Goal: Task Accomplishment & Management: Complete application form

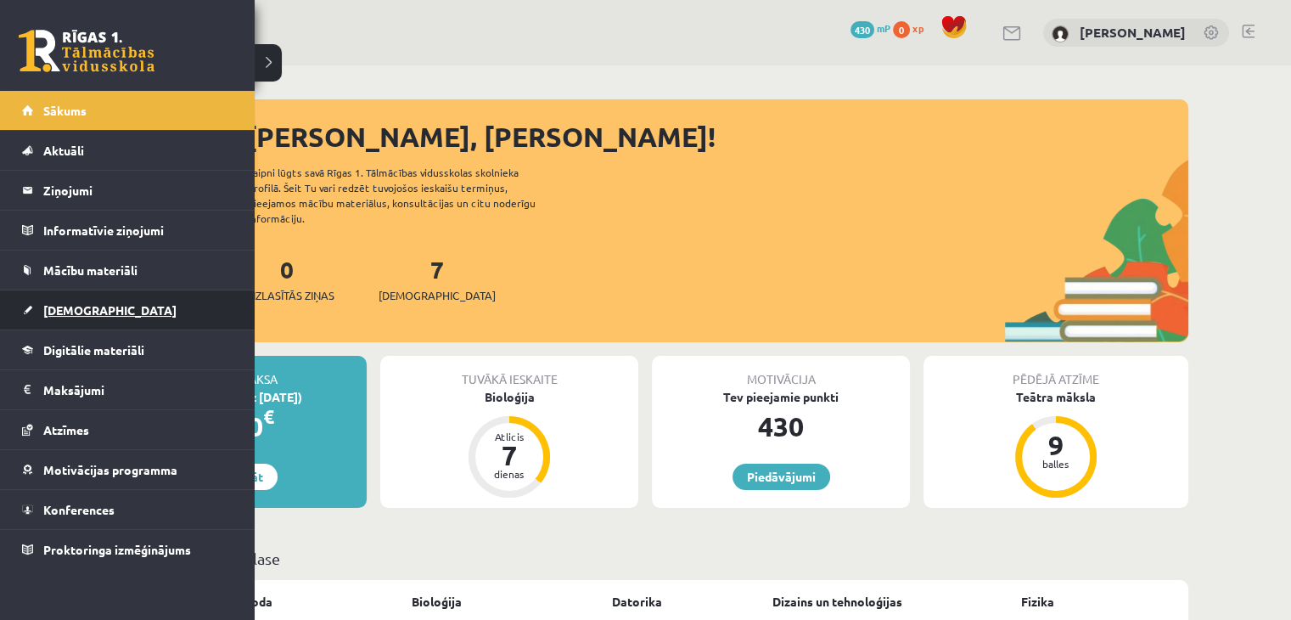
click at [92, 318] on link "[DEMOGRAPHIC_DATA]" at bounding box center [127, 309] width 211 height 39
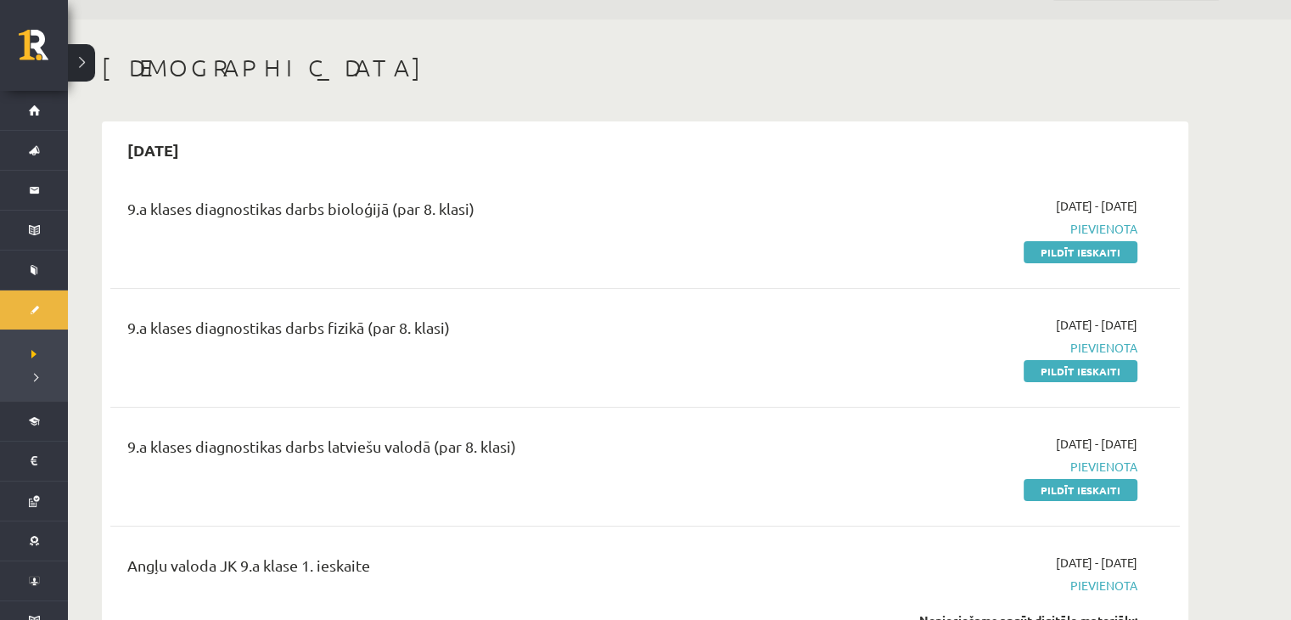
scroll to position [85, 0]
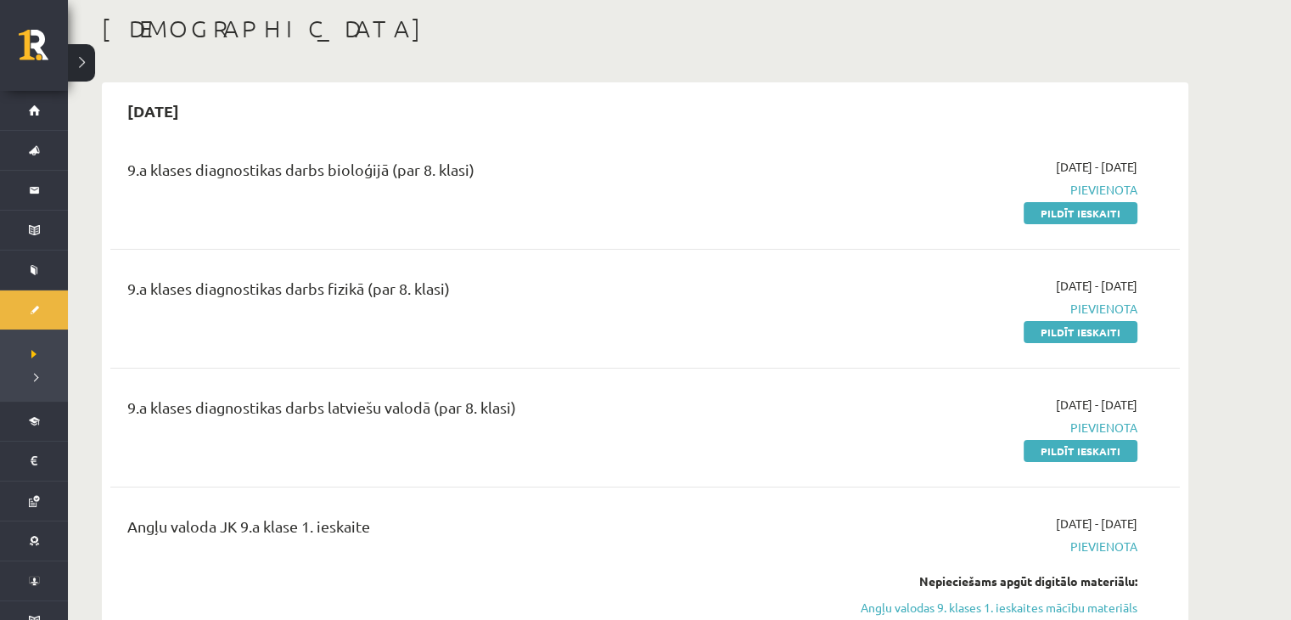
drag, startPoint x: 723, startPoint y: 68, endPoint x: 727, endPoint y: 88, distance: 20.7
drag, startPoint x: 1064, startPoint y: 218, endPoint x: 711, endPoint y: 90, distance: 374.9
click at [1064, 218] on link "Pildīt ieskaiti" at bounding box center [1081, 213] width 114 height 22
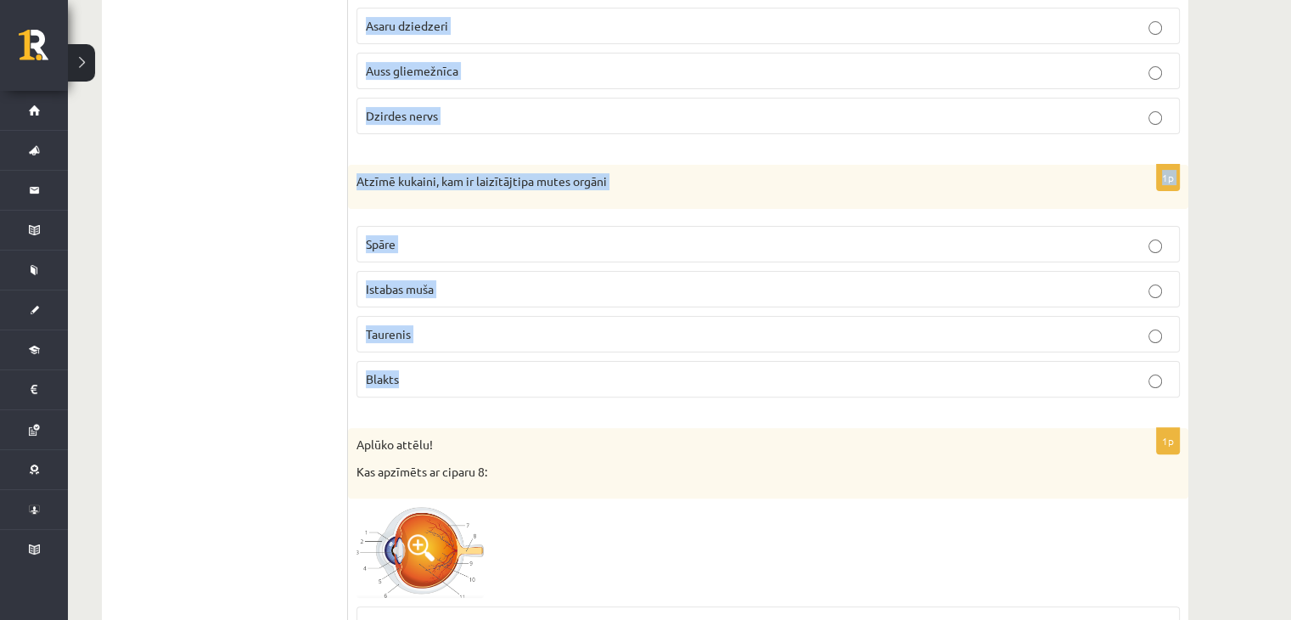
scroll to position [255, 0]
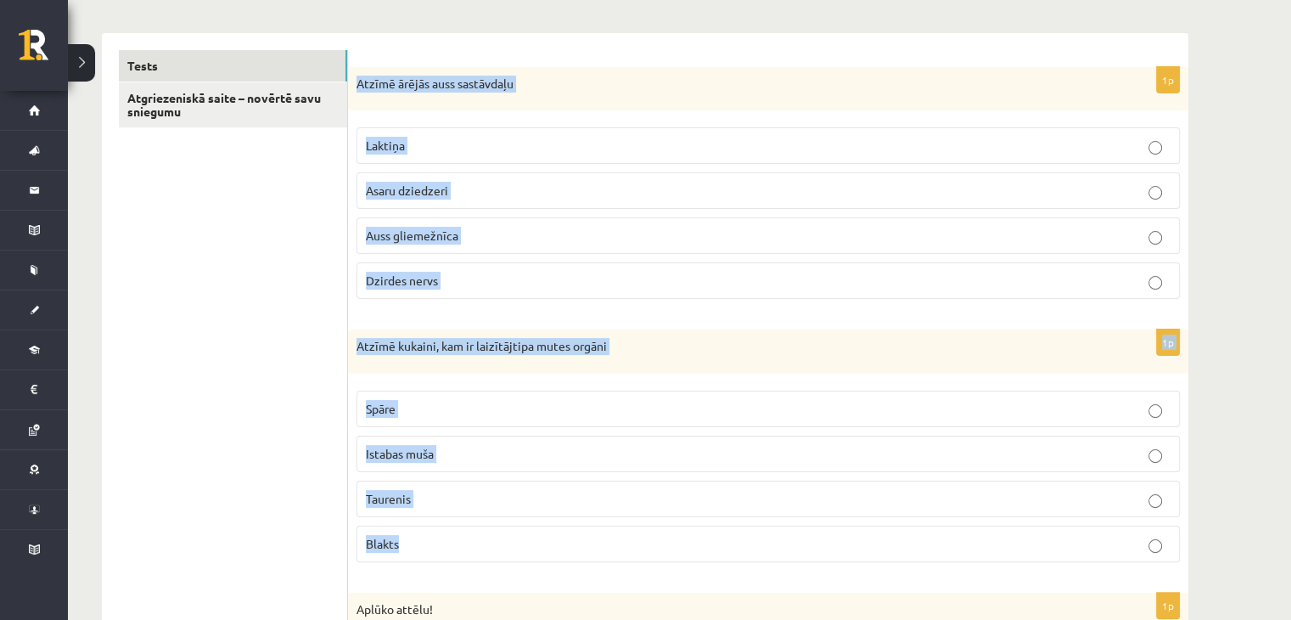
drag, startPoint x: 355, startPoint y: 340, endPoint x: 469, endPoint y: 557, distance: 244.6
copy form "Atzīmē ārējās auss sastāvdaļu Laktiņa Asaru dziedzeri Auss gliemežnīca Dzirdes …"
click at [445, 457] on p "Istabas muša" at bounding box center [768, 454] width 805 height 18
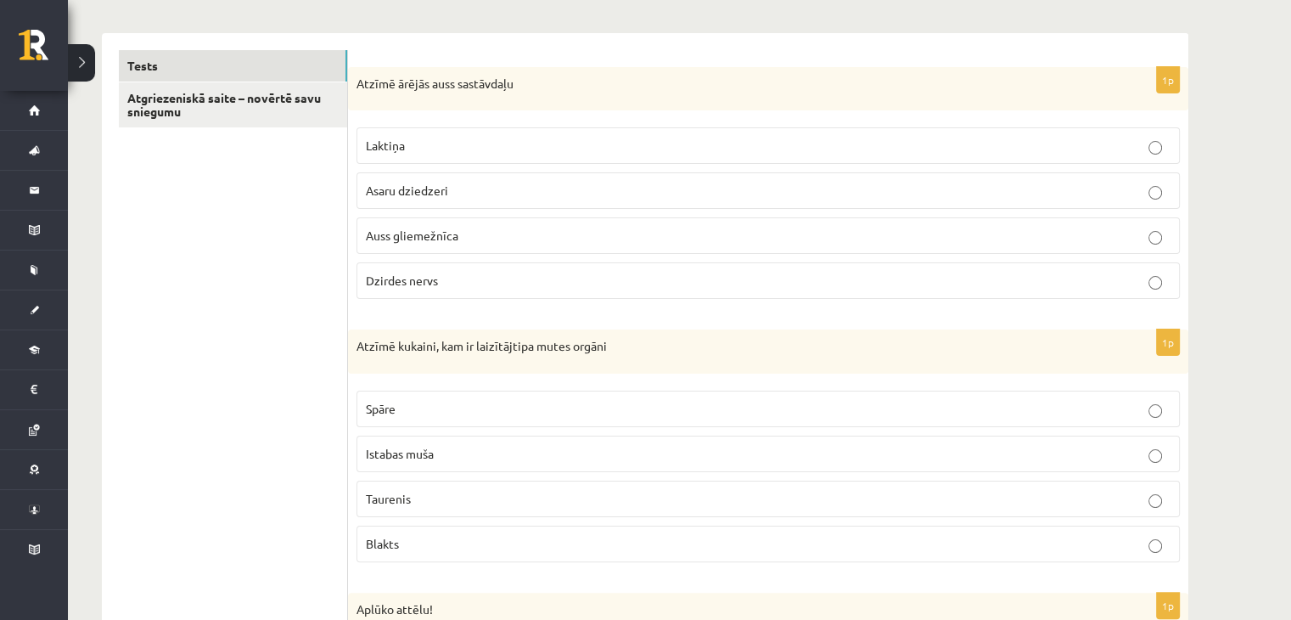
click at [440, 228] on span "Auss gliemežnīca" at bounding box center [412, 235] width 93 height 15
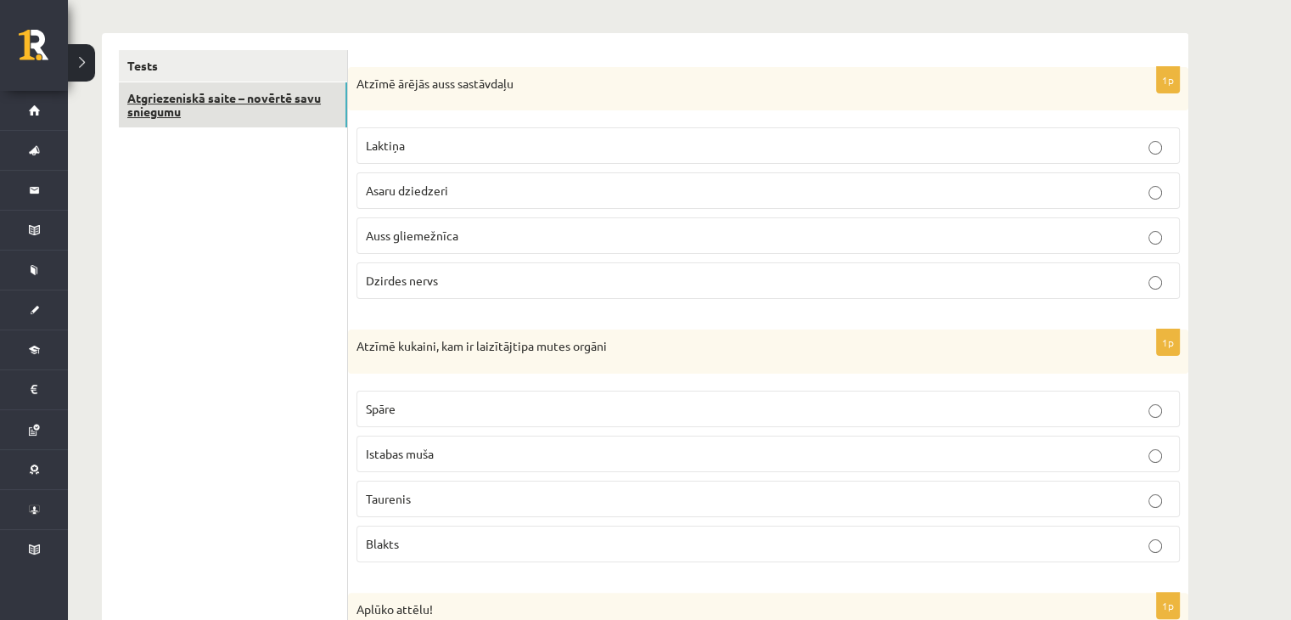
click at [215, 99] on link "Atgriezeniskā saite – novērtē savu sniegumu" at bounding box center [233, 105] width 228 height 46
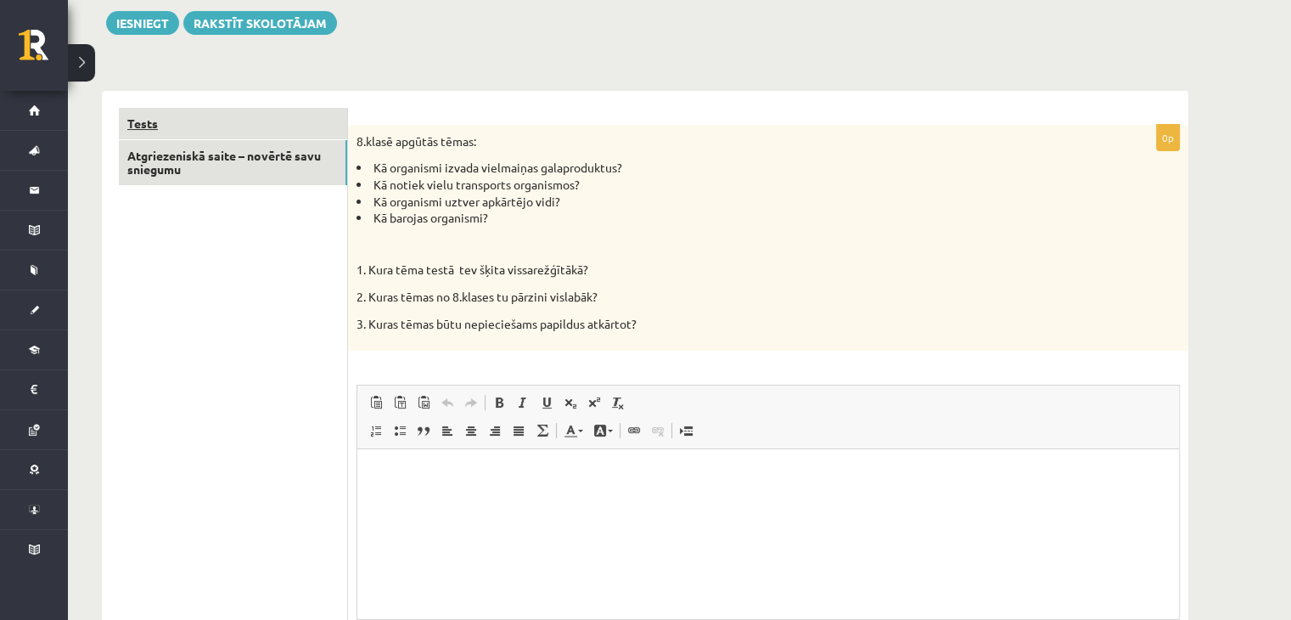
scroll to position [0, 0]
click at [228, 124] on link "Tests" at bounding box center [233, 123] width 228 height 31
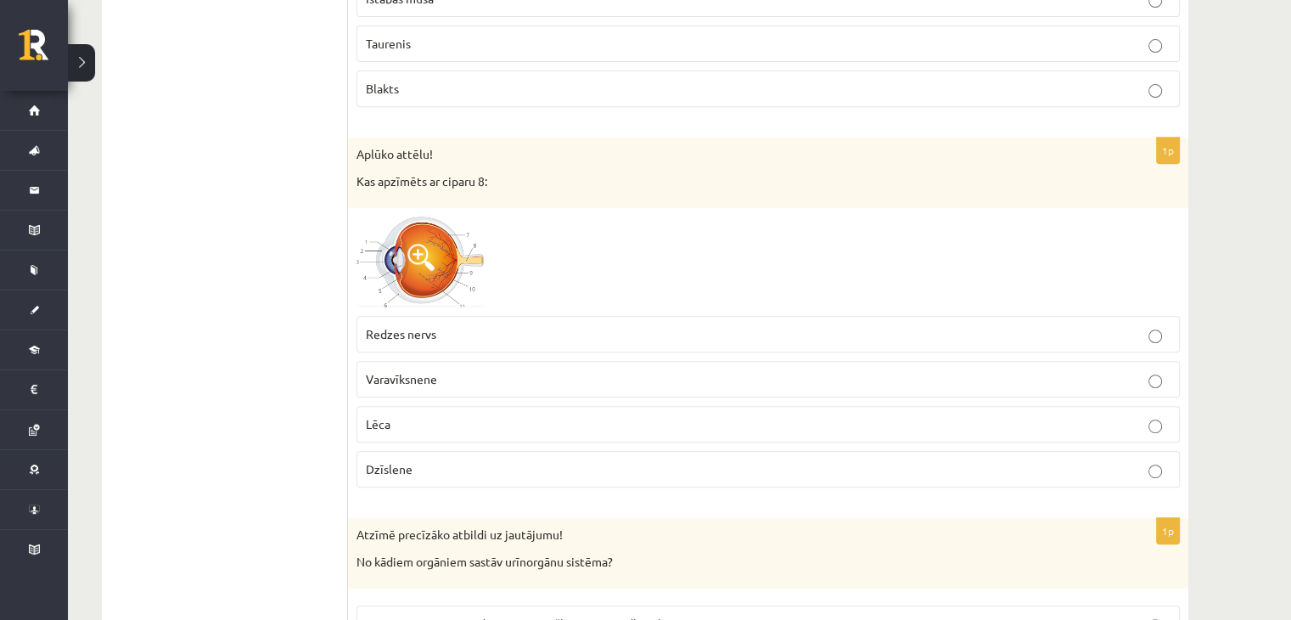
scroll to position [791, 0]
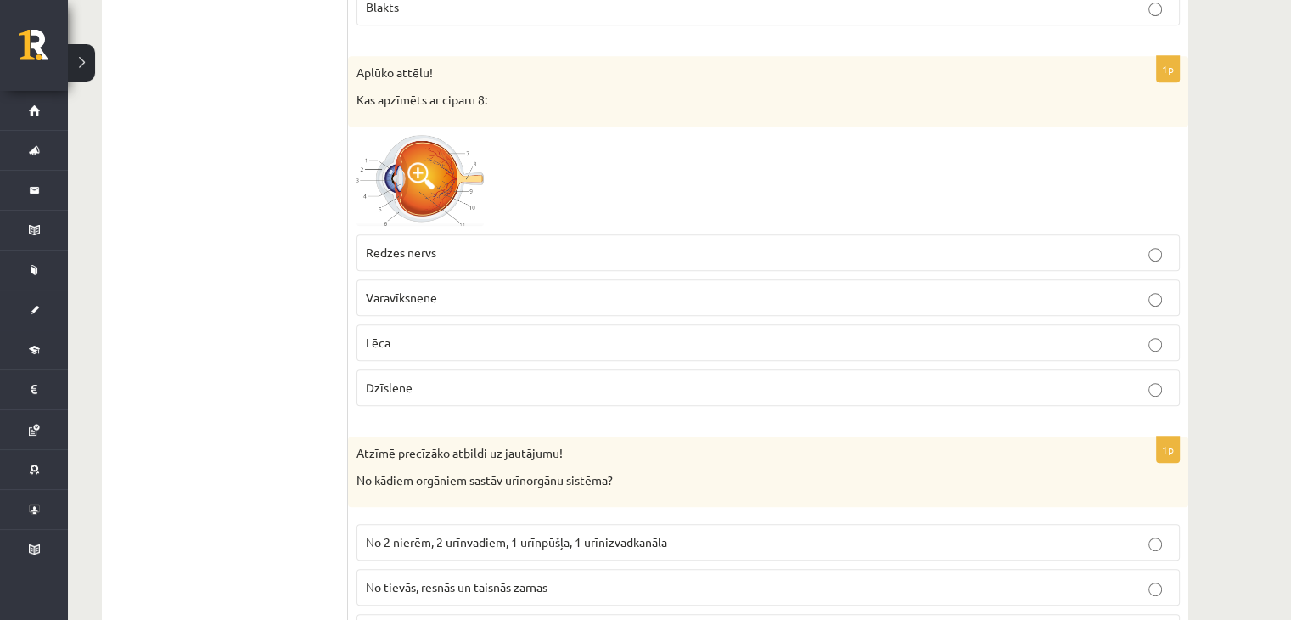
click at [411, 171] on span at bounding box center [421, 175] width 27 height 27
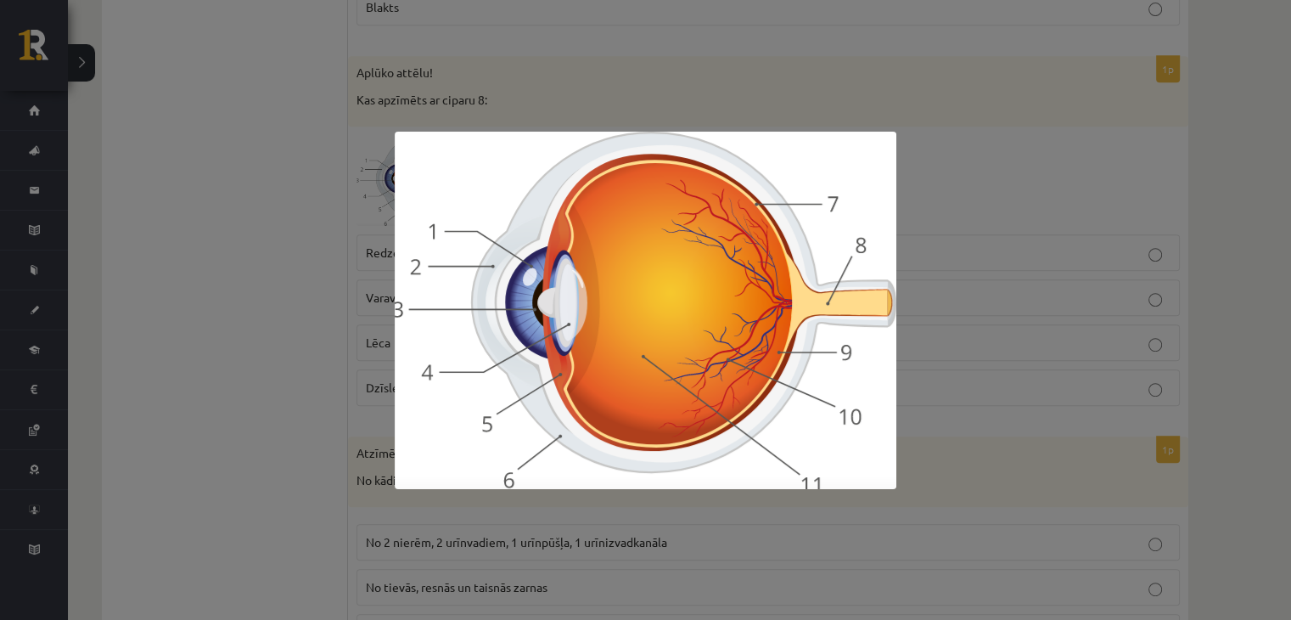
click at [268, 221] on div at bounding box center [645, 310] width 1291 height 620
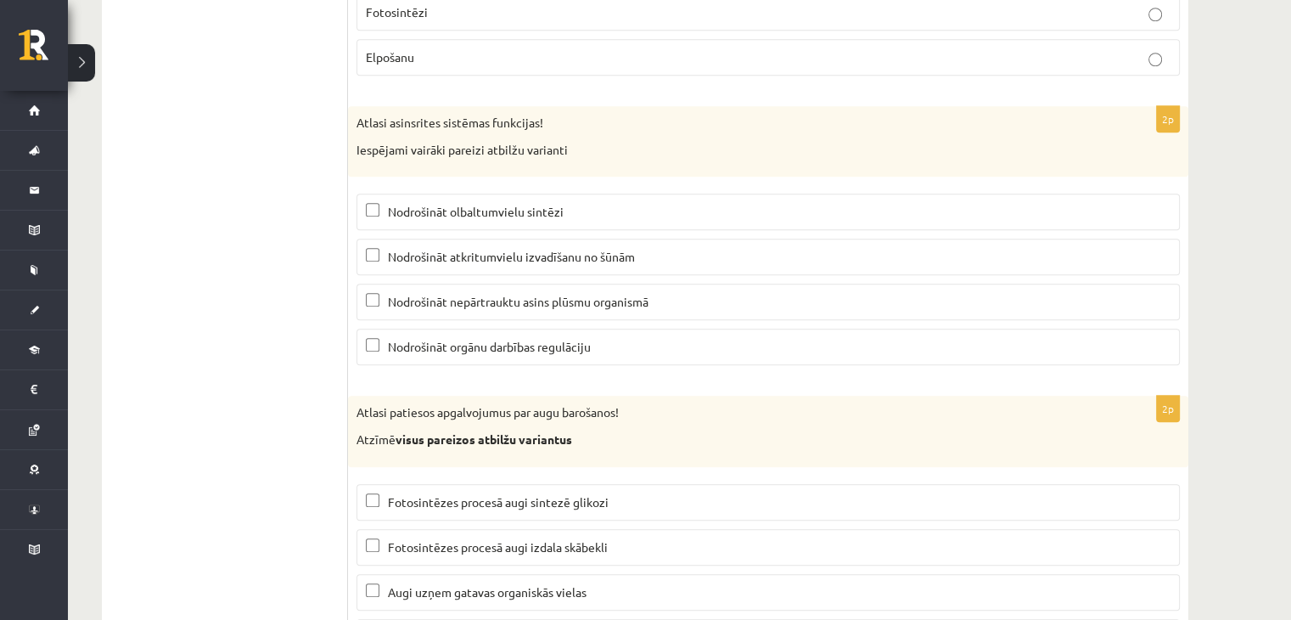
scroll to position [8138, 0]
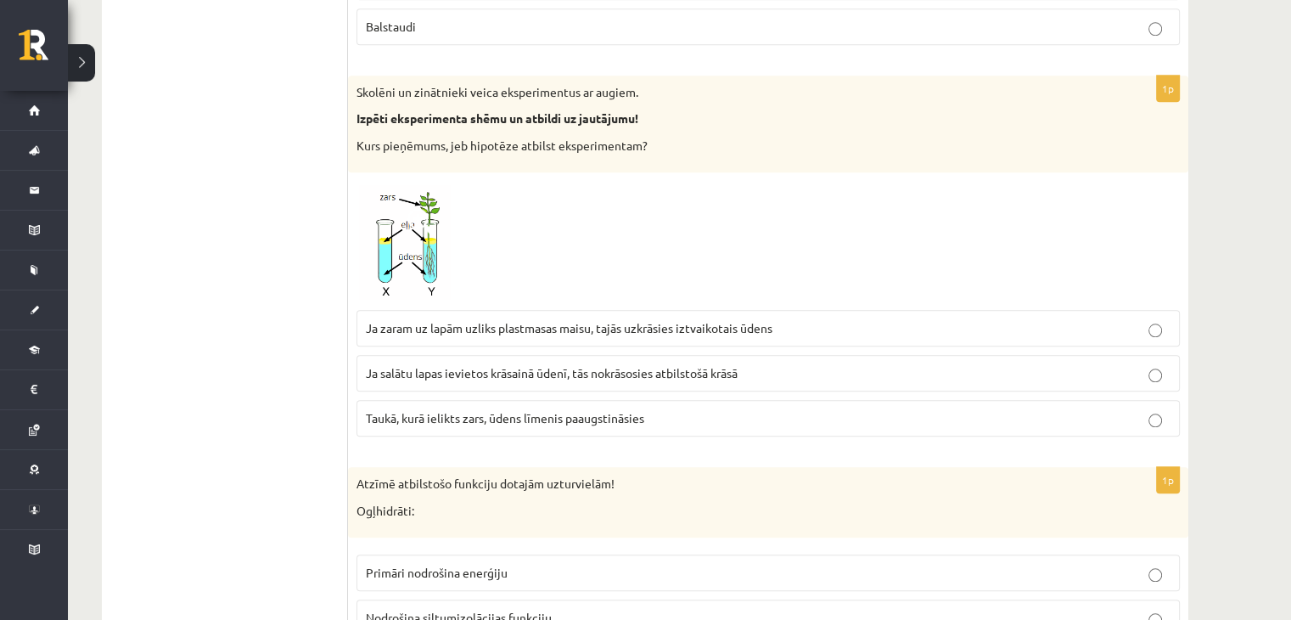
drag, startPoint x: 258, startPoint y: 385, endPoint x: 348, endPoint y: 15, distance: 380.1
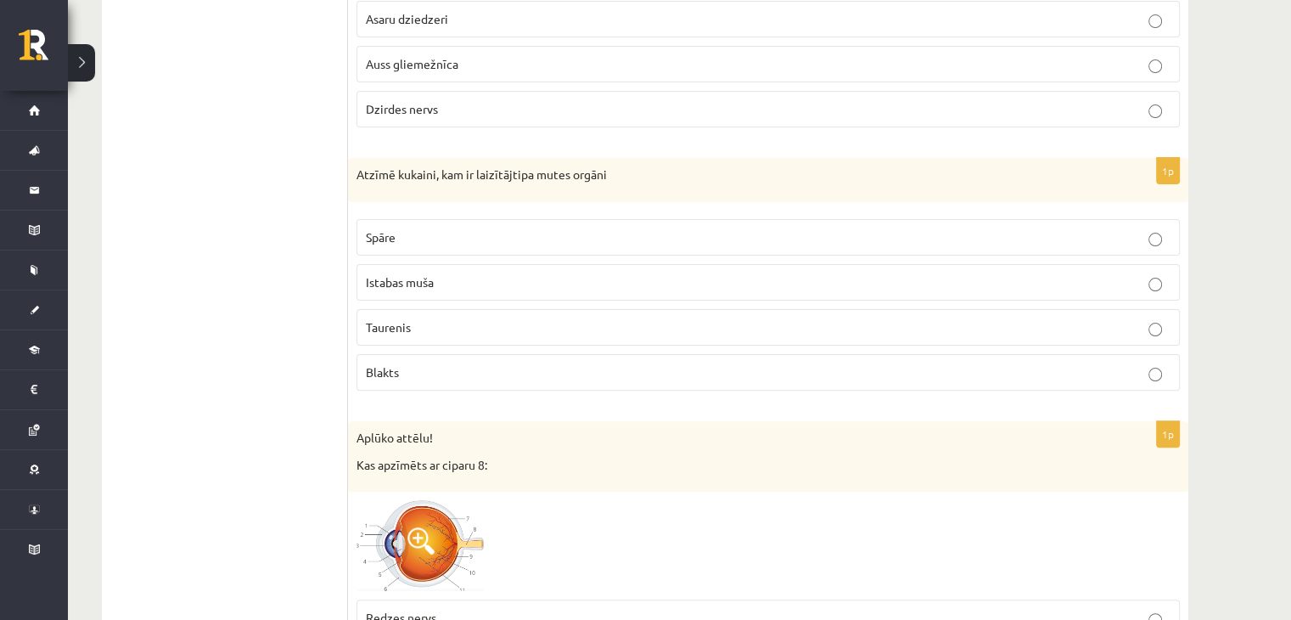
scroll to position [37, 0]
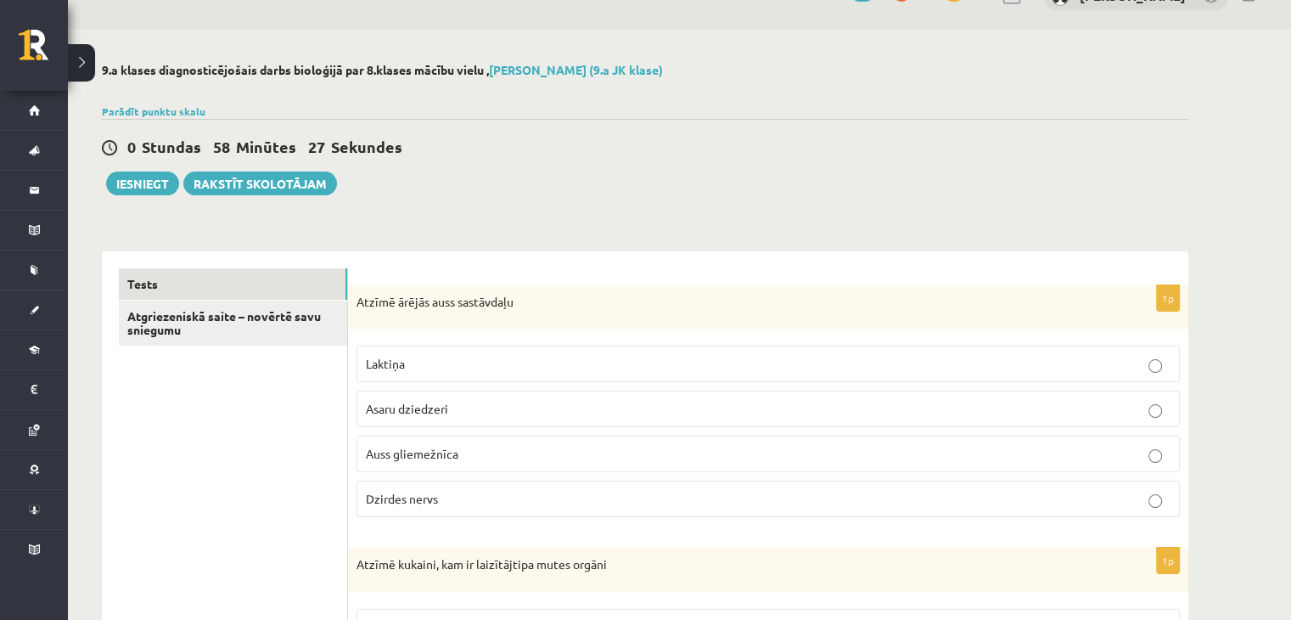
drag, startPoint x: 338, startPoint y: 202, endPoint x: 326, endPoint y: 59, distance: 144.0
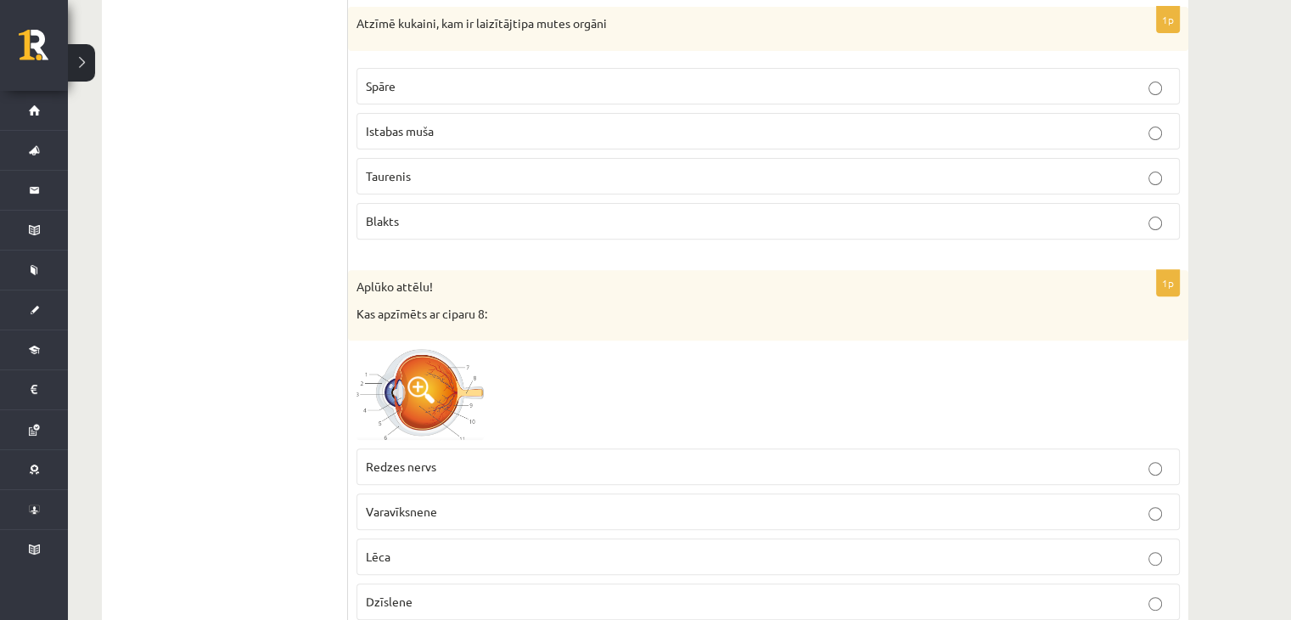
scroll to position [764, 0]
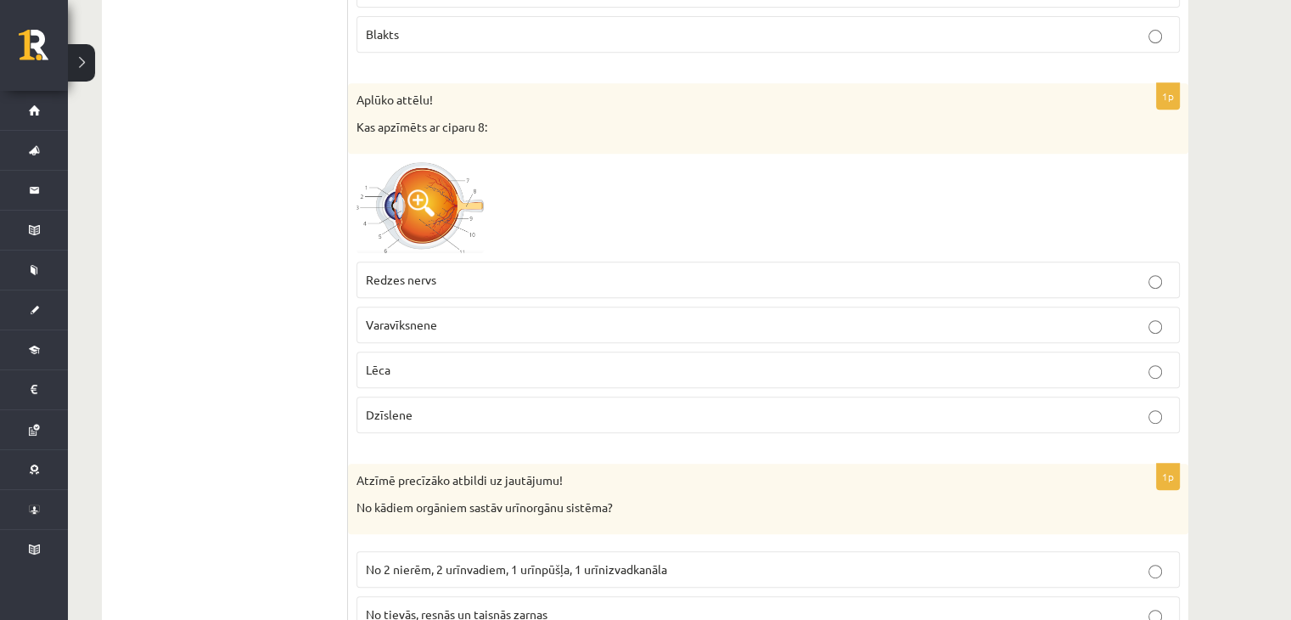
click at [417, 202] on span at bounding box center [421, 202] width 27 height 27
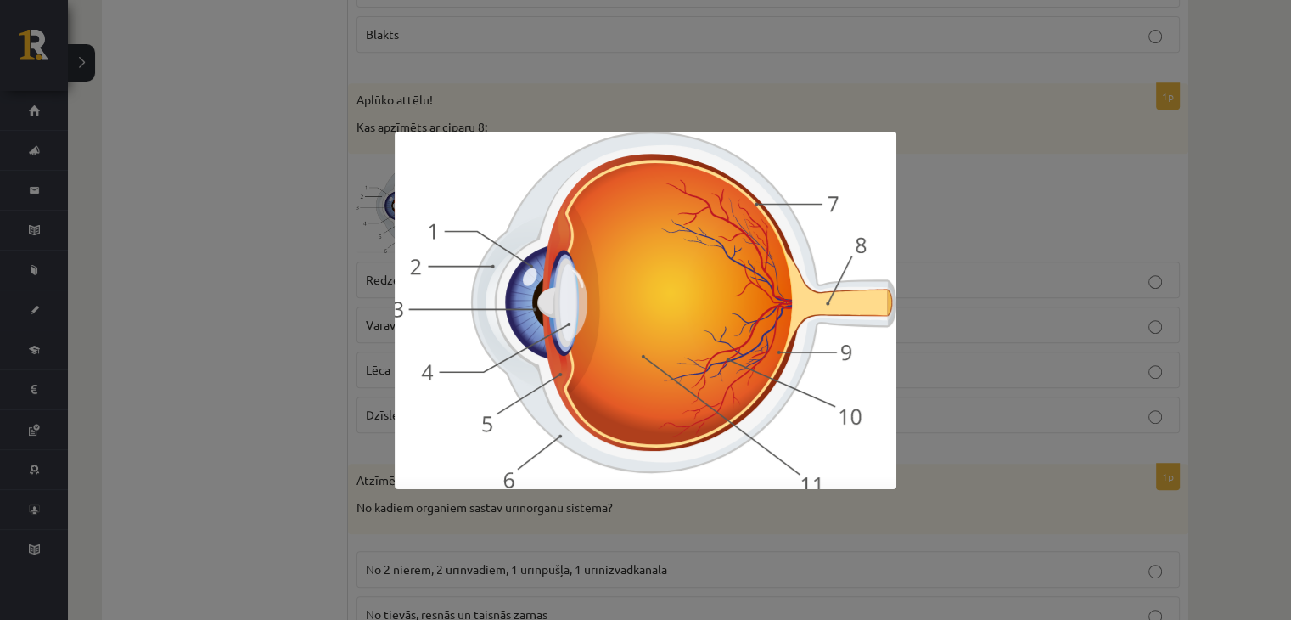
click at [942, 132] on div at bounding box center [645, 310] width 1291 height 620
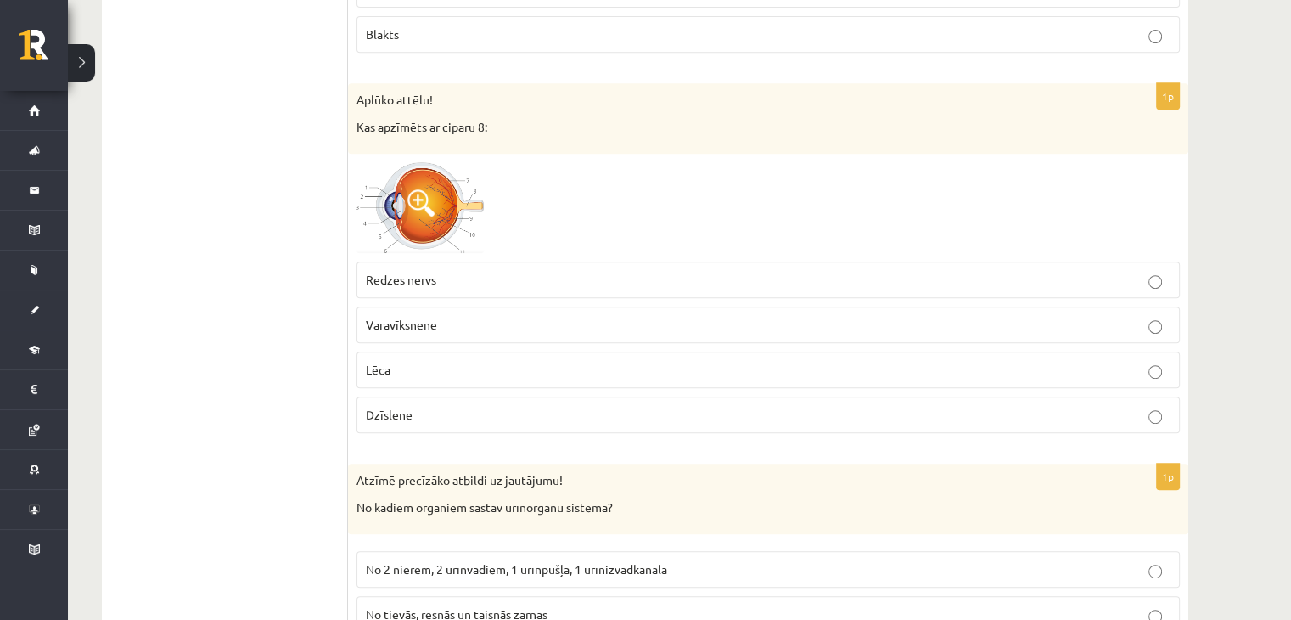
click at [387, 235] on img at bounding box center [420, 207] width 127 height 91
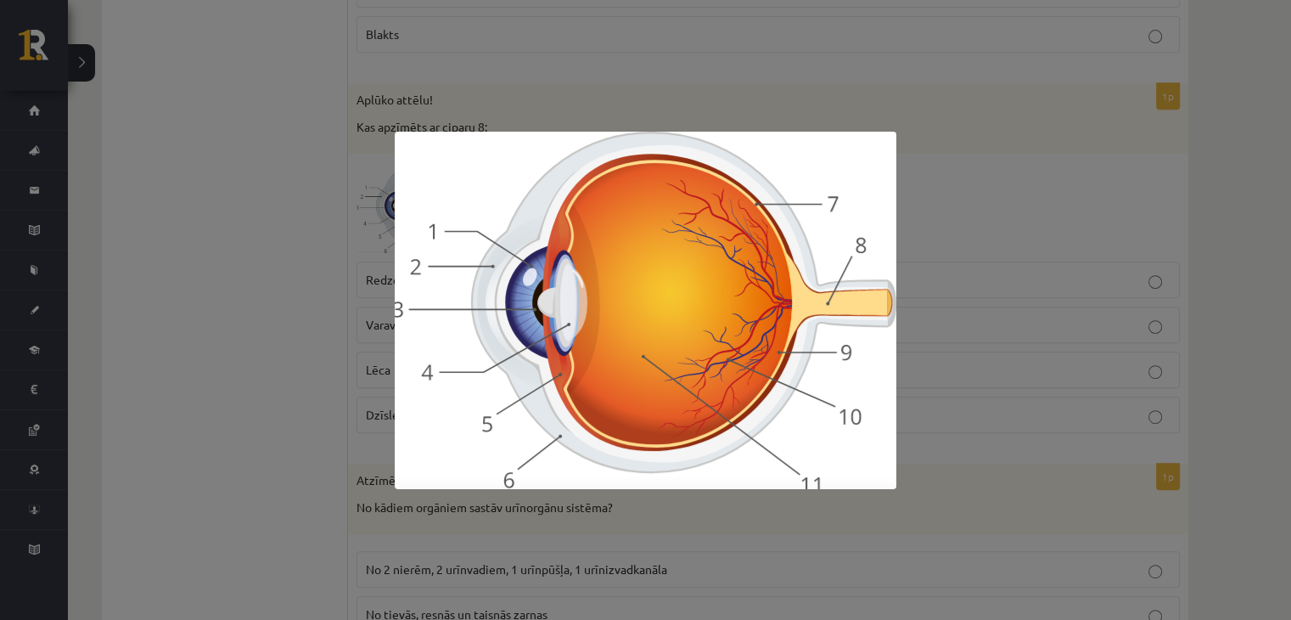
drag, startPoint x: 1223, startPoint y: 5, endPoint x: 676, endPoint y: 419, distance: 685.5
click at [676, 419] on img at bounding box center [646, 310] width 502 height 357
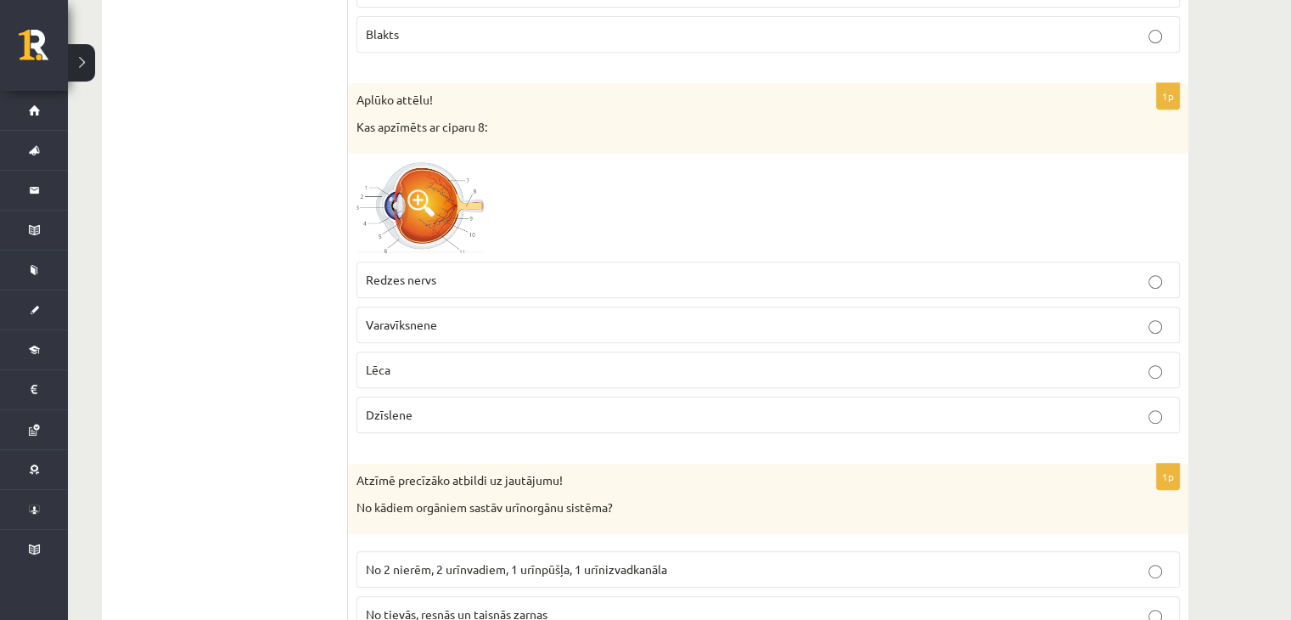
drag, startPoint x: 702, startPoint y: 157, endPoint x: 650, endPoint y: 198, distance: 65.9
click at [656, 196] on div "1p Aplūko attēlu! Kas apzīmēts ar ciparu 8: Redzes nervs Varavīksnene Lēca Dzīs…" at bounding box center [768, 264] width 841 height 363
click at [517, 222] on div at bounding box center [769, 207] width 824 height 91
drag, startPoint x: 499, startPoint y: 211, endPoint x: 471, endPoint y: 211, distance: 28.0
click at [471, 211] on img at bounding box center [420, 207] width 127 height 91
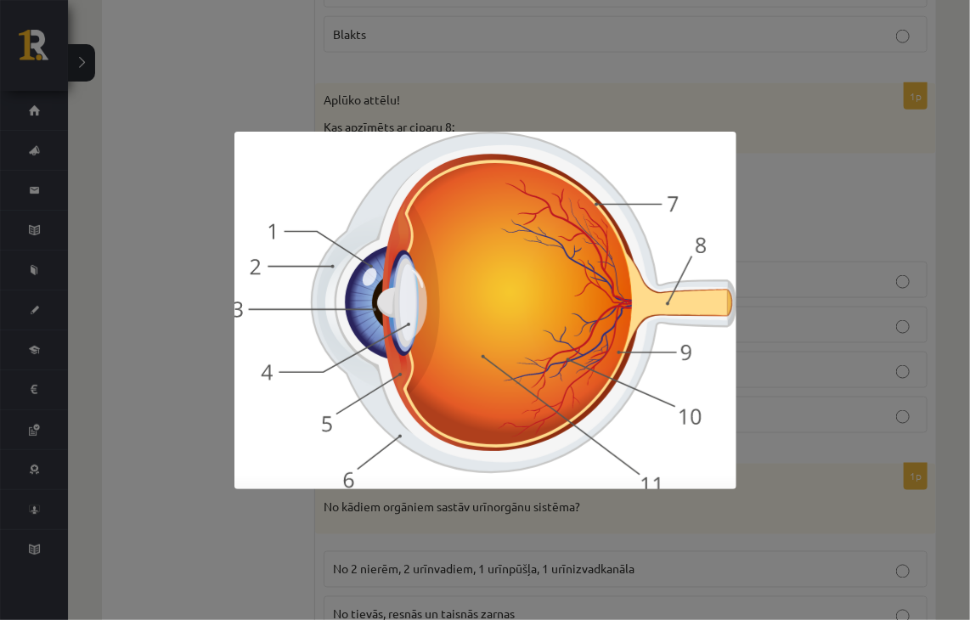
click at [876, 133] on div at bounding box center [485, 310] width 970 height 620
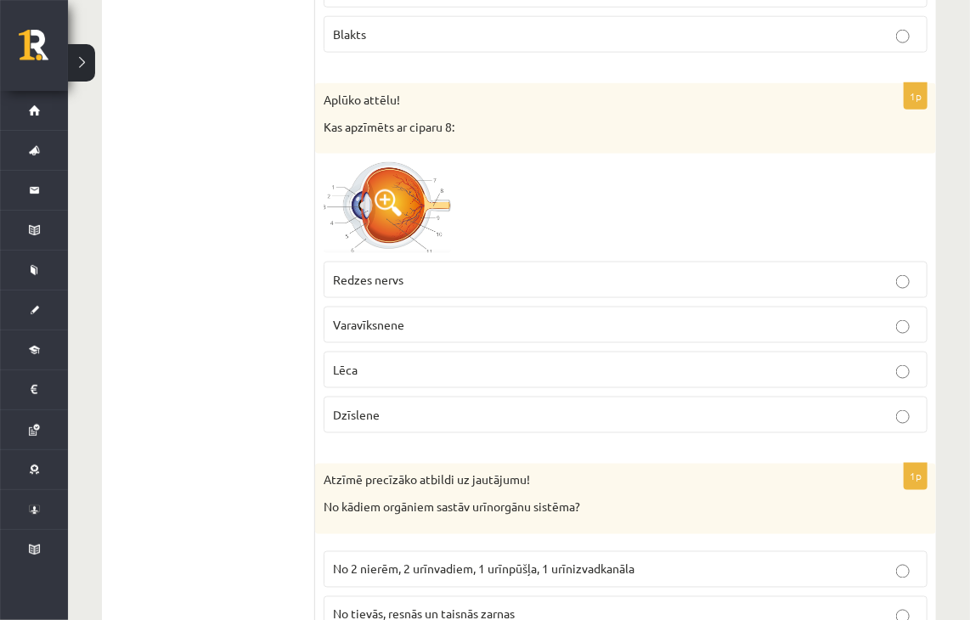
click at [467, 271] on p "Redzes nervs" at bounding box center [625, 280] width 585 height 18
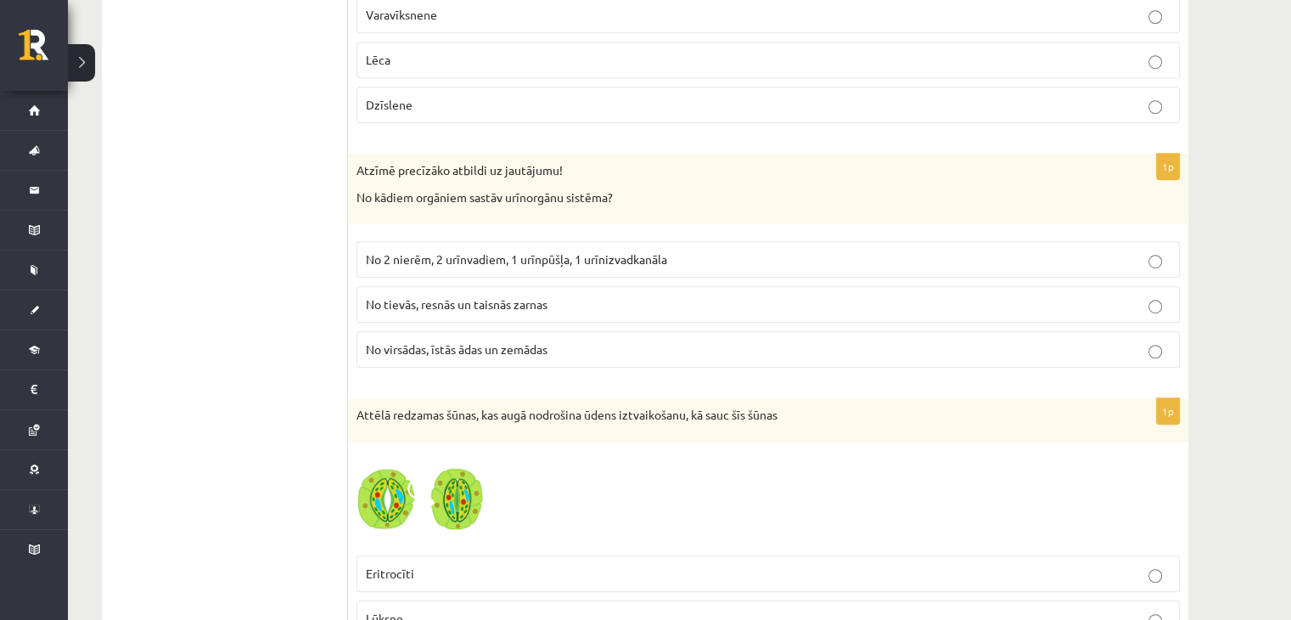
scroll to position [1104, 0]
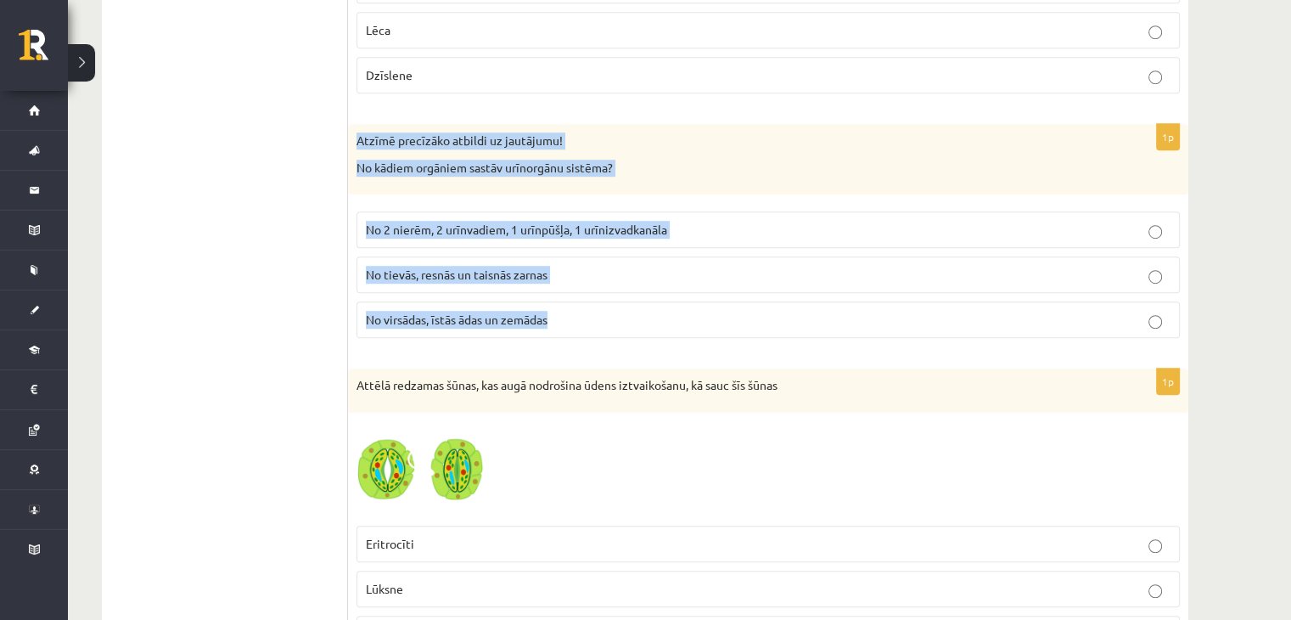
drag, startPoint x: 360, startPoint y: 138, endPoint x: 566, endPoint y: 318, distance: 273.8
click at [566, 318] on div "1p Atzīmē precīzāko atbildi uz jautājumu! No kādiem orgāniem sastāv urīnorgānu …" at bounding box center [768, 238] width 841 height 228
copy div "Atzīmē precīzāko atbildi uz jautājumu! No kādiem orgāniem sastāv urīnorgānu sis…"
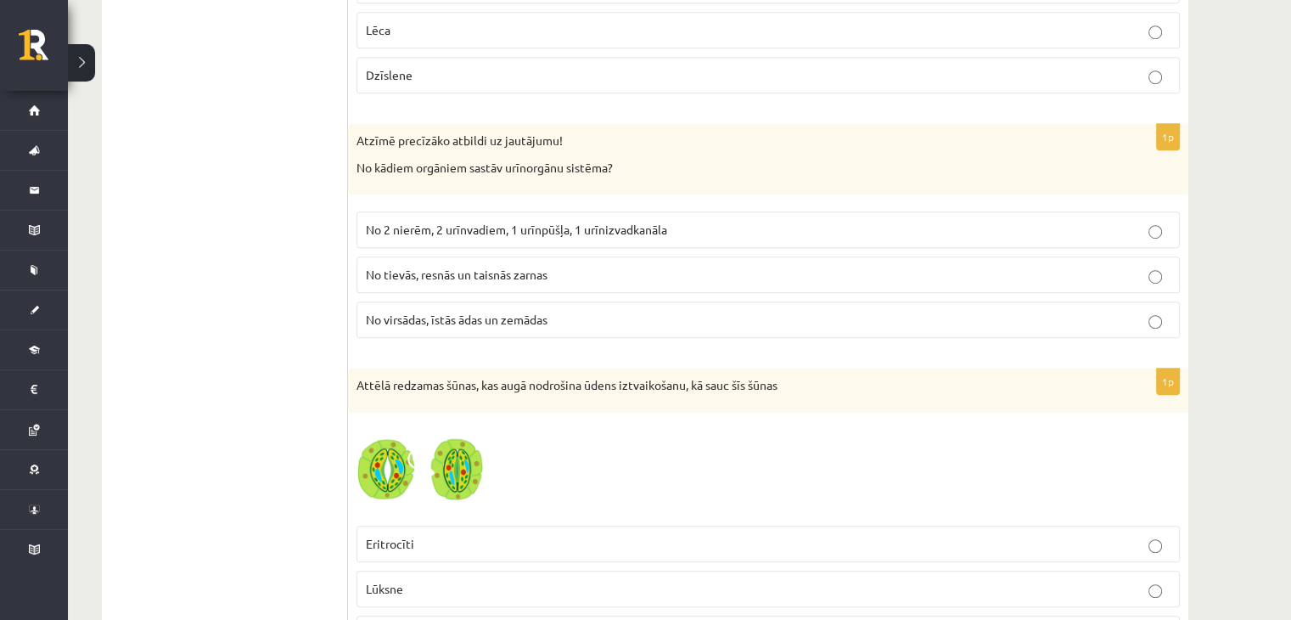
click at [453, 239] on label "No 2 nierēm, 2 urīnvadiem, 1 urīnpūšļa, 1 urīnizvadkanāla" at bounding box center [769, 229] width 824 height 37
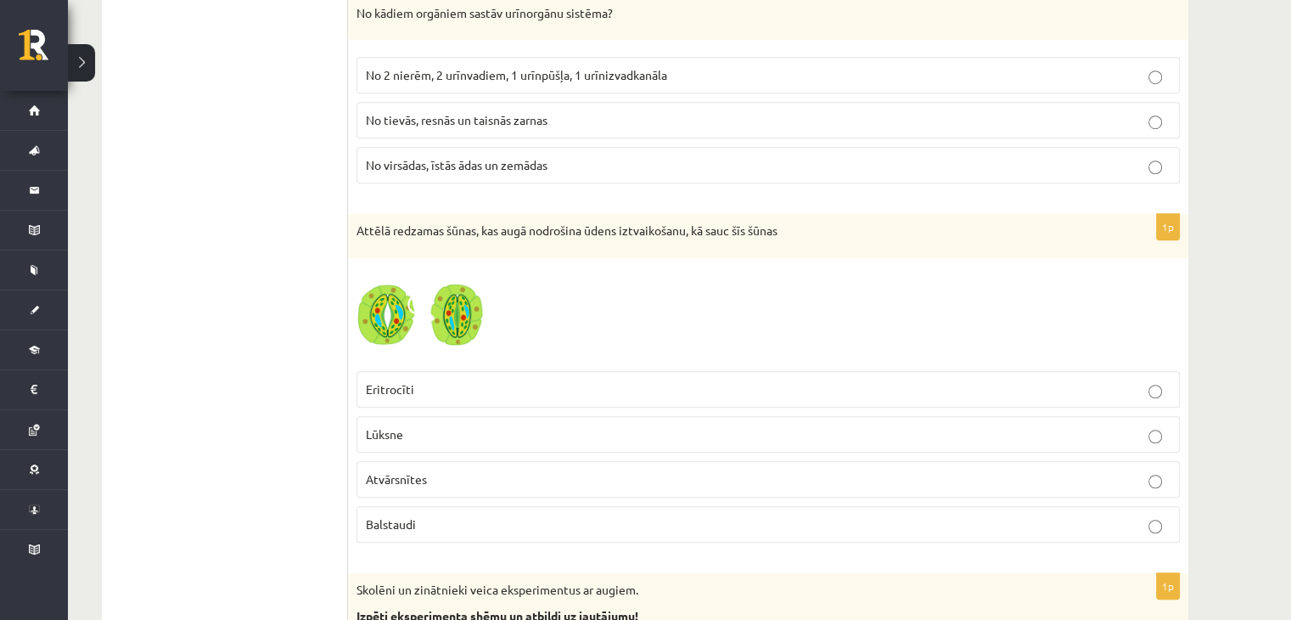
scroll to position [1273, 0]
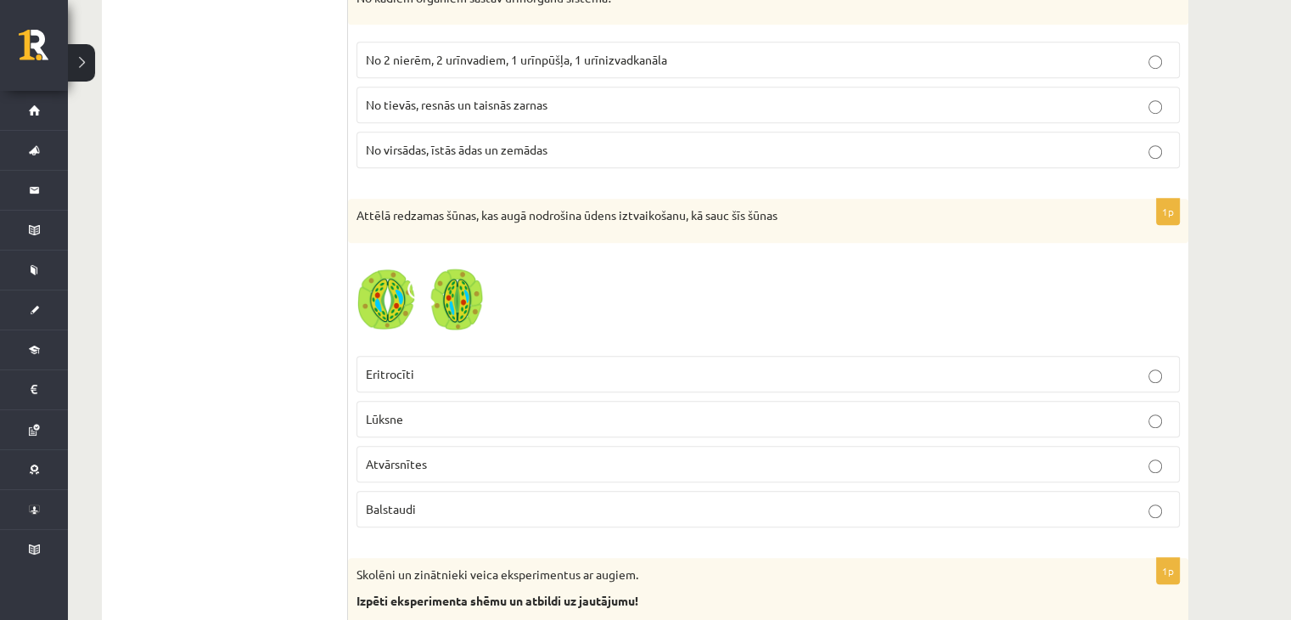
click at [430, 290] on span at bounding box center [421, 291] width 27 height 27
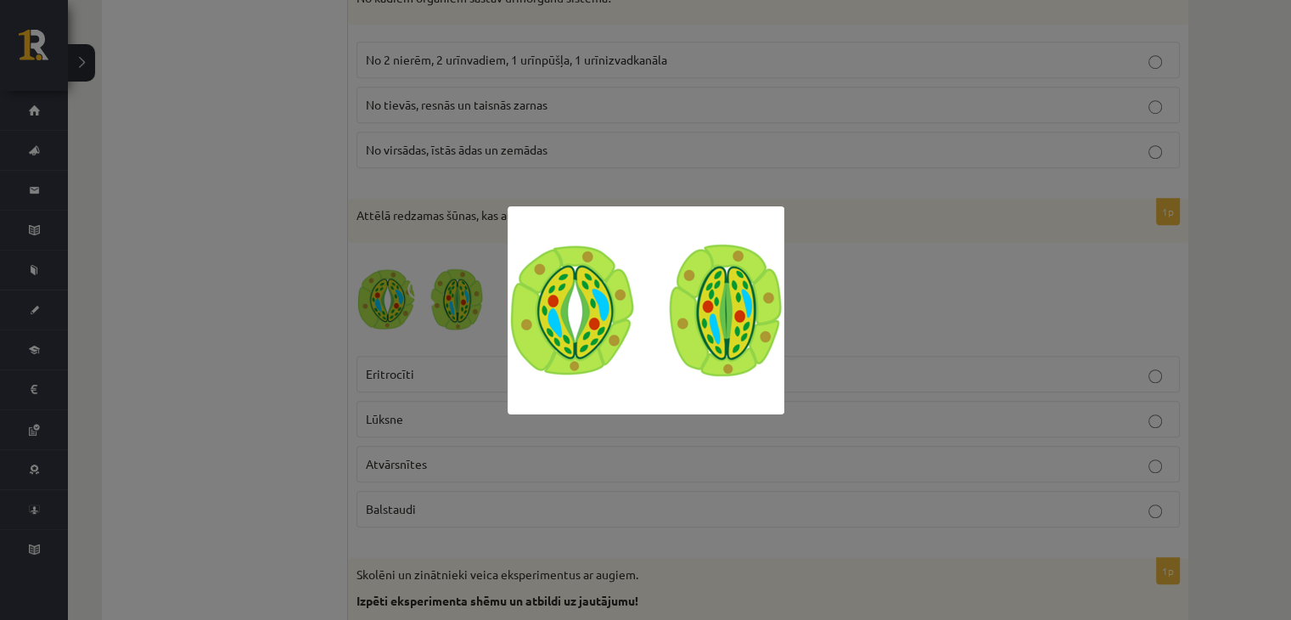
click at [333, 222] on div at bounding box center [645, 310] width 1291 height 620
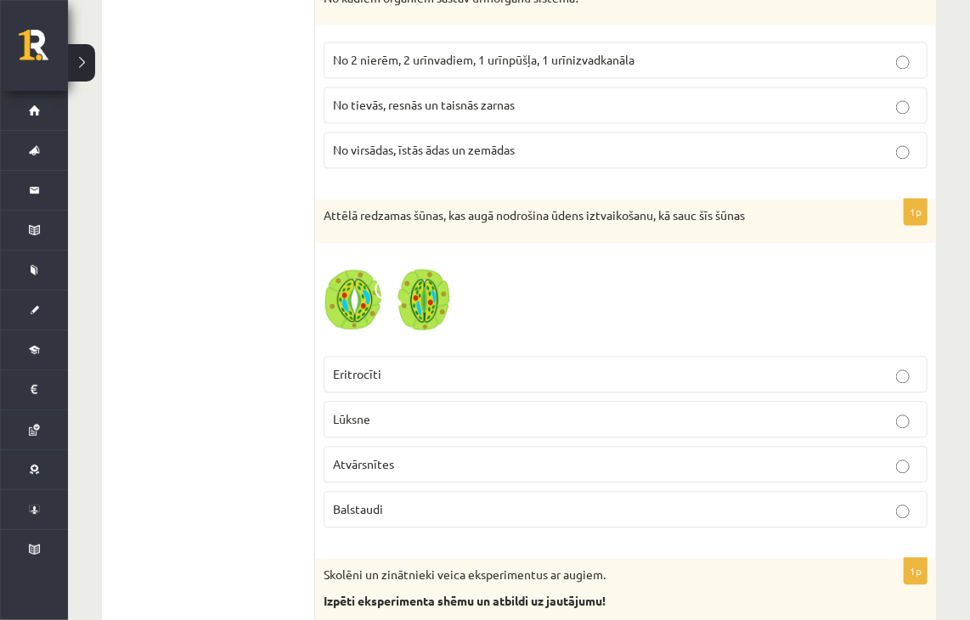
click at [451, 463] on p "Atvārsnītes" at bounding box center [625, 464] width 585 height 18
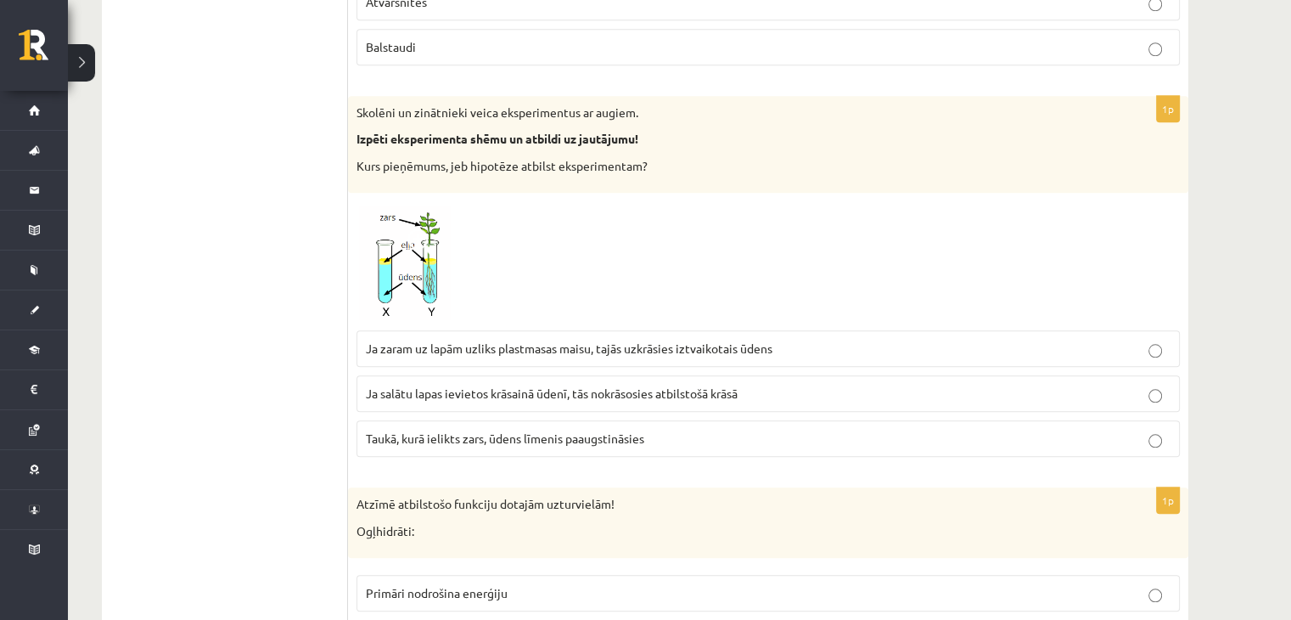
scroll to position [1746, 0]
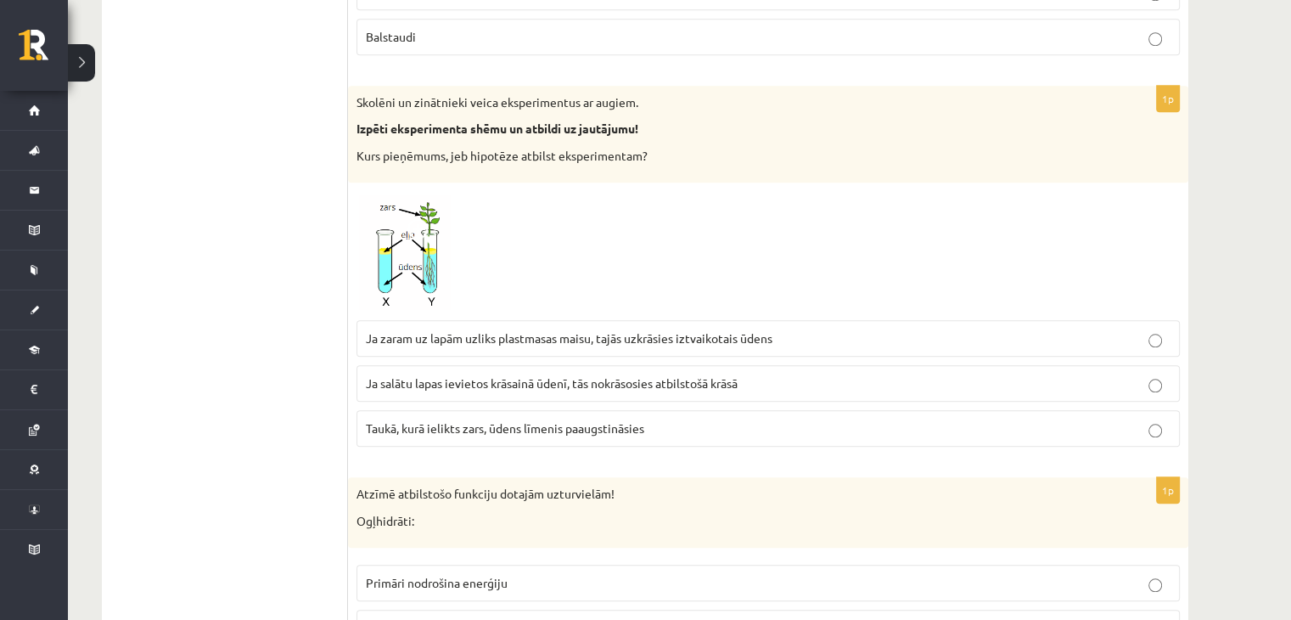
click at [403, 228] on img at bounding box center [420, 251] width 127 height 121
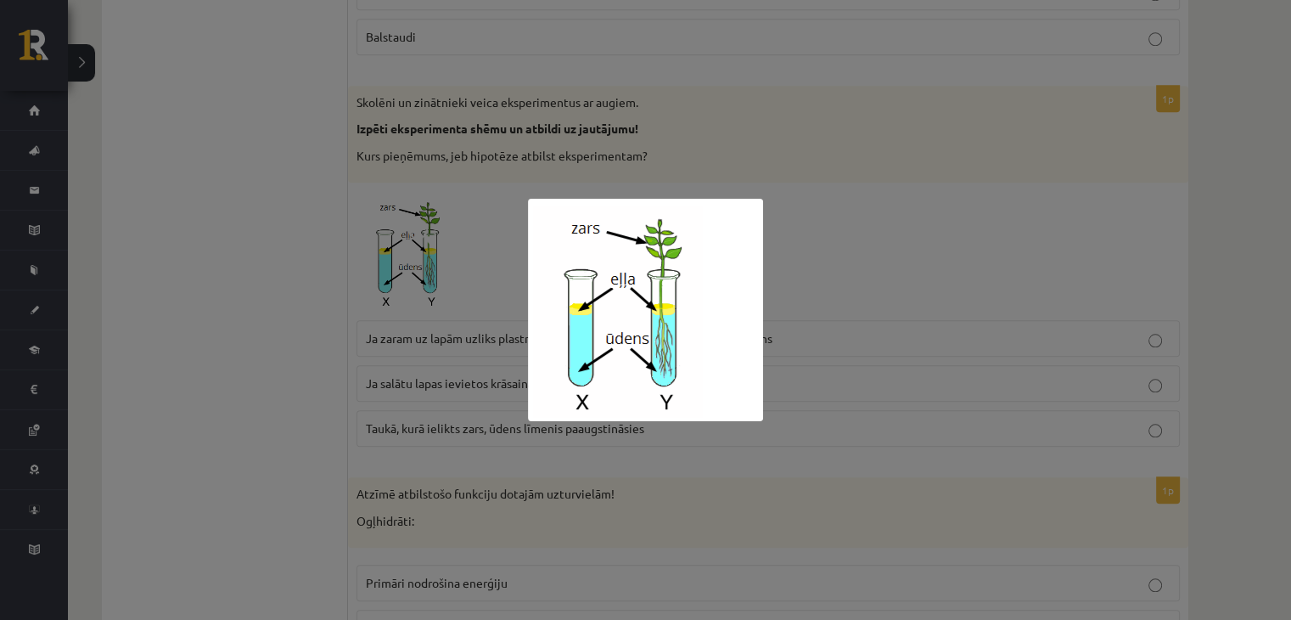
click at [169, 323] on div at bounding box center [645, 310] width 1291 height 620
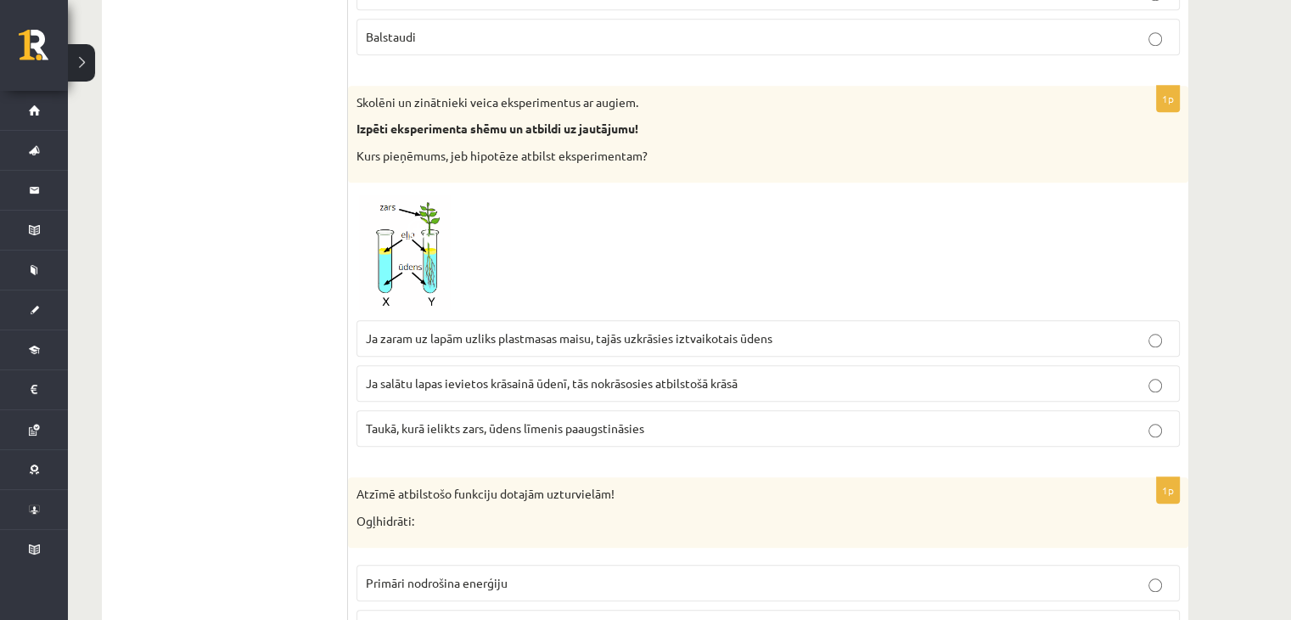
click at [405, 268] on img at bounding box center [420, 251] width 127 height 121
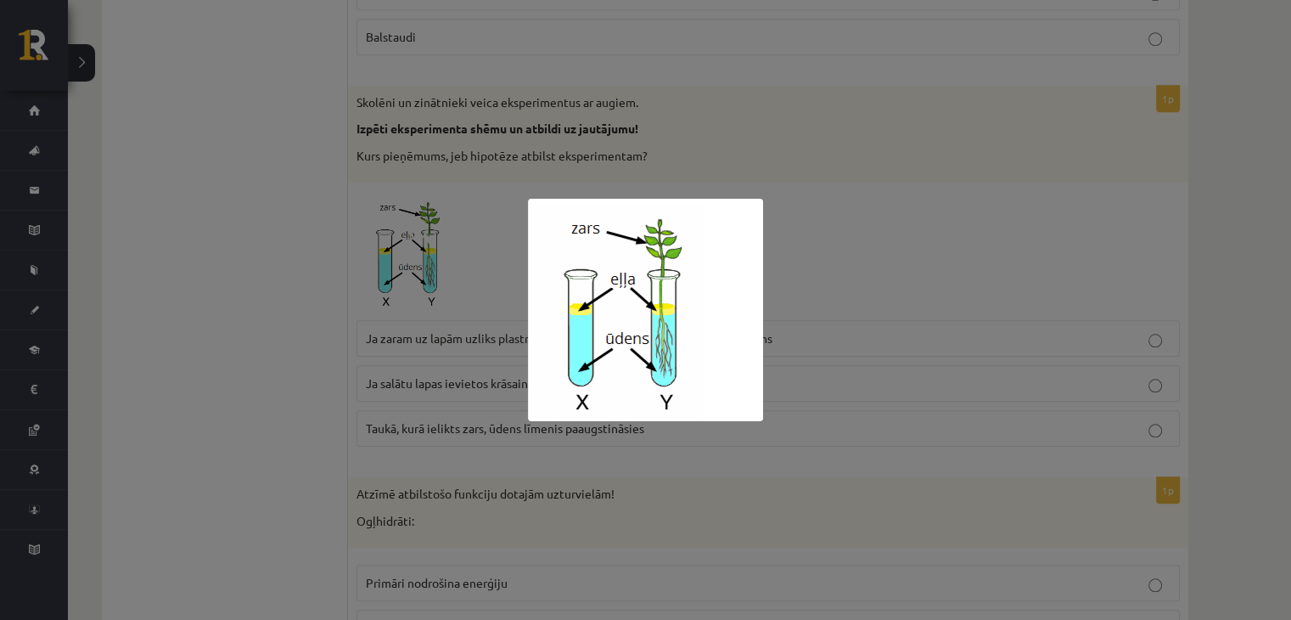
click at [309, 294] on div at bounding box center [645, 310] width 1291 height 620
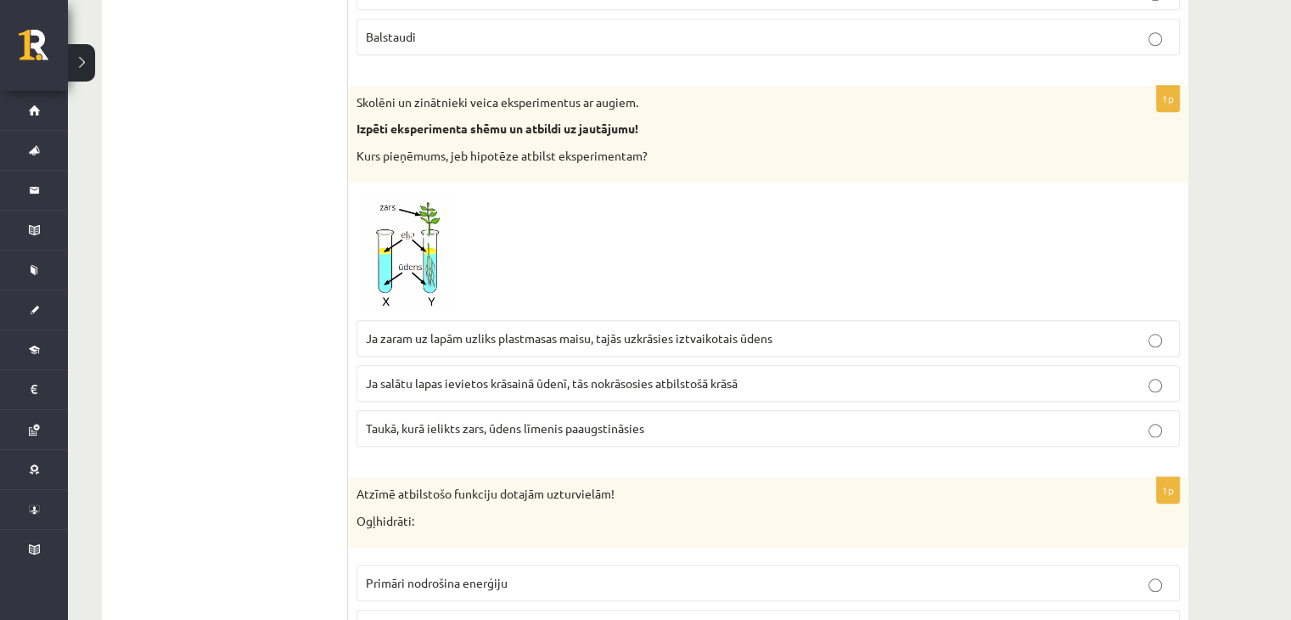
click at [459, 420] on span "Taukā, kurā ielikts zars, ūdens līmenis paaugstināsies" at bounding box center [505, 427] width 278 height 15
drag, startPoint x: 331, startPoint y: 83, endPoint x: 336, endPoint y: 71, distance: 12.9
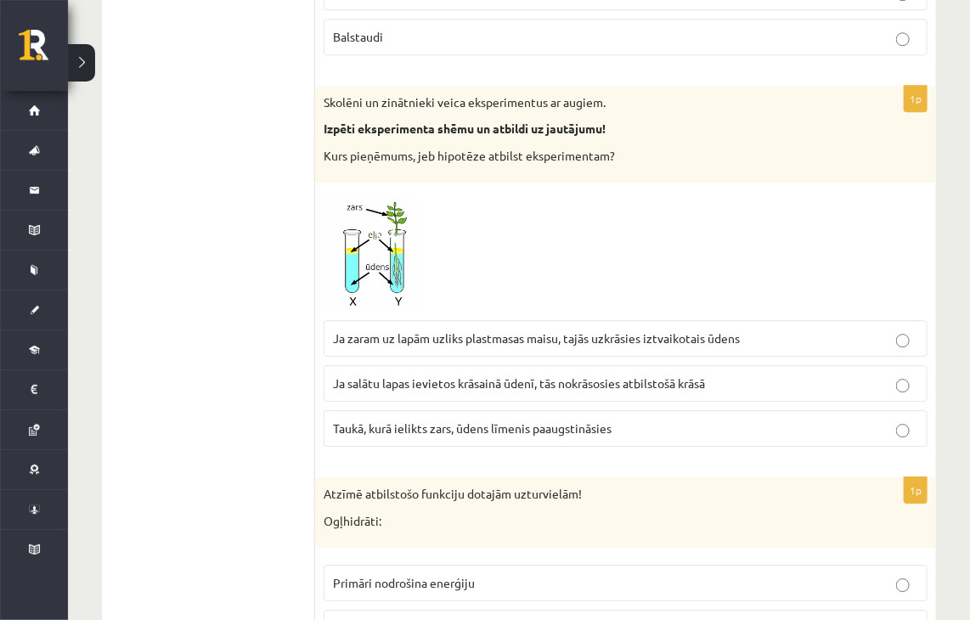
click at [443, 344] on label "Ja zaram uz lapām uzliks plastmasas maisu, tajās uzkrāsies iztvaikotais ūdens" at bounding box center [625, 338] width 604 height 37
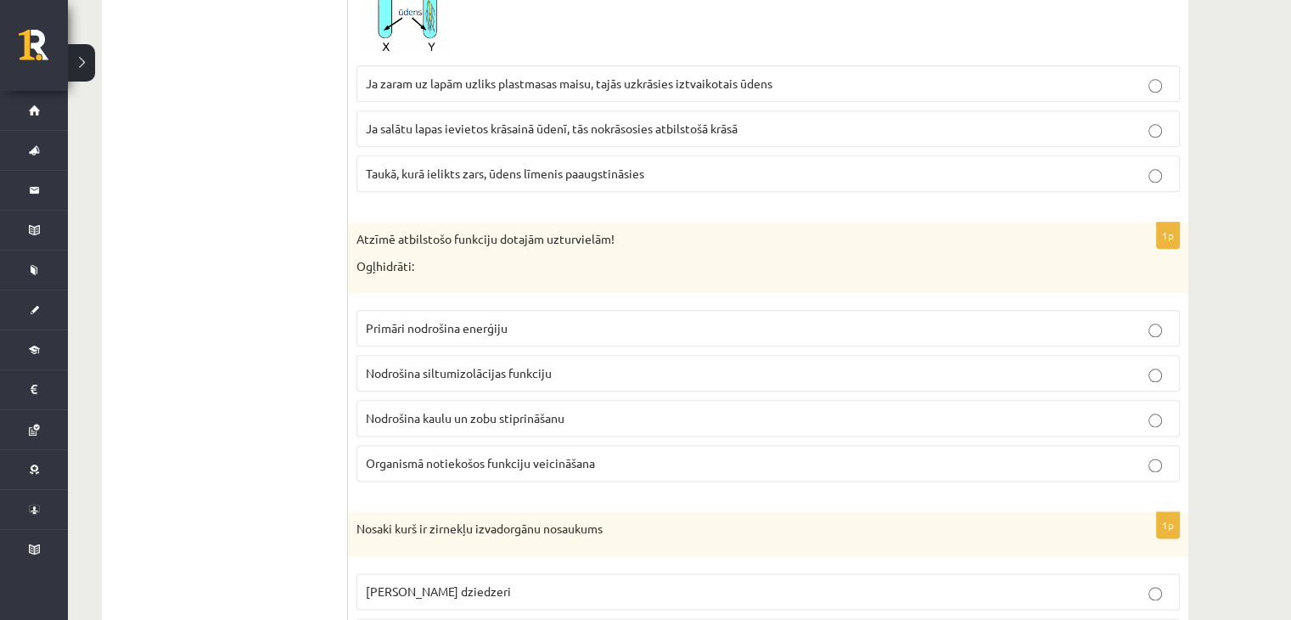
scroll to position [2085, 0]
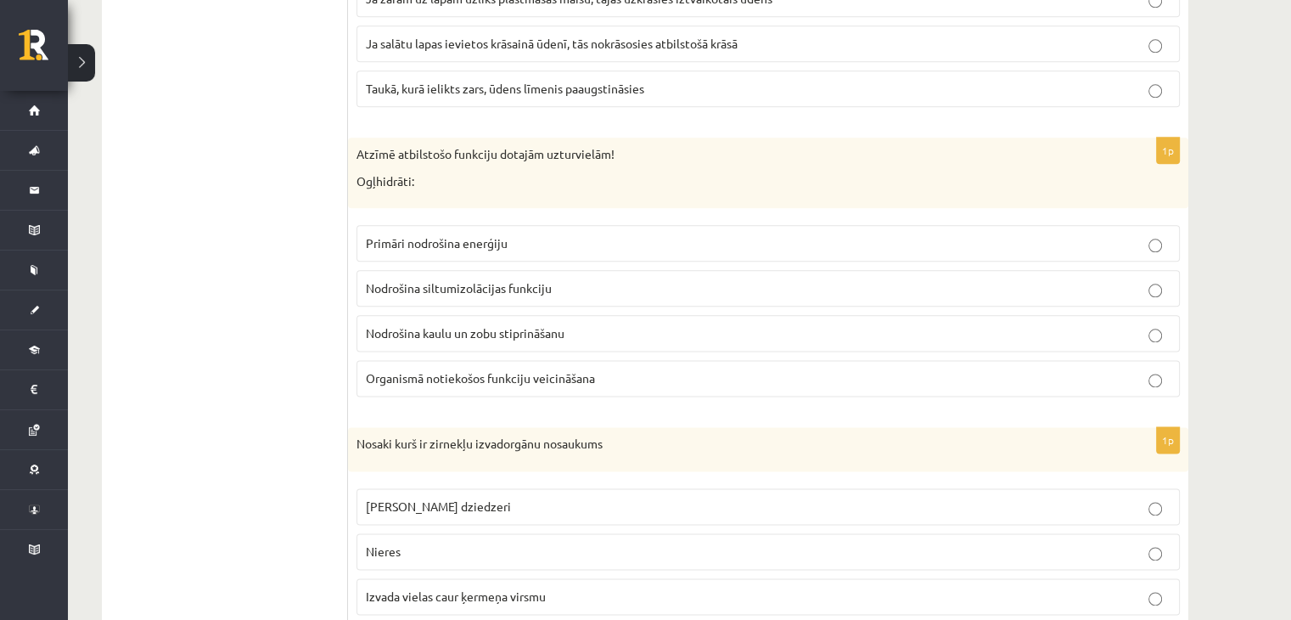
click at [475, 235] on span "Primāri nodrošina enerģiju" at bounding box center [437, 242] width 142 height 15
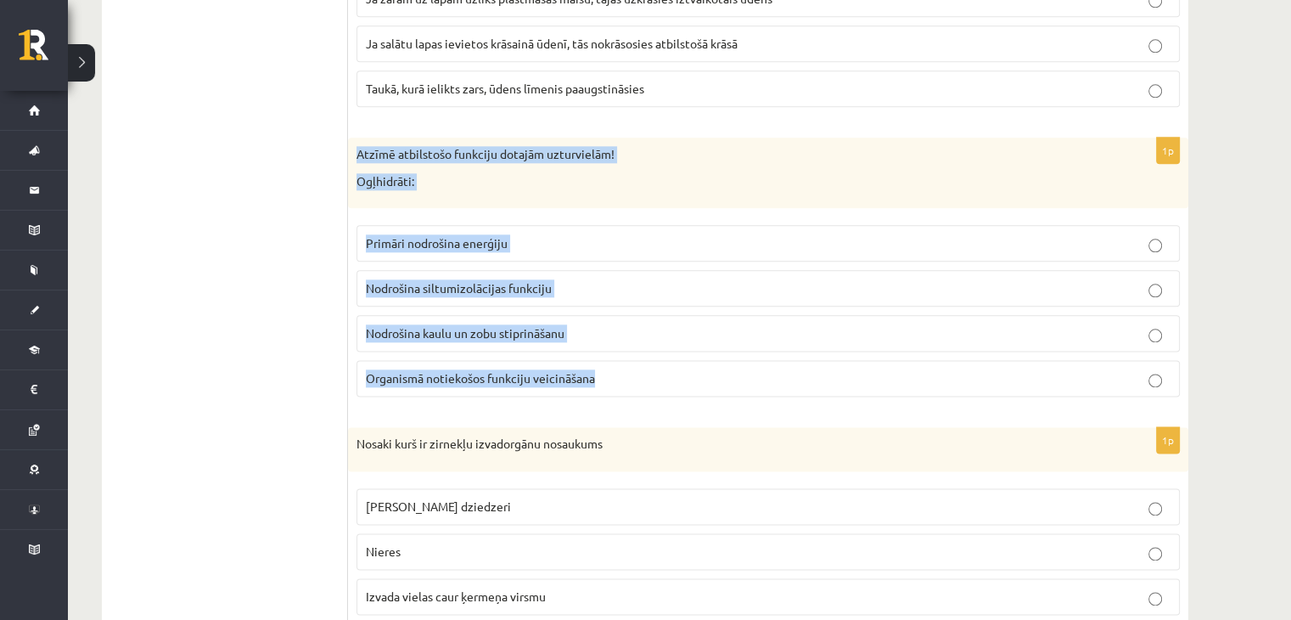
drag, startPoint x: 353, startPoint y: 145, endPoint x: 608, endPoint y: 378, distance: 344.9
click at [608, 378] on div "1p Atzīmē atbilstošo funkciju dotajām uzturvielām! Ogļhidrāti: Primāri nodrošin…" at bounding box center [768, 274] width 841 height 273
copy div "Atzīmē atbilstošo funkciju dotajām uzturvielām! Ogļhidrāti: Primāri nodrošina e…"
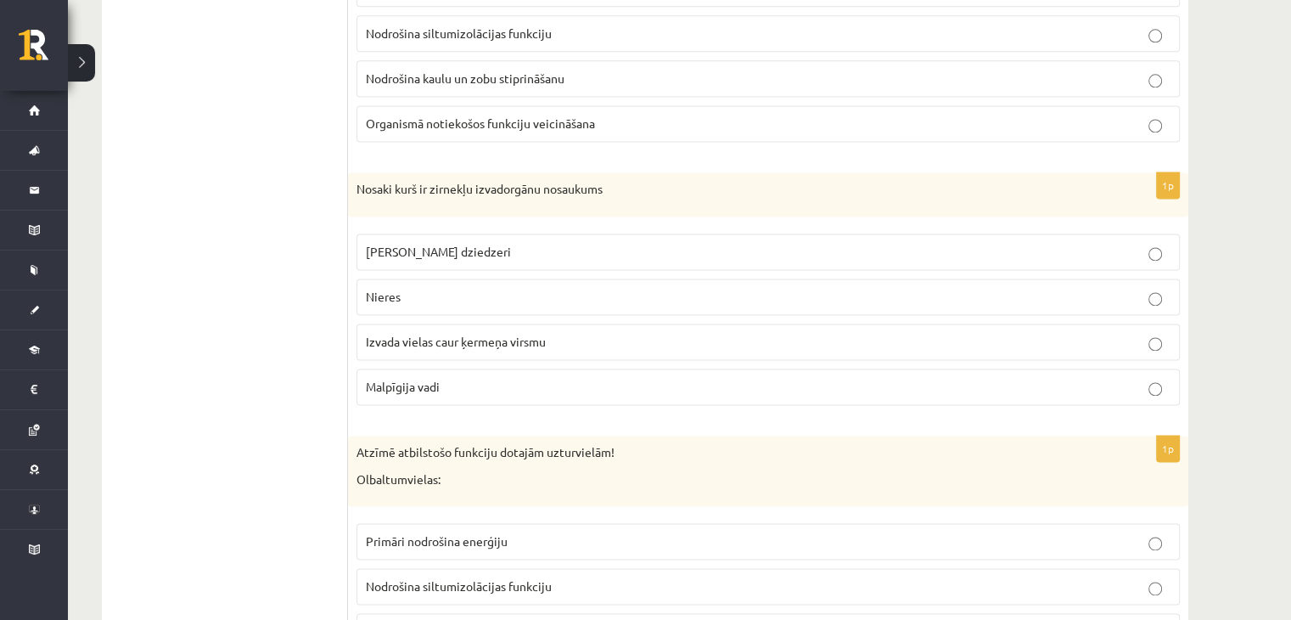
scroll to position [2340, 0]
click at [399, 381] on span "Malpīgija vadi" at bounding box center [403, 386] width 74 height 15
drag, startPoint x: 345, startPoint y: 174, endPoint x: 450, endPoint y: 294, distance: 159.4
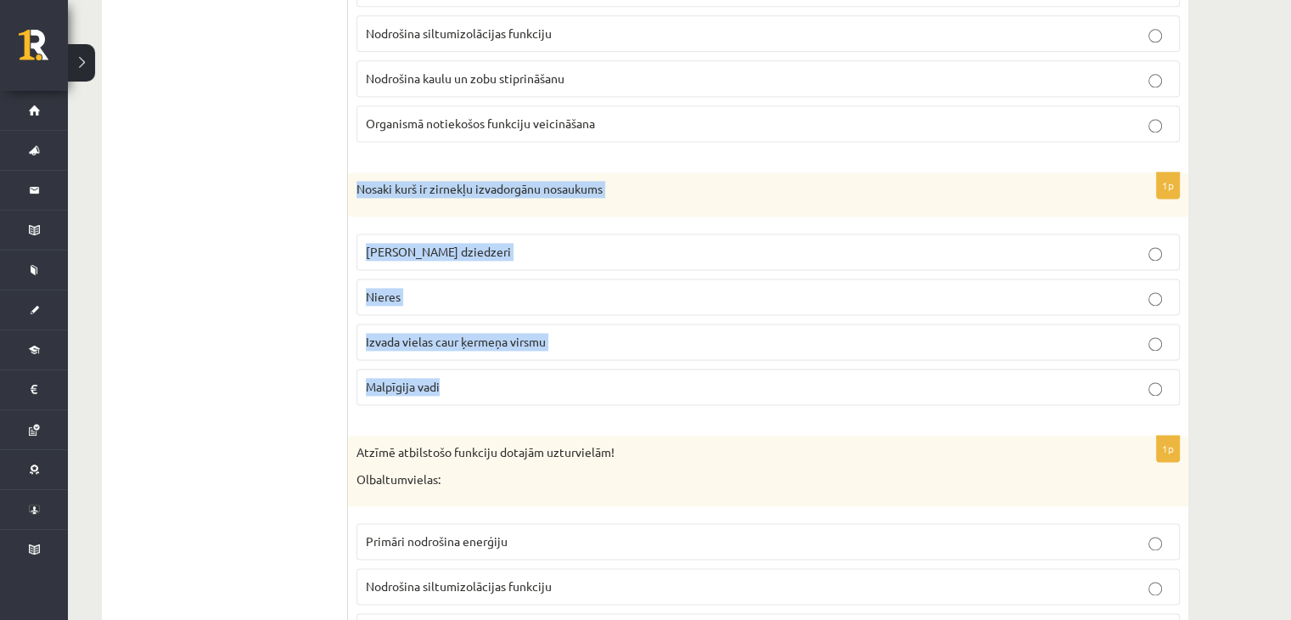
drag, startPoint x: 351, startPoint y: 182, endPoint x: 455, endPoint y: 371, distance: 216.2
click at [455, 371] on div "1p Nosaki kurš ir zirnekļu izvadorgānu nosaukums Zaļie dziedzeri Nieres Izvada …" at bounding box center [768, 295] width 841 height 246
copy div "Nosaki kurš ir zirnekļu izvadorgānu nosaukums Zaļie dziedzeri Nieres Izvada vie…"
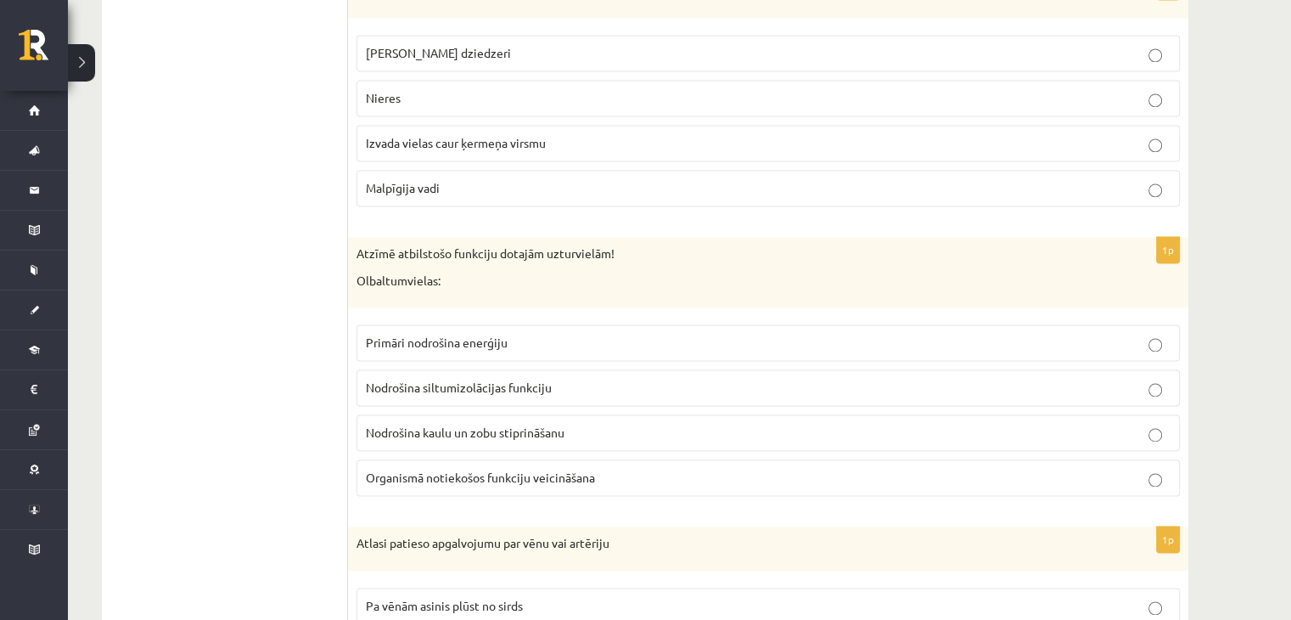
scroll to position [2595, 0]
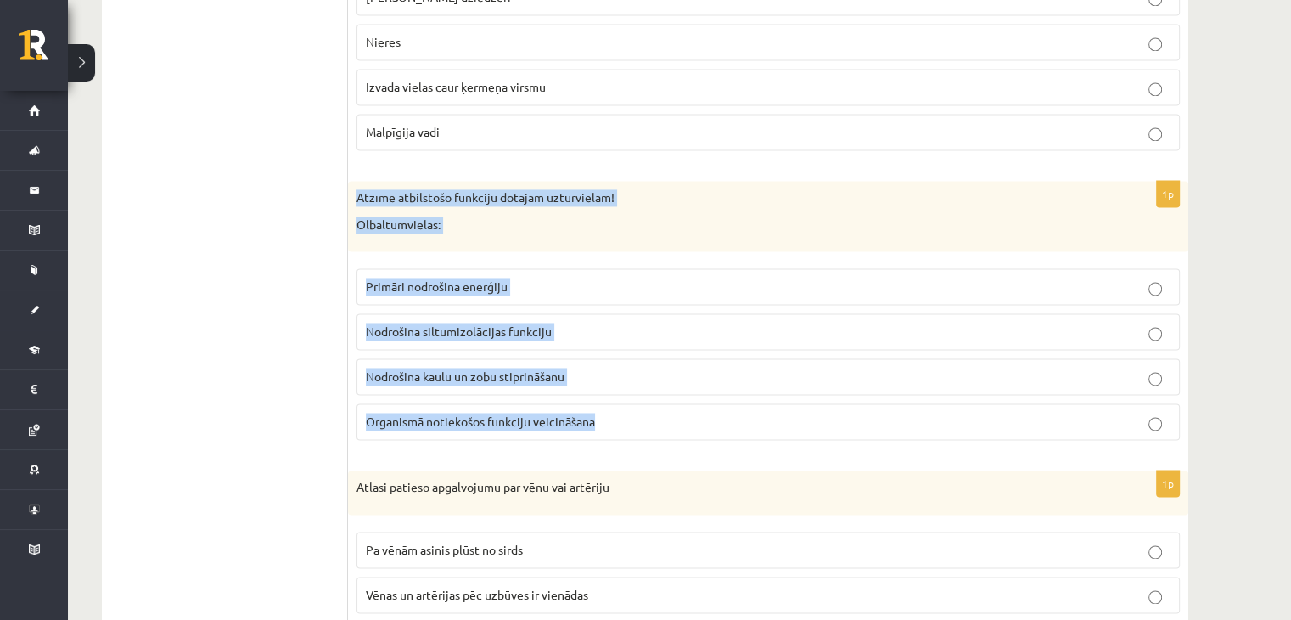
drag, startPoint x: 353, startPoint y: 185, endPoint x: 615, endPoint y: 419, distance: 350.6
click at [615, 419] on div "1p Atzīmē atbilstošo funkciju dotajām uzturvielām! Olbaltumvielas: Primāri nodr…" at bounding box center [768, 317] width 841 height 273
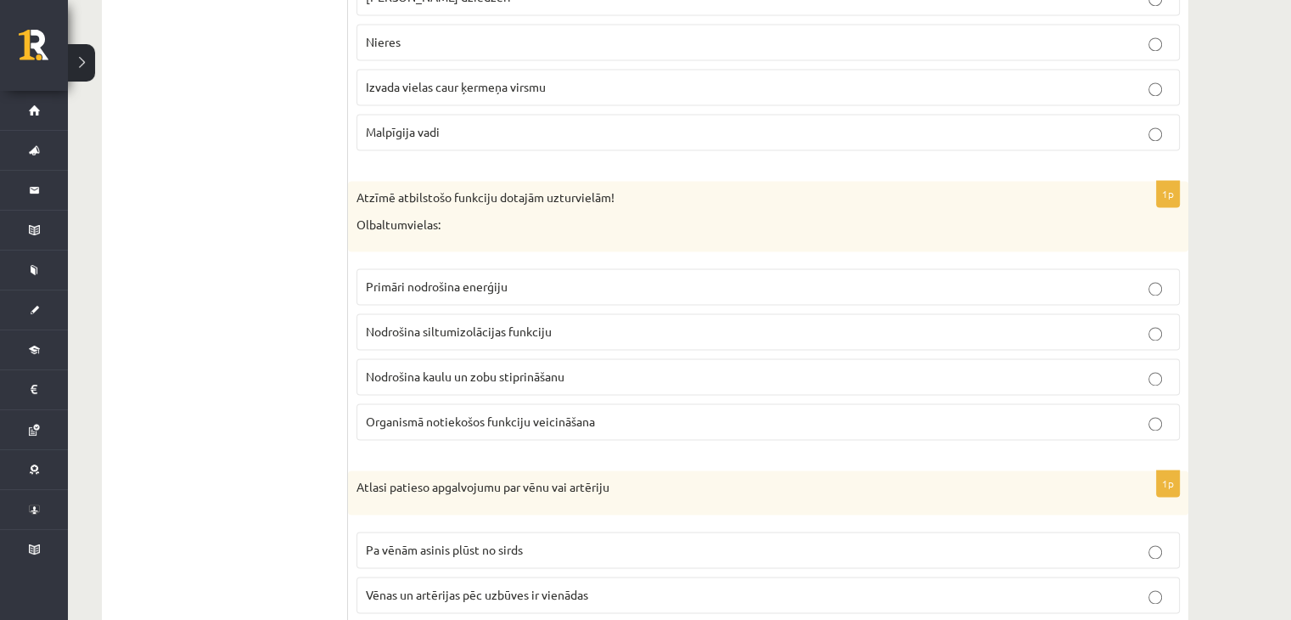
click at [407, 374] on label "Nodrošina kaulu un zobu stiprināšanu" at bounding box center [769, 376] width 824 height 37
click at [441, 413] on span "Organismā notiekošos funkciju veicināšana" at bounding box center [480, 420] width 229 height 15
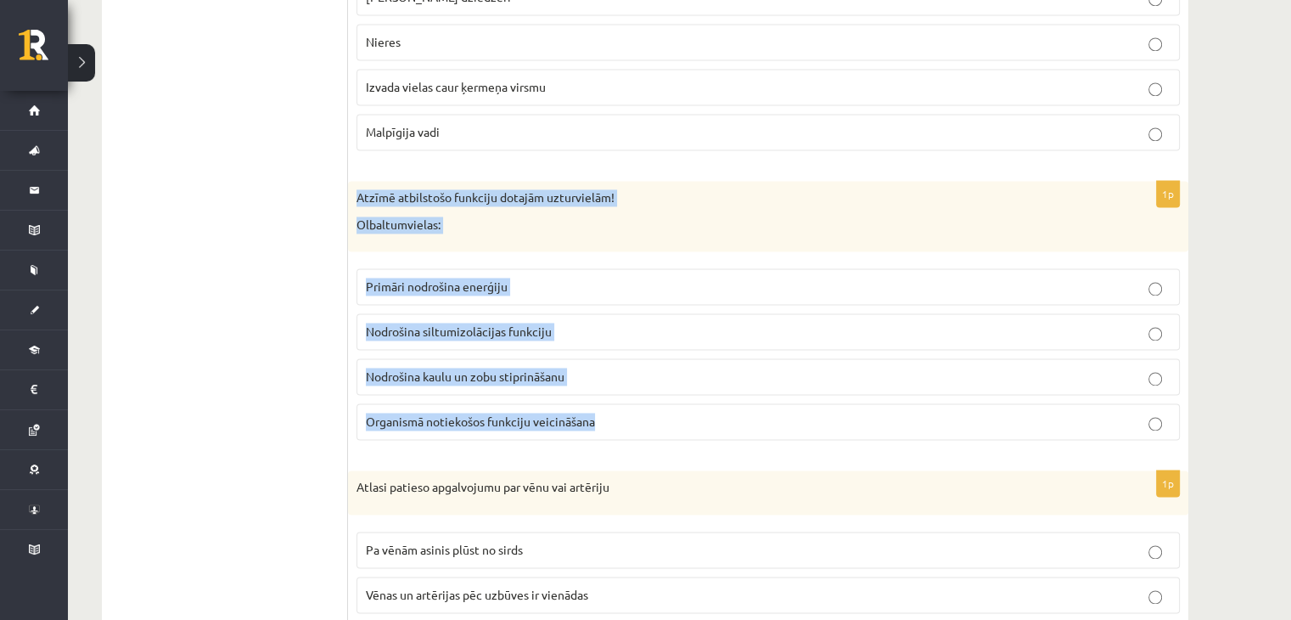
drag, startPoint x: 352, startPoint y: 185, endPoint x: 635, endPoint y: 406, distance: 358.7
click at [635, 406] on div "1p Atzīmē atbilstošo funkciju dotajām uzturvielām! Olbaltumvielas: Primāri nodr…" at bounding box center [768, 317] width 841 height 273
copy div "Atzīmē atbilstošo funkciju dotajām uzturvielām! Olbaltumvielas: Primāri nodroši…"
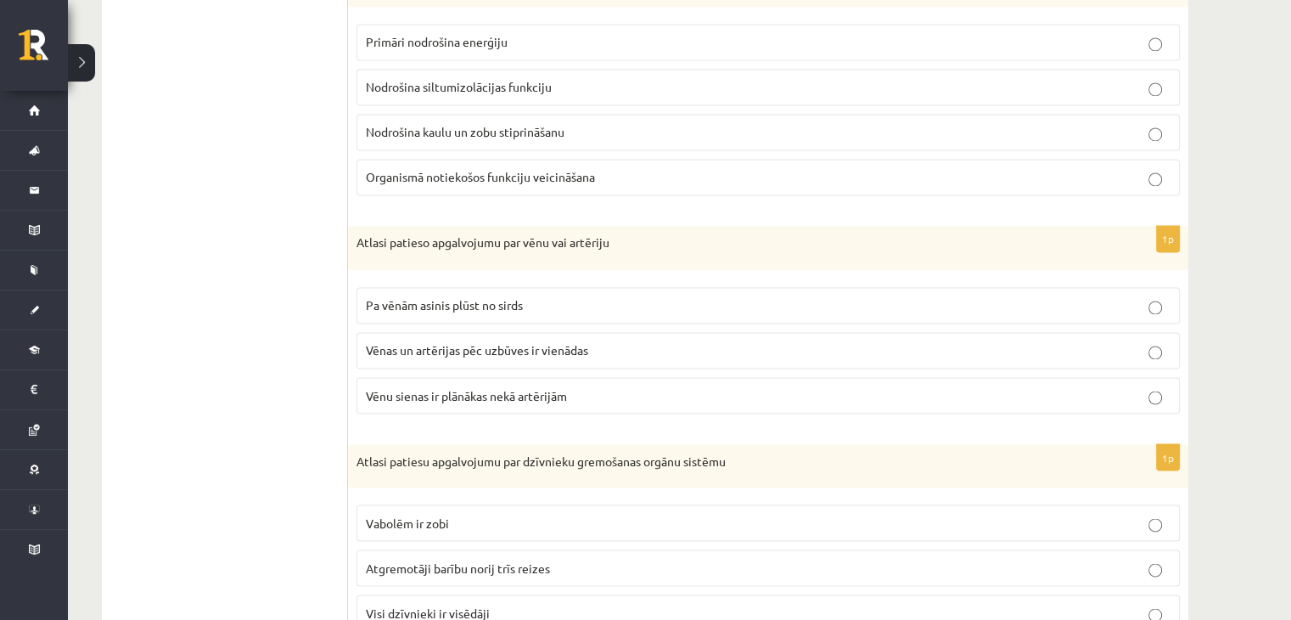
scroll to position [2849, 0]
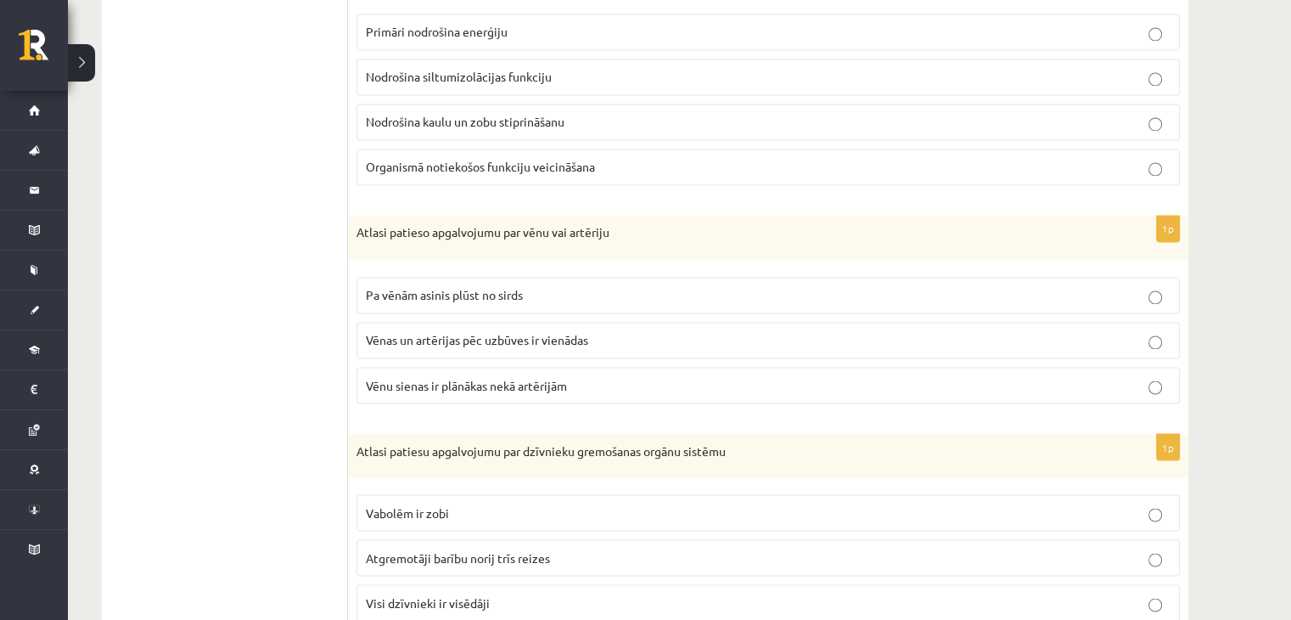
click at [609, 376] on p "Vēnu sienas ir plānākas nekā artērijām" at bounding box center [768, 385] width 805 height 18
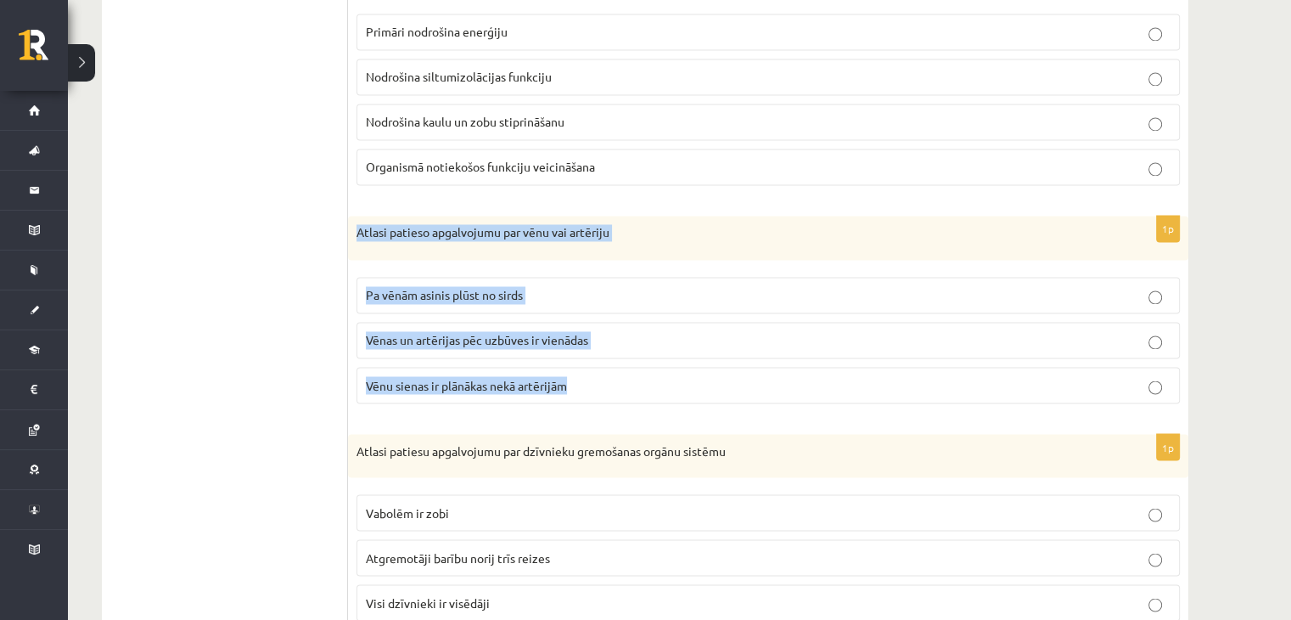
drag, startPoint x: 354, startPoint y: 218, endPoint x: 627, endPoint y: 390, distance: 322.0
click at [627, 390] on div "1p Atlasi patieso apgalvojumu par vēnu vai artēriju Pa vēnām asinis plūst no si…" at bounding box center [768, 316] width 841 height 201
copy div "Atlasi patieso apgalvojumu par vēnu vai artēriju Pa vēnām asinis plūst no sirds…"
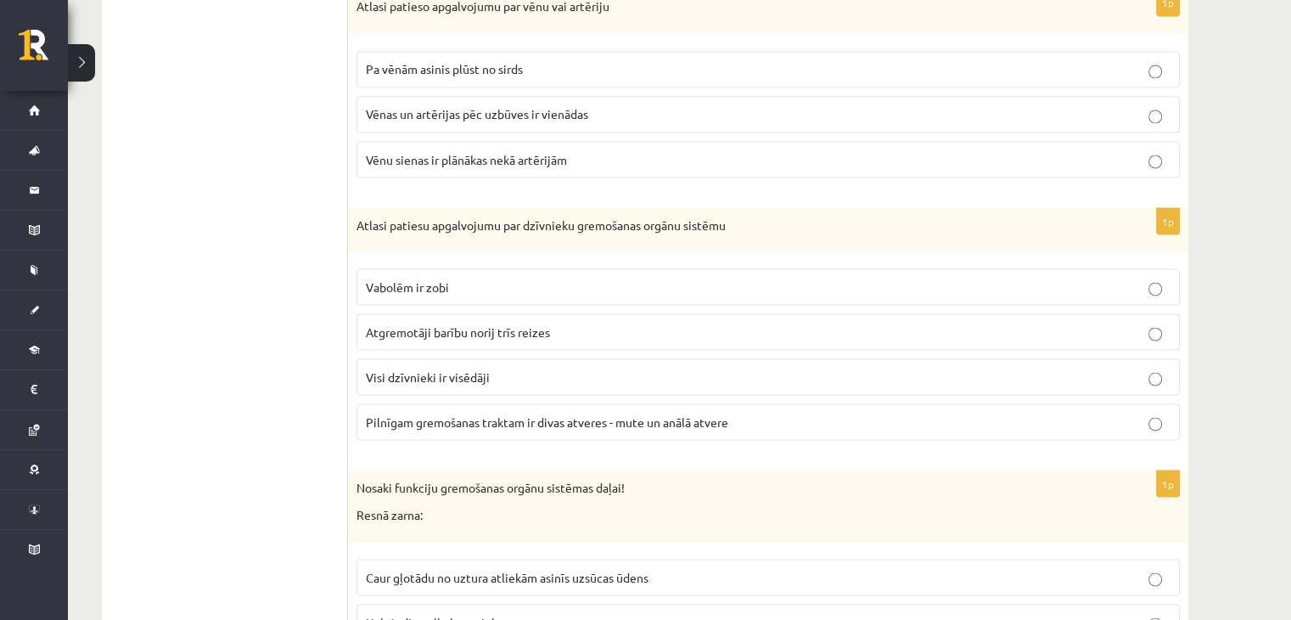
scroll to position [3104, 0]
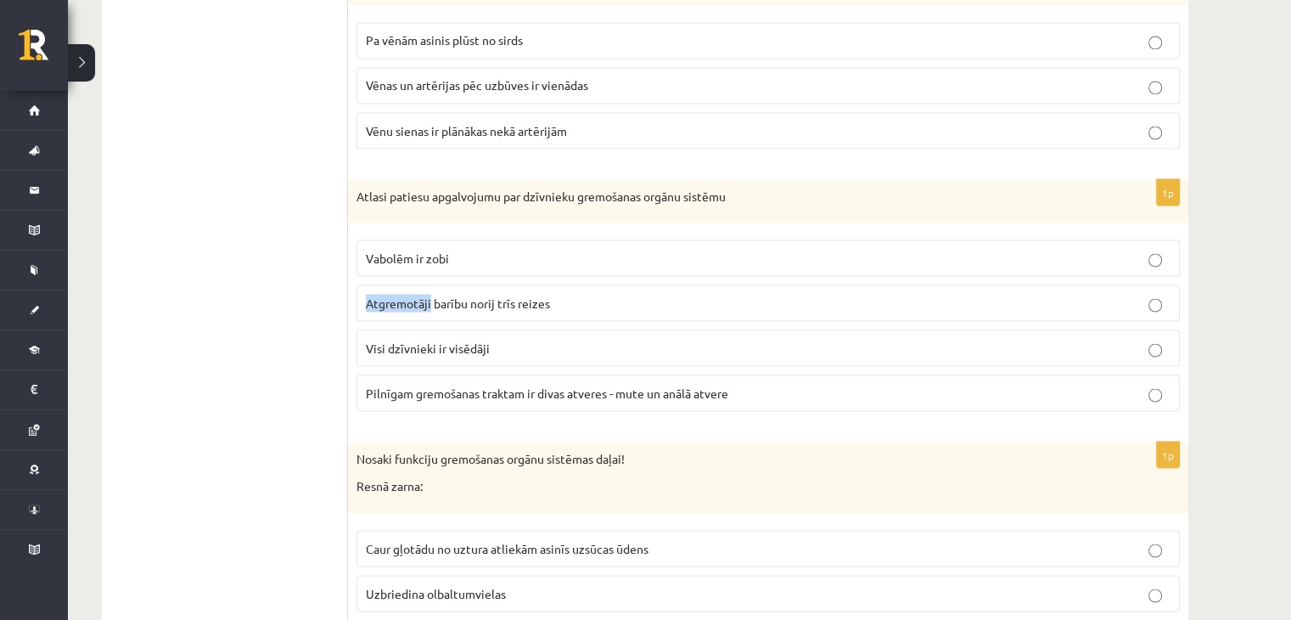
drag, startPoint x: 430, startPoint y: 288, endPoint x: 359, endPoint y: 295, distance: 71.7
click at [359, 295] on label "Atgremotāji barību norij trīs reizes" at bounding box center [769, 302] width 824 height 37
click at [499, 295] on span "Atgremotāji barību norij trīs reizes" at bounding box center [458, 302] width 184 height 15
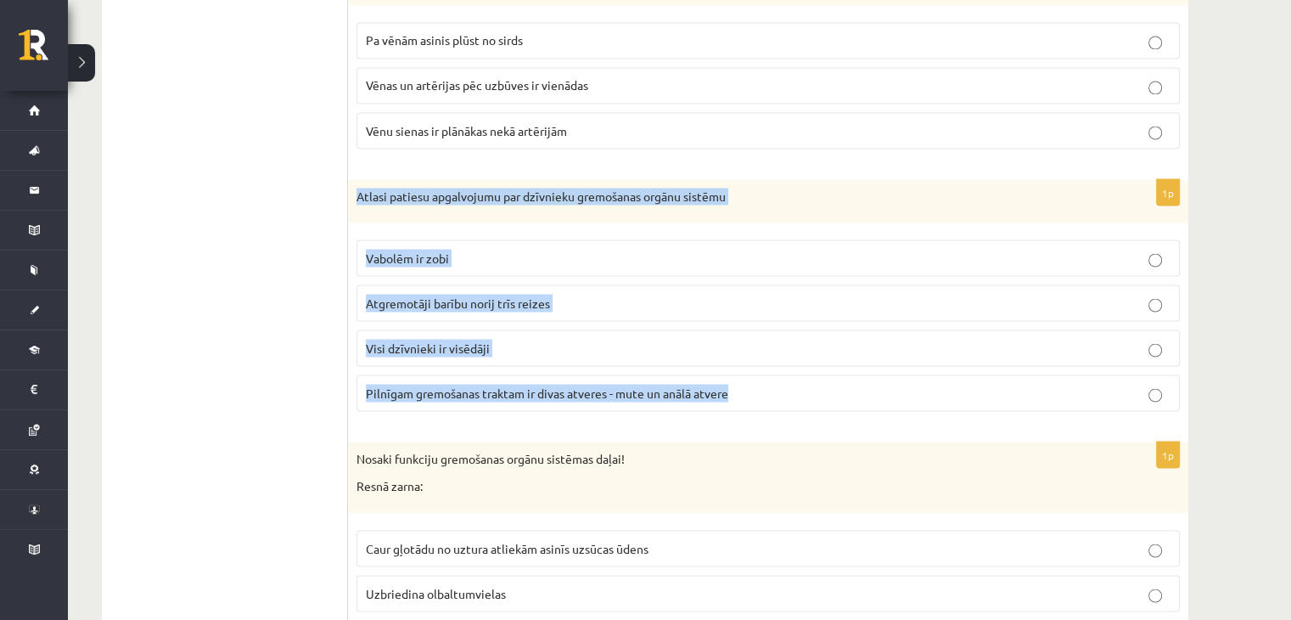
drag, startPoint x: 358, startPoint y: 181, endPoint x: 801, endPoint y: 371, distance: 481.5
click at [801, 371] on div "1p Atlasi patiesu apgalvojumu par dzīvnieku gremošanas orgānu sistēmu Vabolēm i…" at bounding box center [768, 302] width 841 height 246
copy div "Atlasi patiesu apgalvojumu par dzīvnieku gremošanas orgānu sistēmu Vabolēm ir z…"
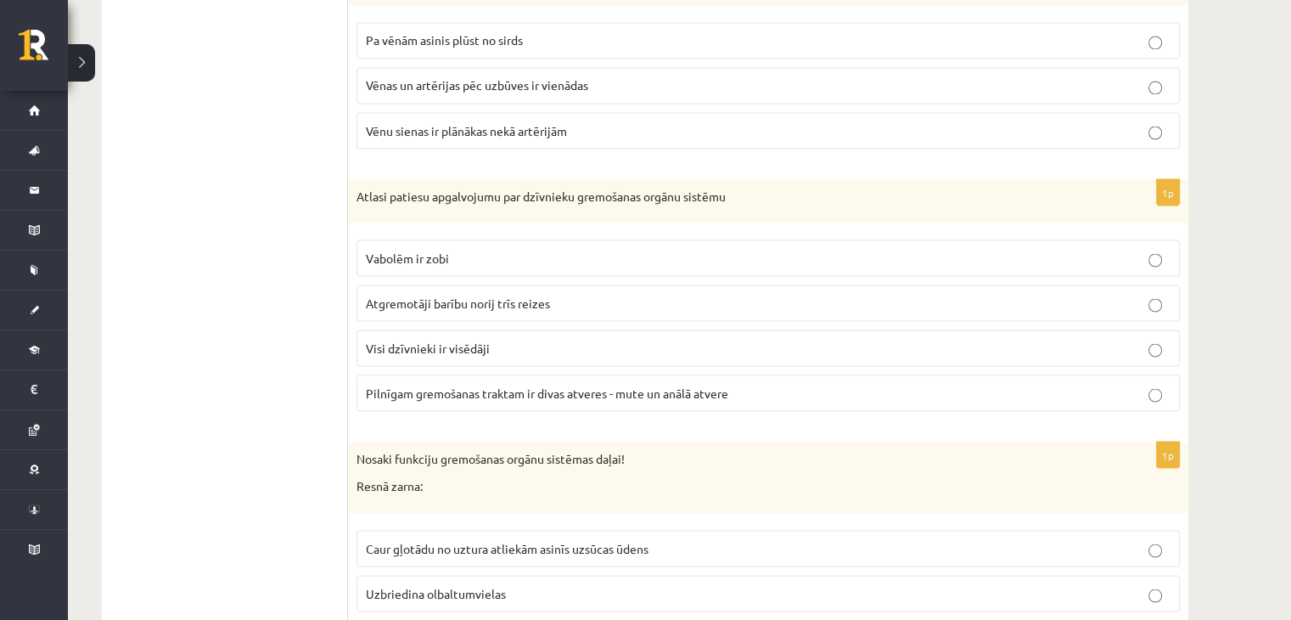
scroll to position [3369, 0]
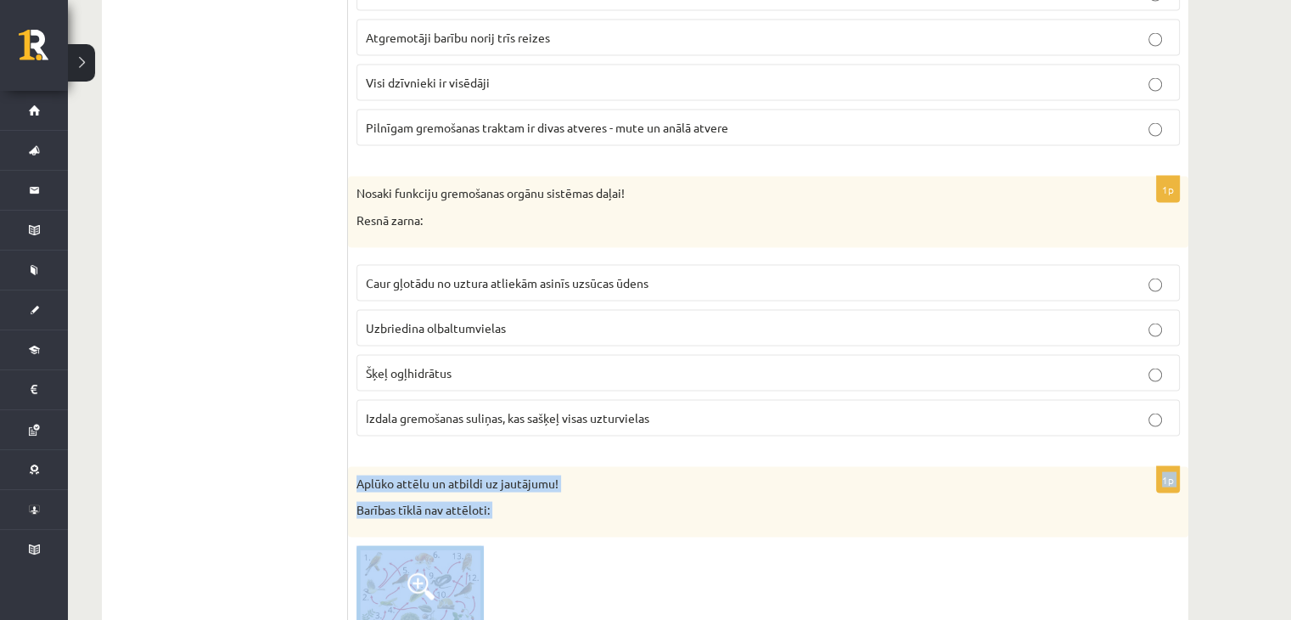
drag, startPoint x: 961, startPoint y: 640, endPoint x: 941, endPoint y: 644, distance: 20.7
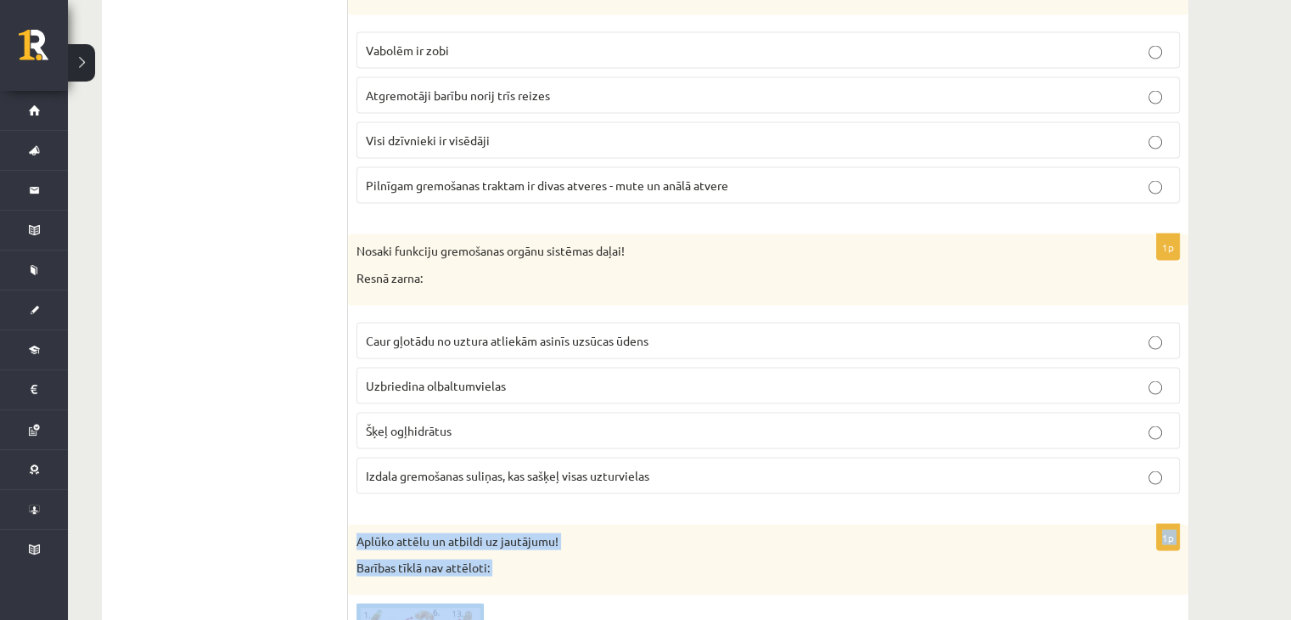
scroll to position [3284, 0]
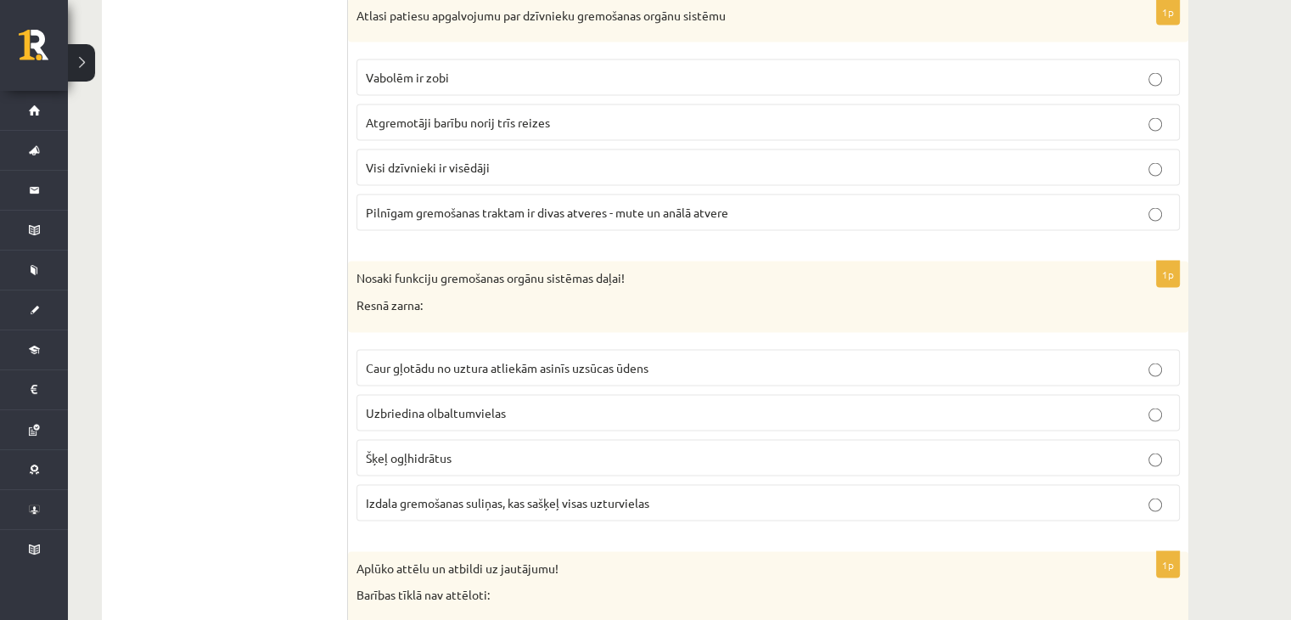
click at [541, 211] on label "Pilnīgam gremošanas traktam ir divas atveres - mute un anālā atvere" at bounding box center [769, 212] width 824 height 37
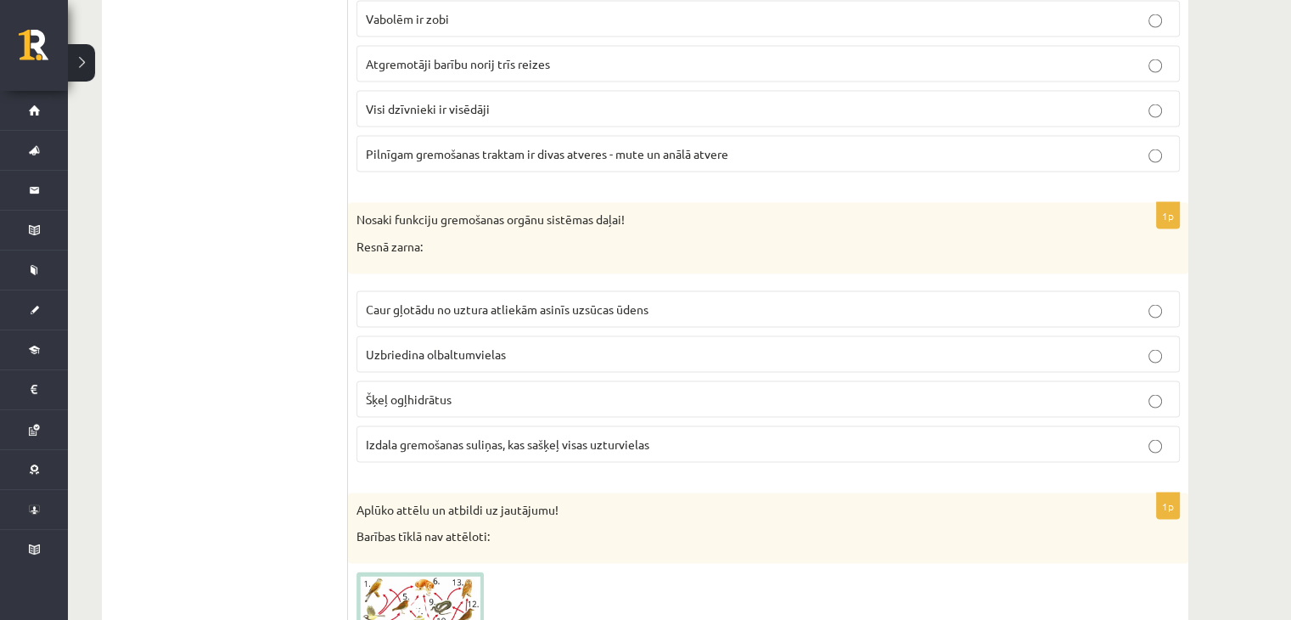
scroll to position [3369, 0]
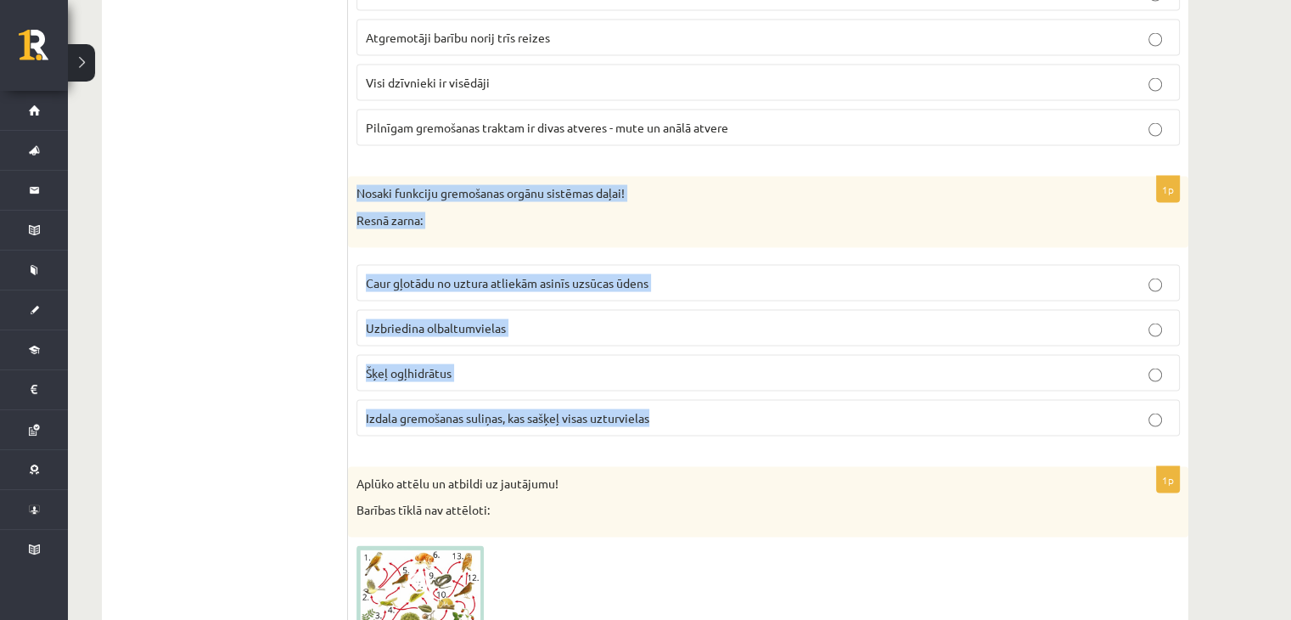
drag, startPoint x: 351, startPoint y: 173, endPoint x: 673, endPoint y: 398, distance: 393.3
click at [673, 398] on div "1p Nosaki funkciju gremošanas orgānu sistēmas daļai! Resnā zarna: Caur gļotādu …" at bounding box center [768, 313] width 841 height 273
copy div "Nosaki funkciju gremošanas orgānu sistēmas daļai! Resnā zarna: Caur gļotādu no …"
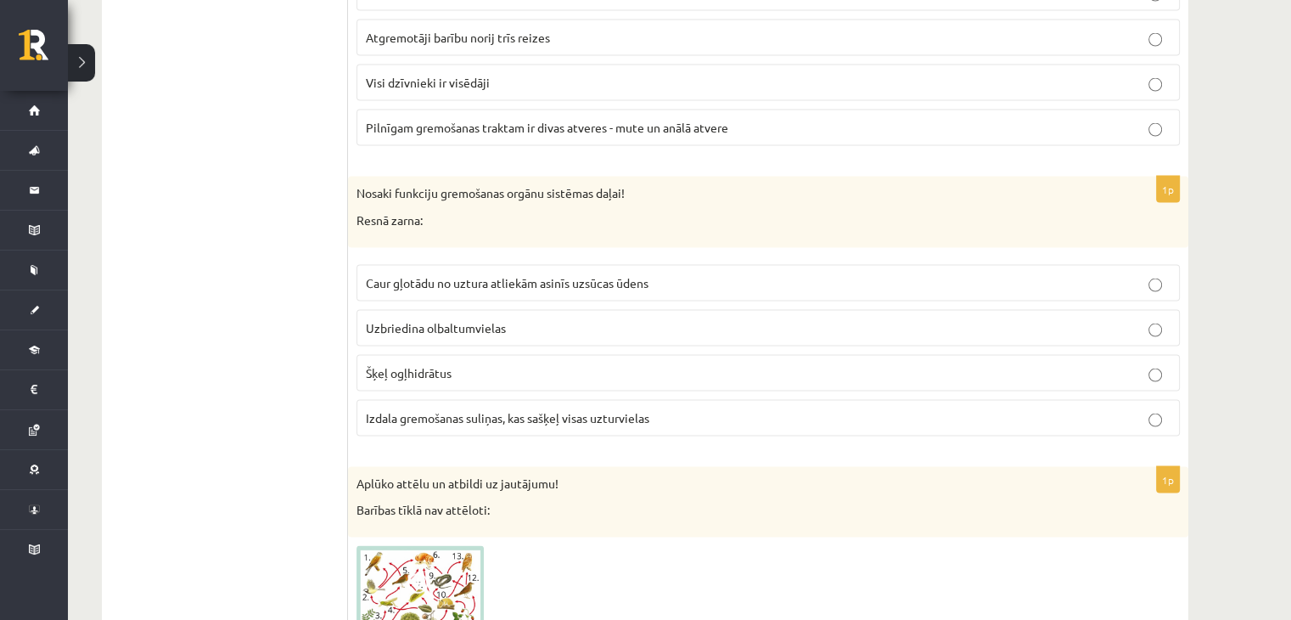
click at [503, 410] on span "Izdala gremošanas suliņas, kas sašķeļ visas uzturvielas" at bounding box center [508, 417] width 284 height 15
click at [637, 275] on span "Caur gļotādu no uztura atliekām asinīs uzsūcas ūdens" at bounding box center [507, 282] width 283 height 15
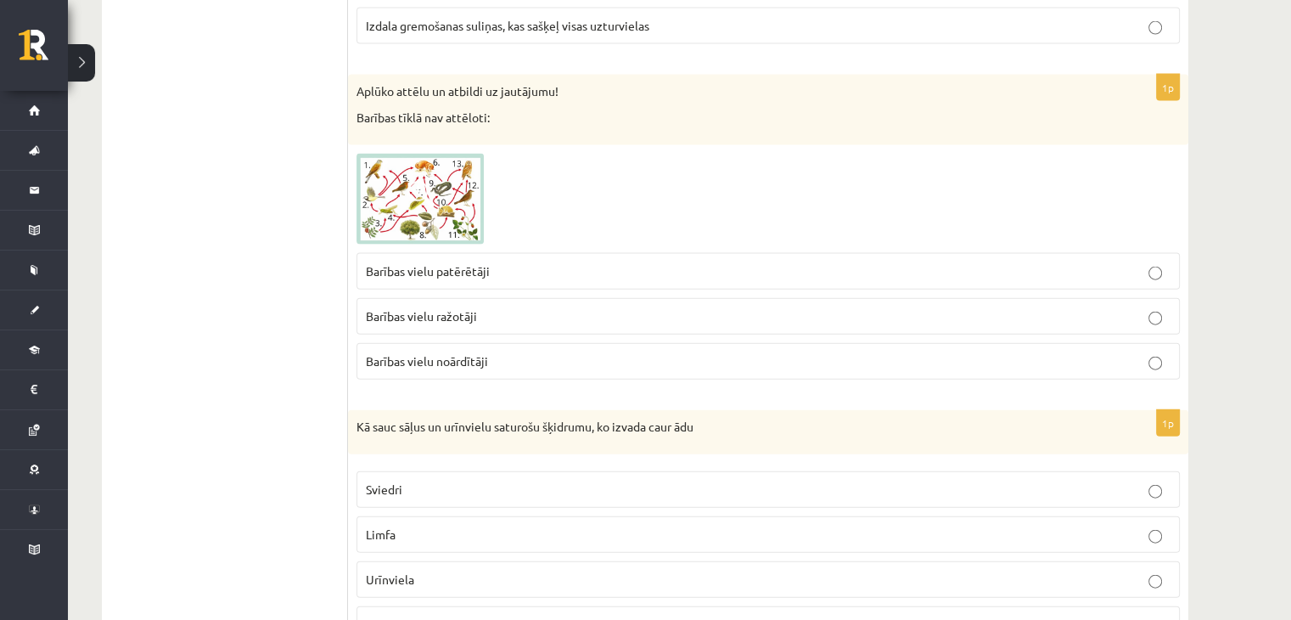
scroll to position [3791, 0]
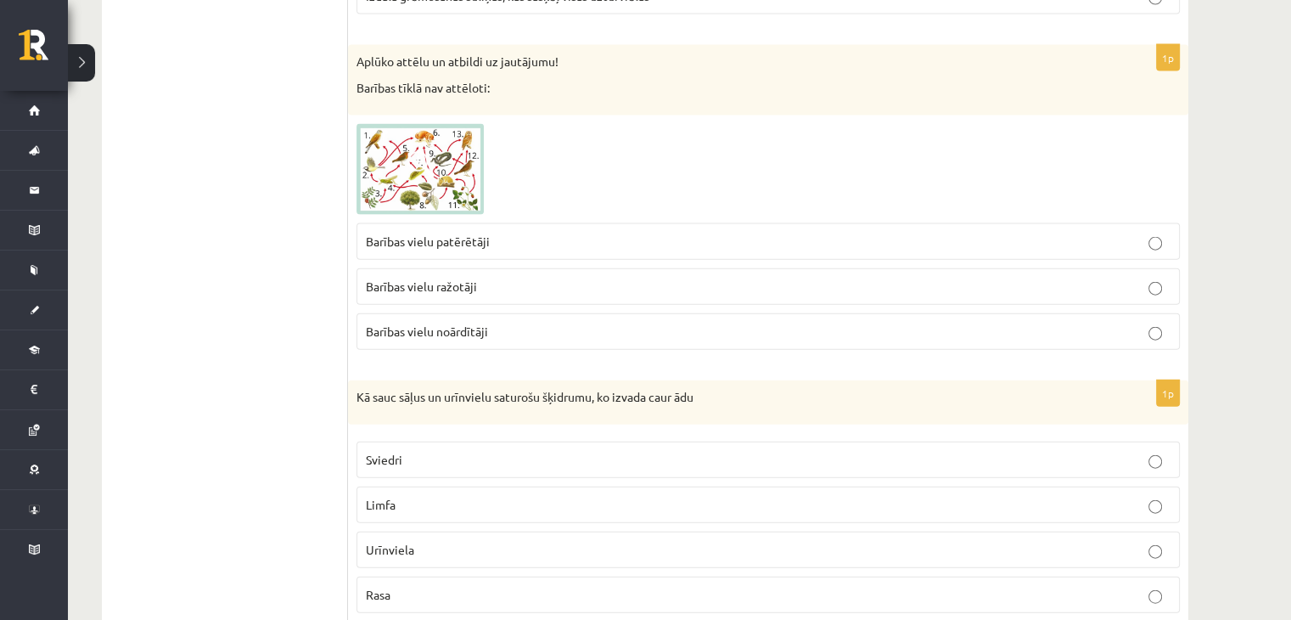
click at [520, 323] on p "Barības vielu noārdītāji" at bounding box center [768, 332] width 805 height 18
click at [441, 133] on img at bounding box center [420, 170] width 127 height 92
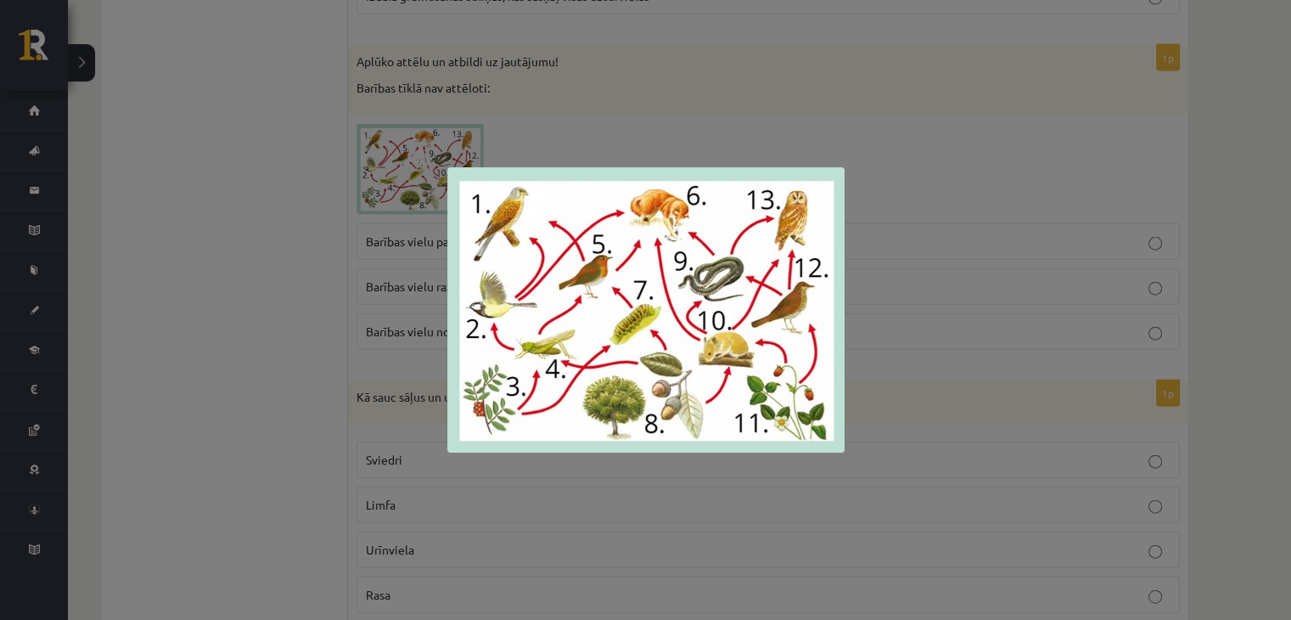
click at [214, 283] on div at bounding box center [645, 310] width 1291 height 620
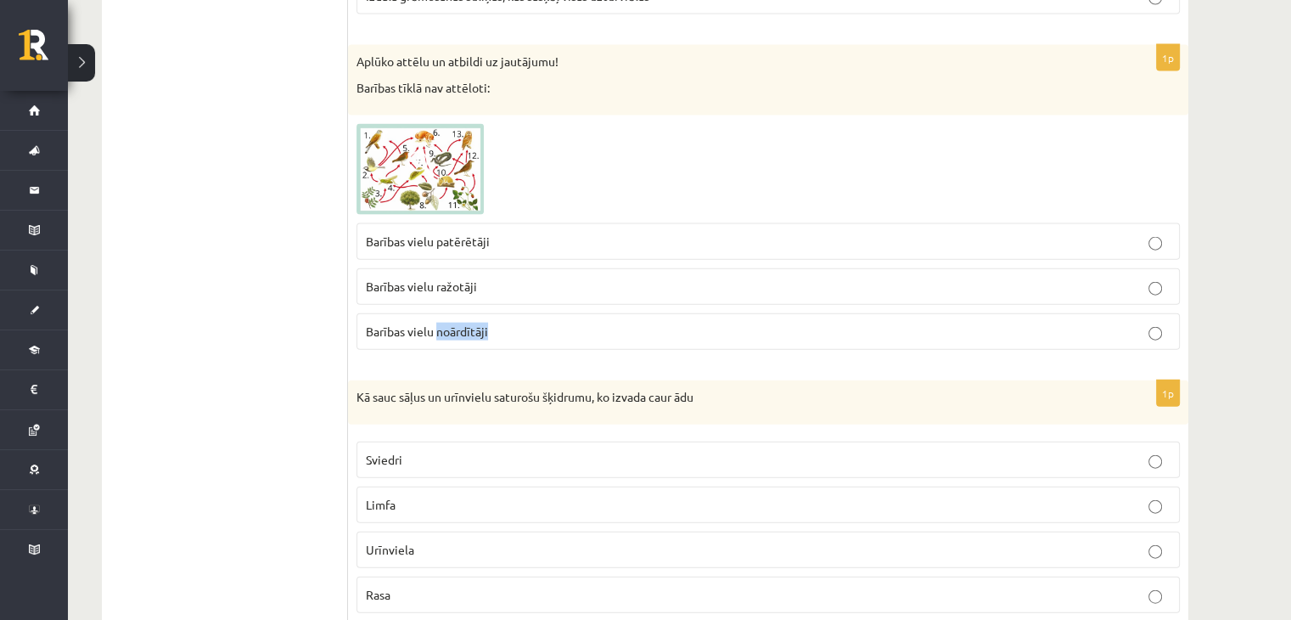
drag, startPoint x: 489, startPoint y: 314, endPoint x: 436, endPoint y: 322, distance: 54.0
click at [436, 323] on p "Barības vielu noārdītāji" at bounding box center [768, 332] width 805 height 18
click at [458, 323] on span "Barības vielu noārdītāji" at bounding box center [427, 330] width 122 height 15
drag, startPoint x: 492, startPoint y: 317, endPoint x: 360, endPoint y: 314, distance: 131.6
click at [360, 314] on label "Barības vielu noārdītāji" at bounding box center [769, 331] width 824 height 37
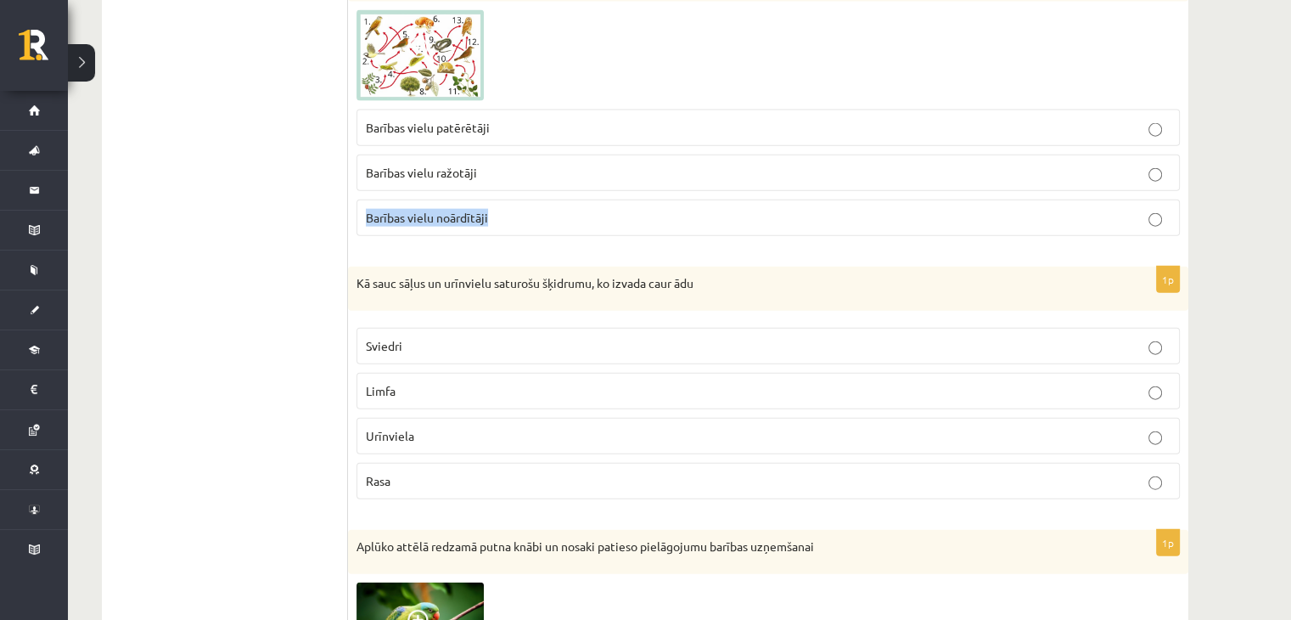
scroll to position [3961, 0]
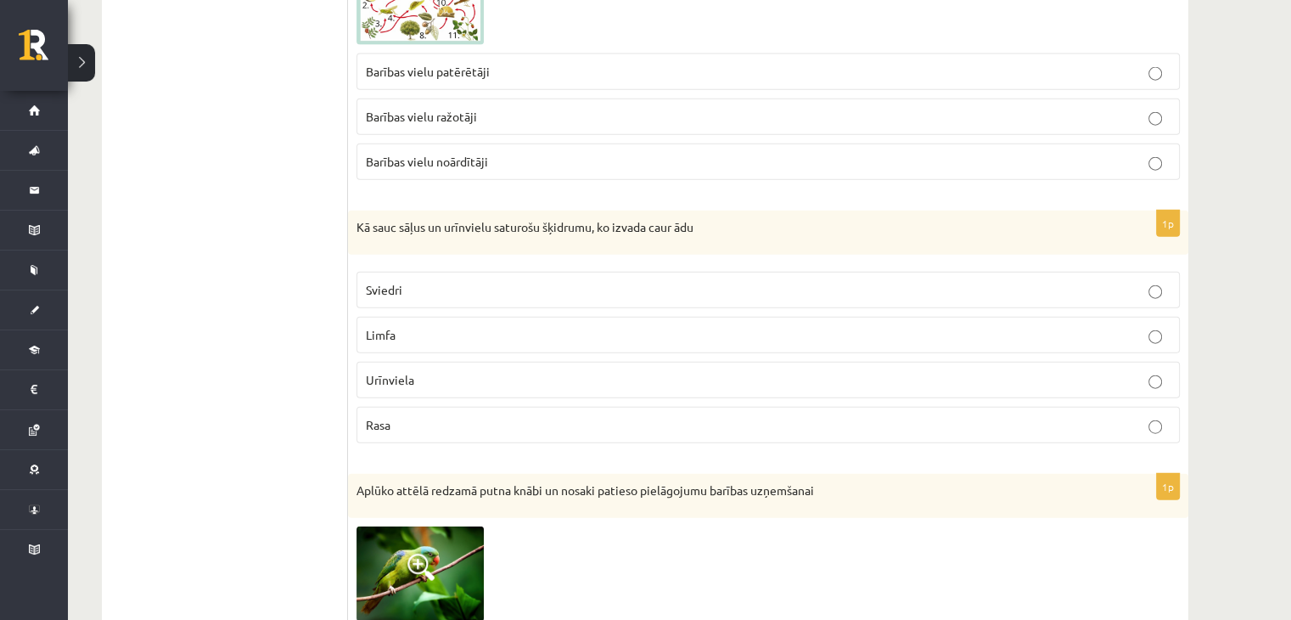
click at [321, 259] on ul "Tests Atgriezeniskā saite – novērtē savu sniegumu" at bounding box center [233, 562] width 229 height 8436
click at [404, 416] on p "Rasa" at bounding box center [768, 425] width 805 height 18
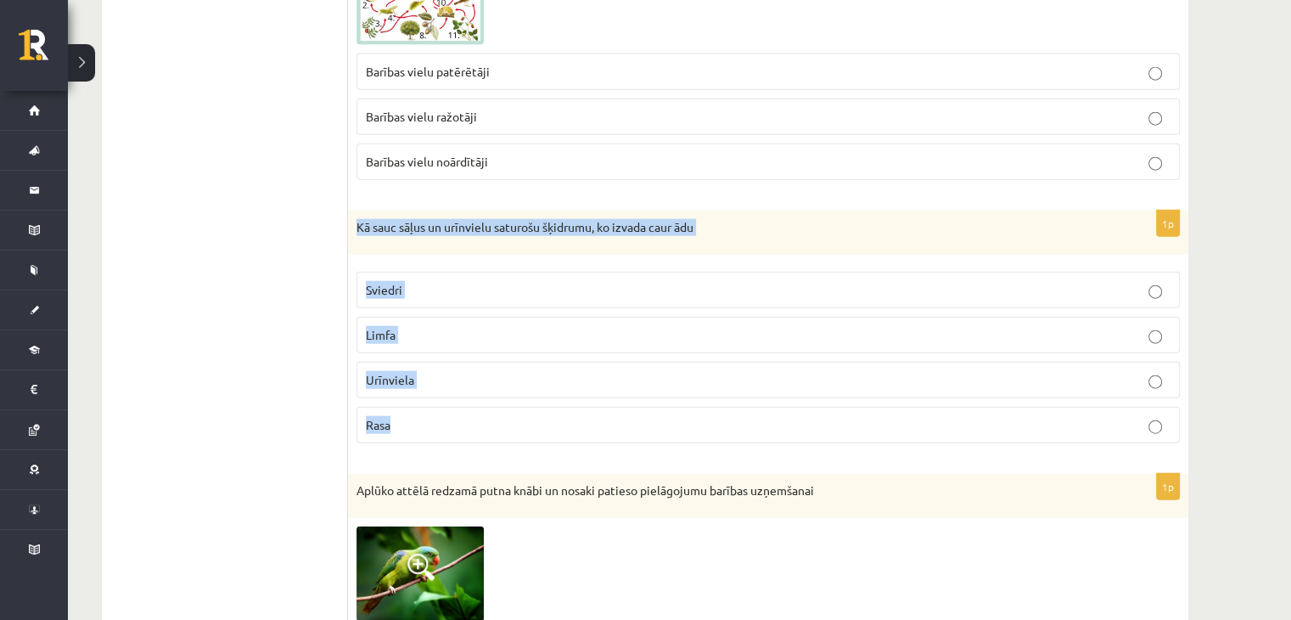
drag, startPoint x: 350, startPoint y: 208, endPoint x: 443, endPoint y: 399, distance: 212.6
click at [443, 399] on div "1p Kā sauc sāļus un urīnvielu saturošu šķidrumu, ko izvada caur ādu Sviedri Lim…" at bounding box center [768, 334] width 841 height 246
copy div "Kā sauc sāļus un urīnvielu saturošu šķidrumu, ko izvada caur ādu Sviedri Limfa …"
click at [462, 281] on p "Sviedri" at bounding box center [768, 290] width 805 height 18
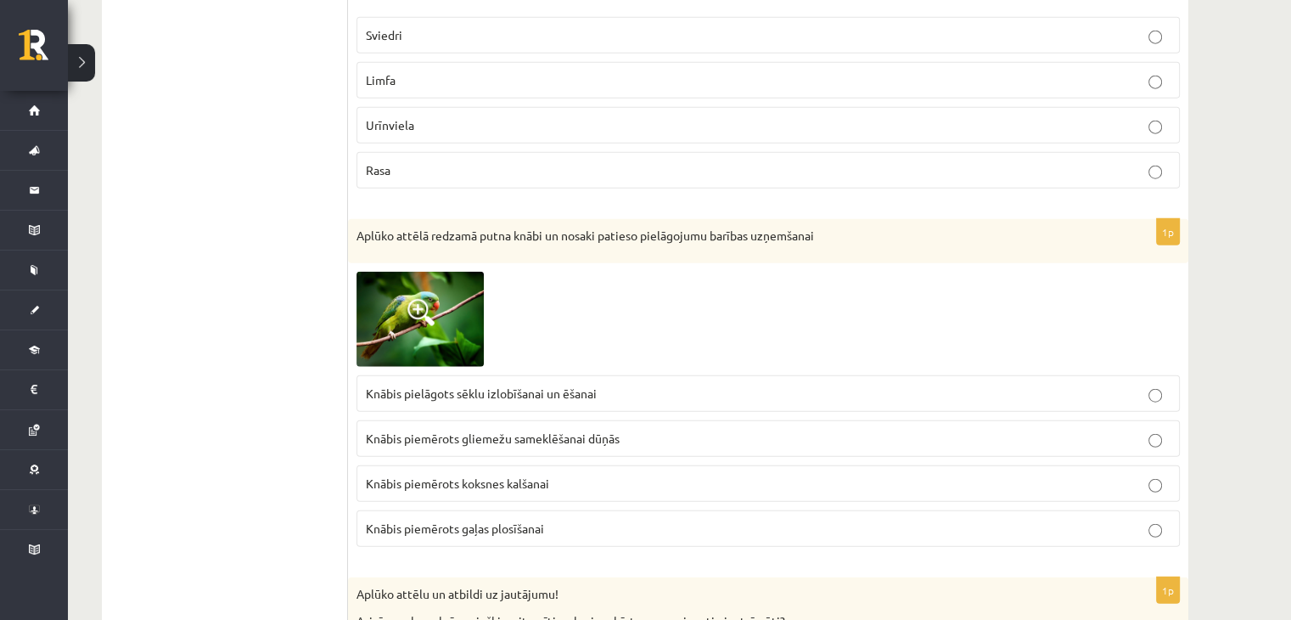
scroll to position [4300, 0]
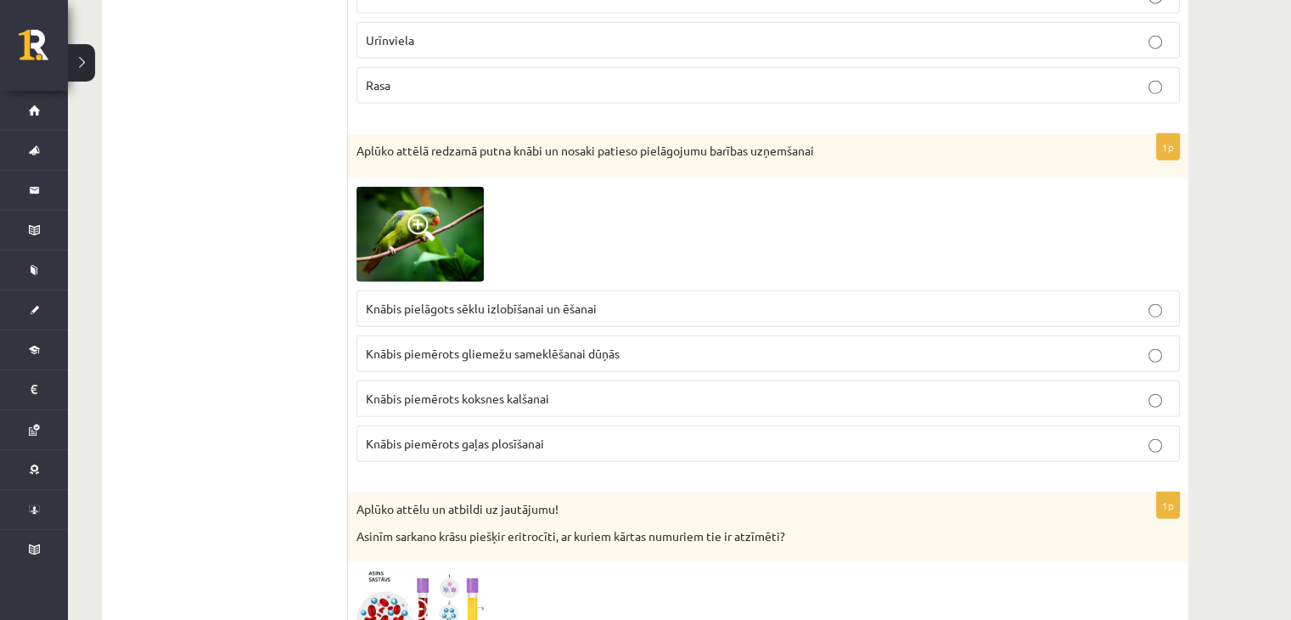
click at [621, 300] on p "Knābis pielāgots sēklu izlobīšanai un ēšanai" at bounding box center [768, 309] width 805 height 18
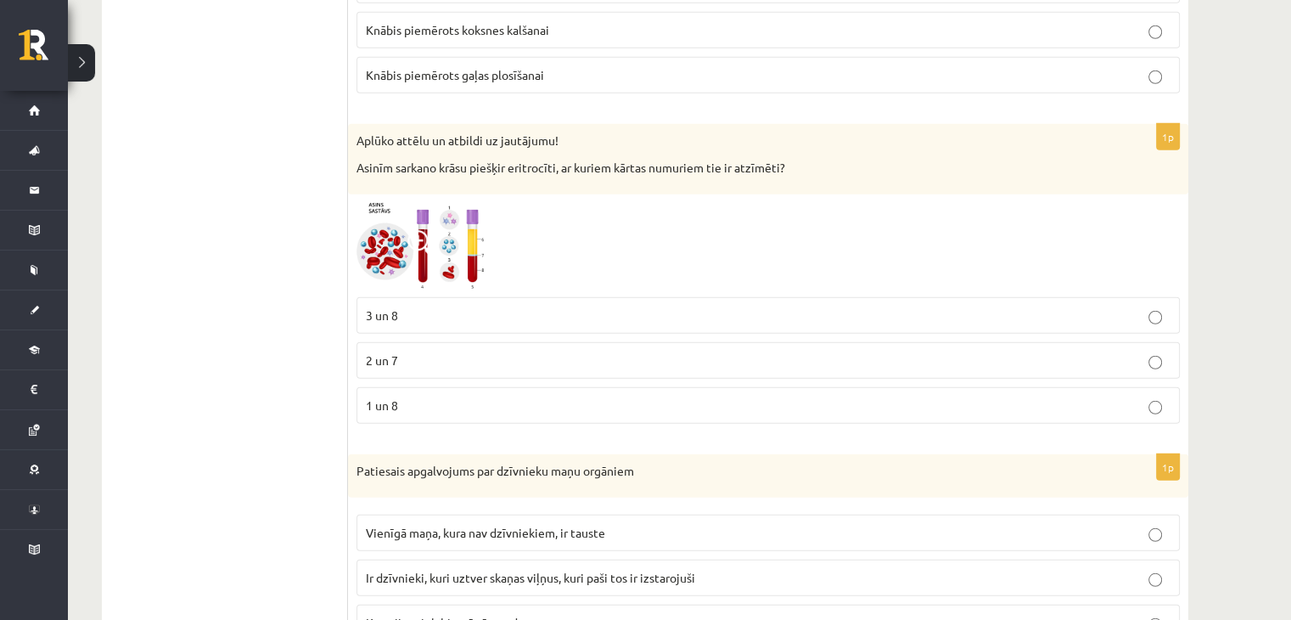
scroll to position [4725, 0]
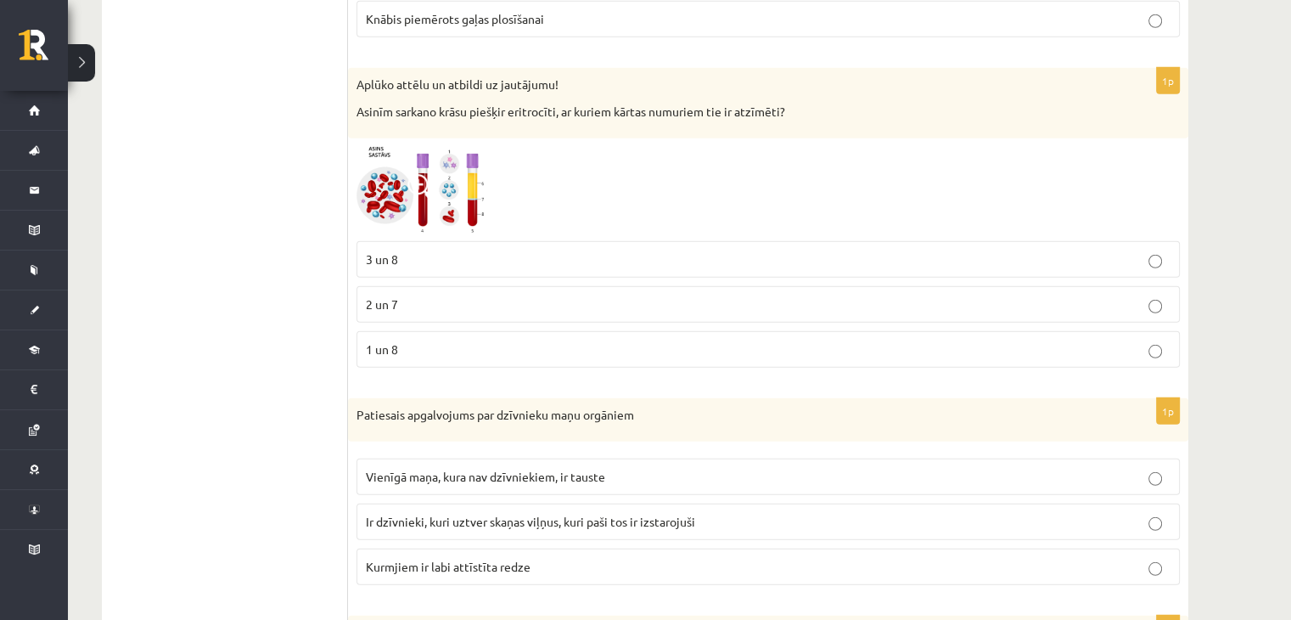
click at [387, 169] on img at bounding box center [420, 190] width 127 height 86
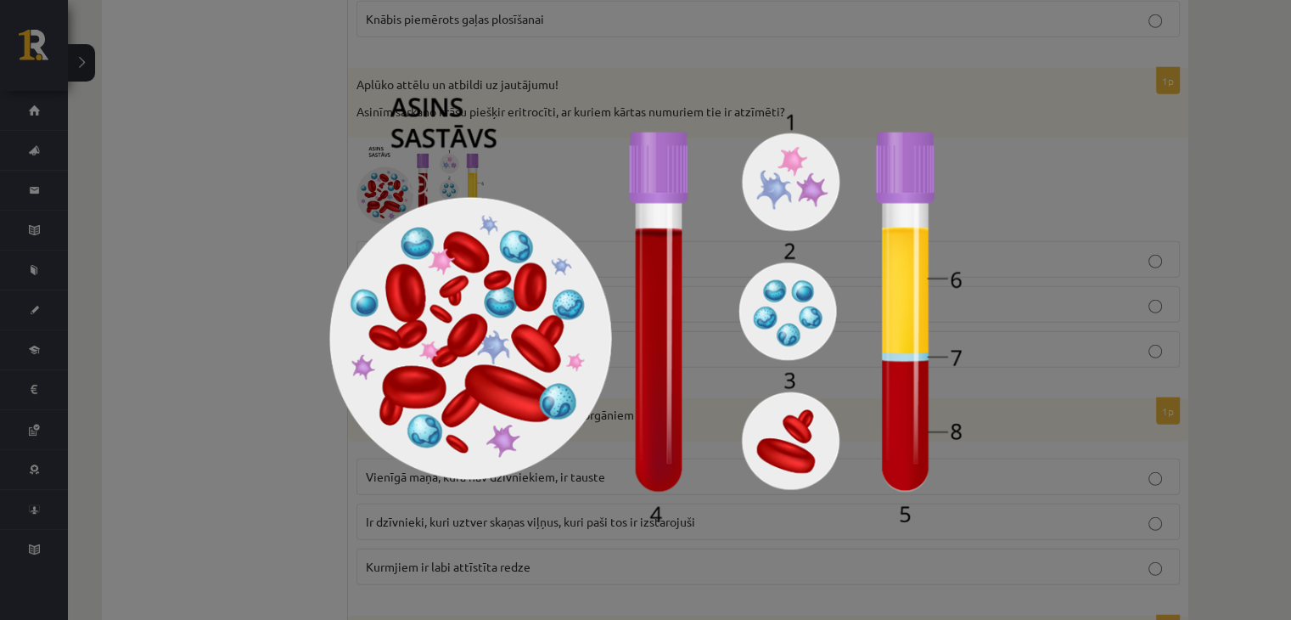
click at [236, 289] on div at bounding box center [645, 310] width 1291 height 620
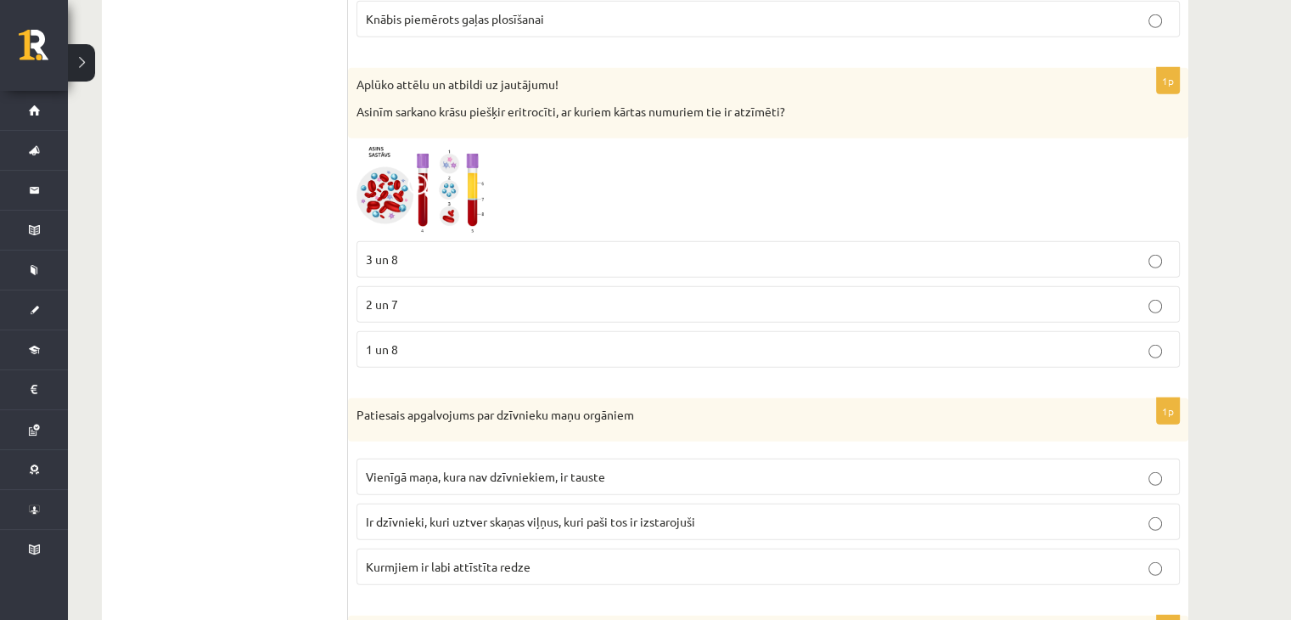
click at [391, 183] on img at bounding box center [420, 190] width 127 height 86
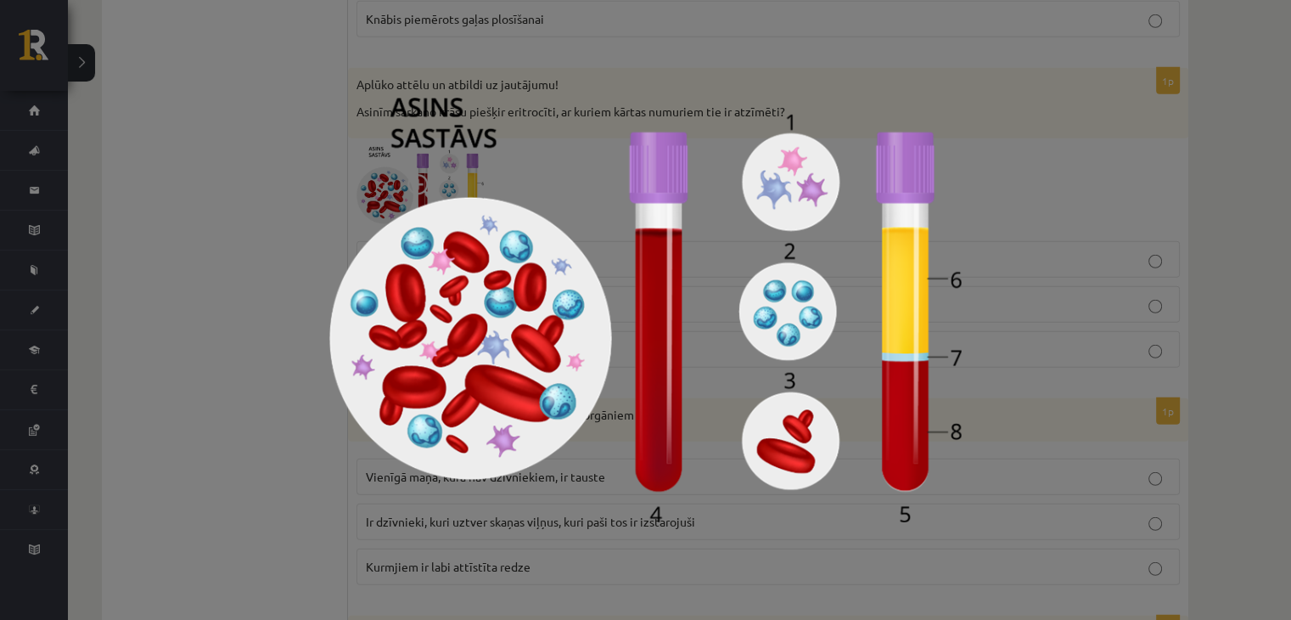
click at [174, 309] on div at bounding box center [645, 310] width 1291 height 620
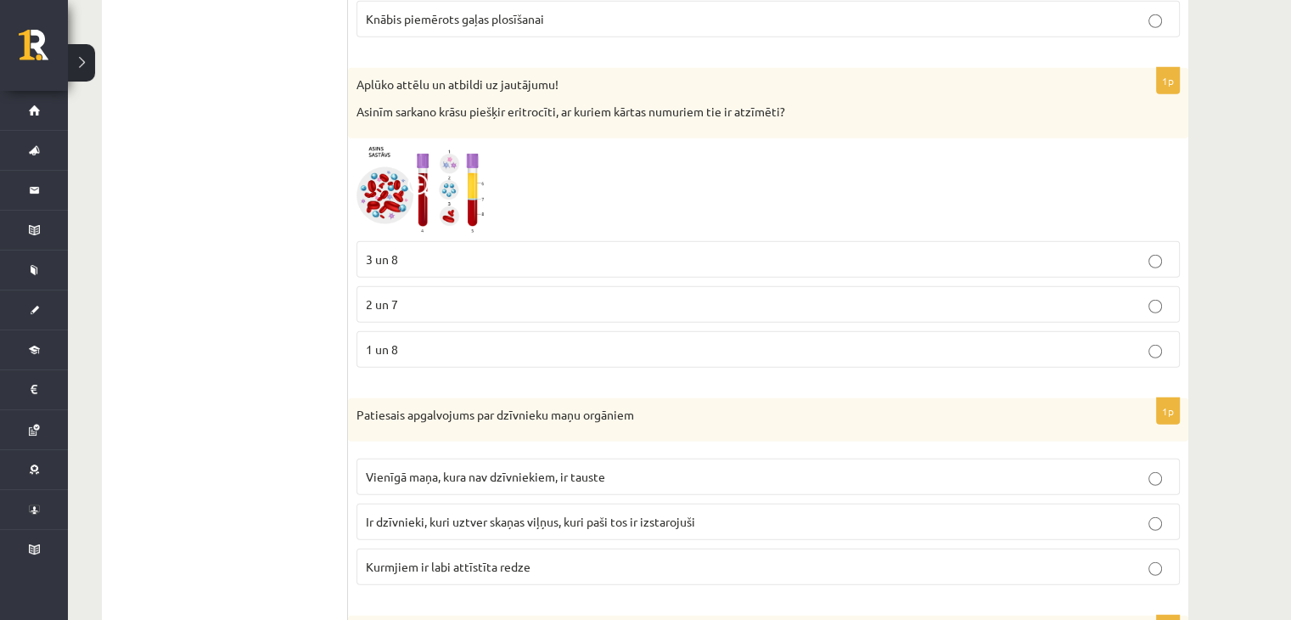
click at [464, 250] on p "3 un 8" at bounding box center [768, 259] width 805 height 18
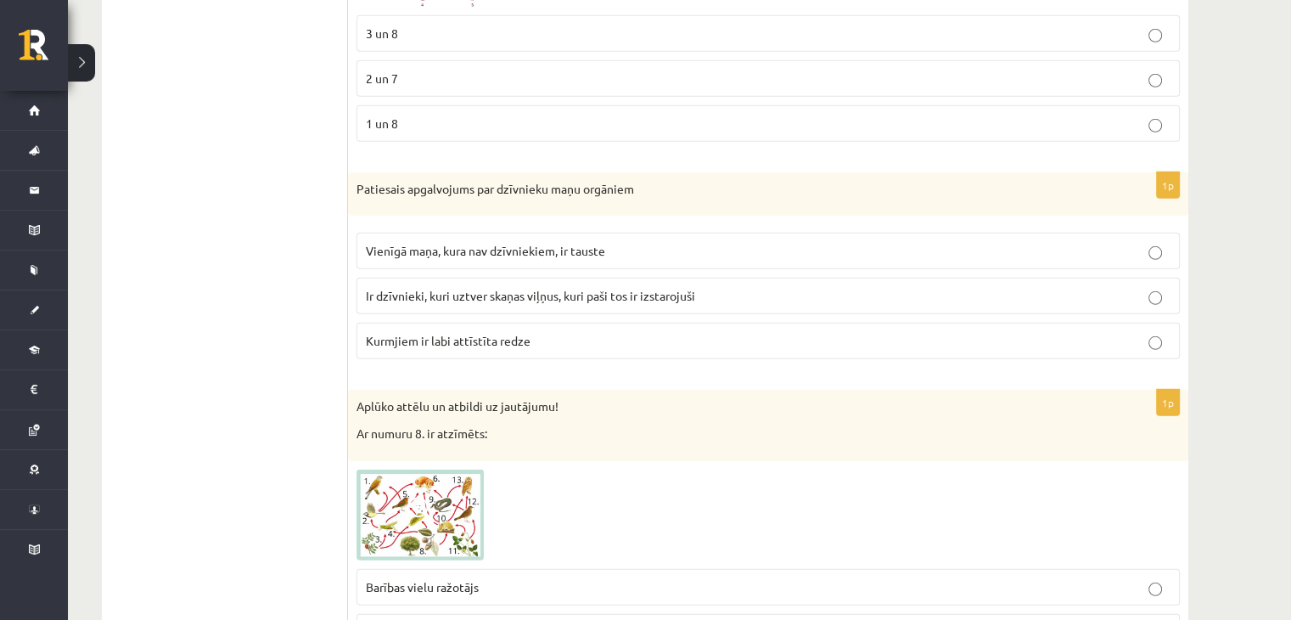
scroll to position [4979, 0]
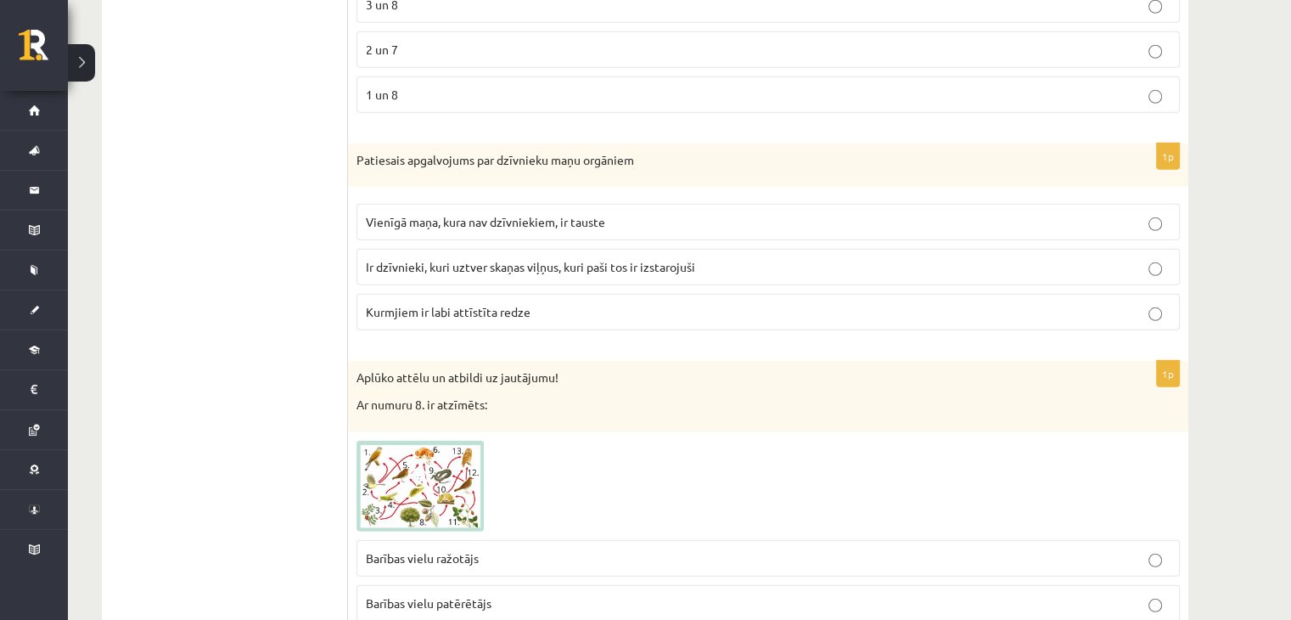
click at [583, 259] on span "Ir dzīvnieki, kuri uztver skaņas viļņus, kuri paši tos ir izstarojuši" at bounding box center [530, 266] width 329 height 15
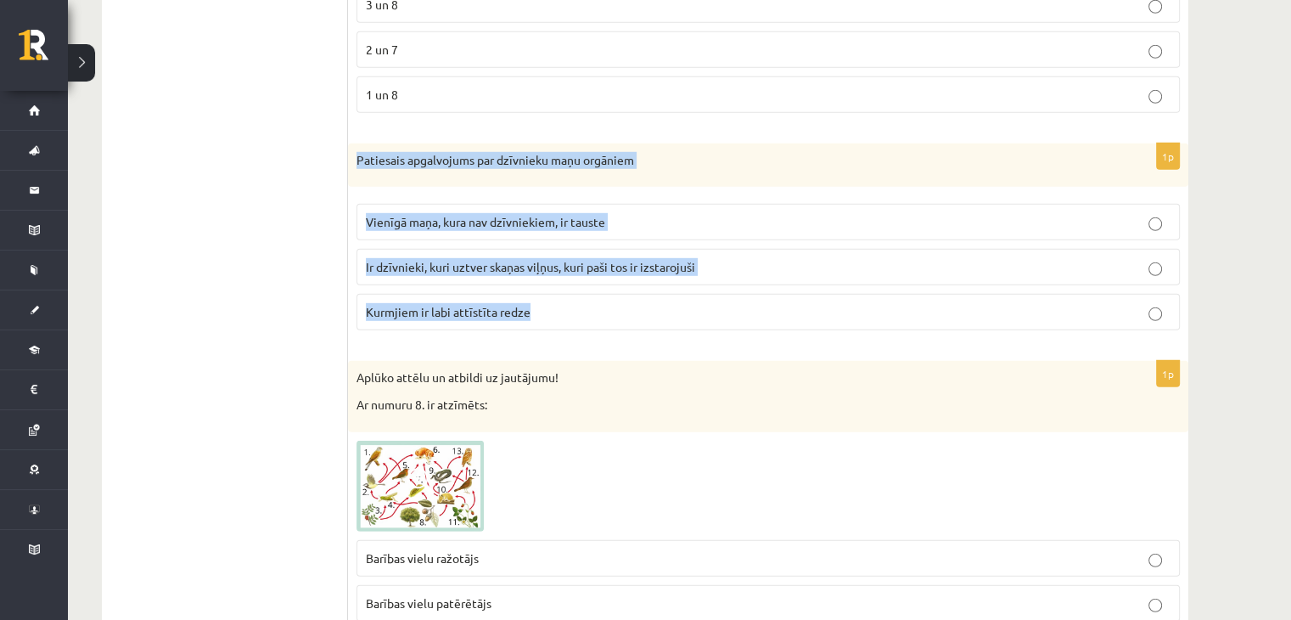
drag, startPoint x: 357, startPoint y: 139, endPoint x: 564, endPoint y: 304, distance: 264.7
click at [564, 304] on div "1p Patiesais apgalvojums par dzīvnieku maņu orgāniem Vienīgā maņa, kura nav dzī…" at bounding box center [768, 243] width 841 height 201
copy div "Patiesais apgalvojums par dzīvnieku maņu orgāniem Vienīgā maņa, kura nav dzīvni…"
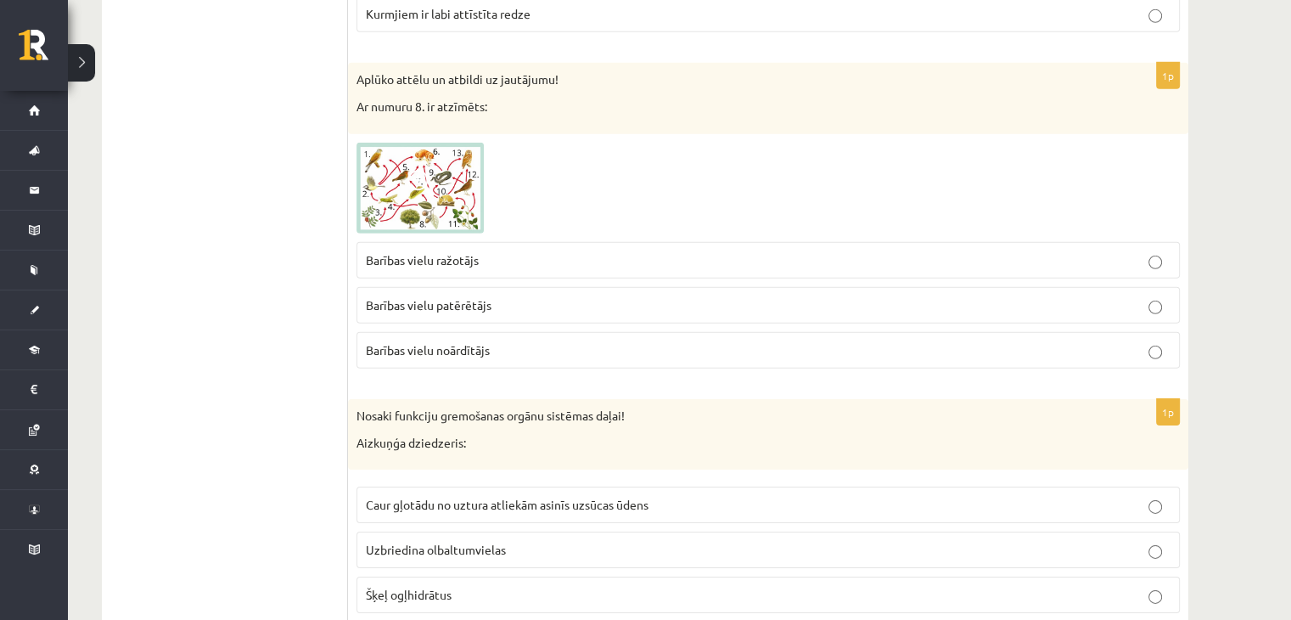
scroll to position [5288, 0]
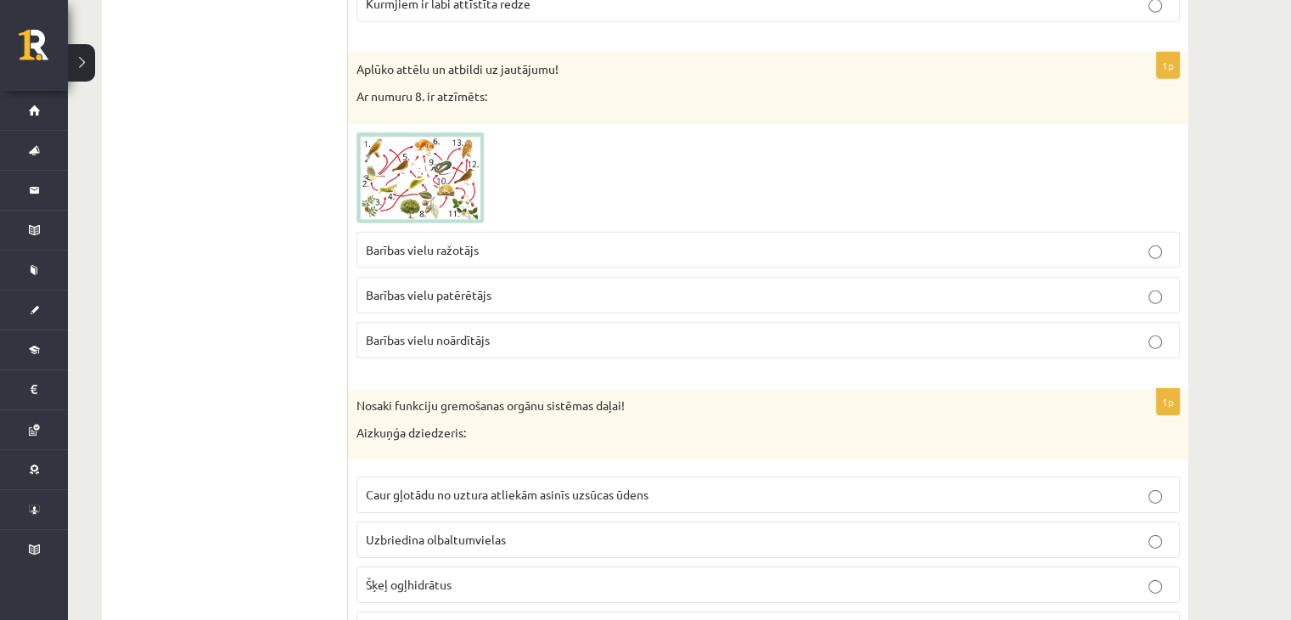
click at [897, 327] on label "Barības vielu noārdītājs" at bounding box center [769, 340] width 824 height 37
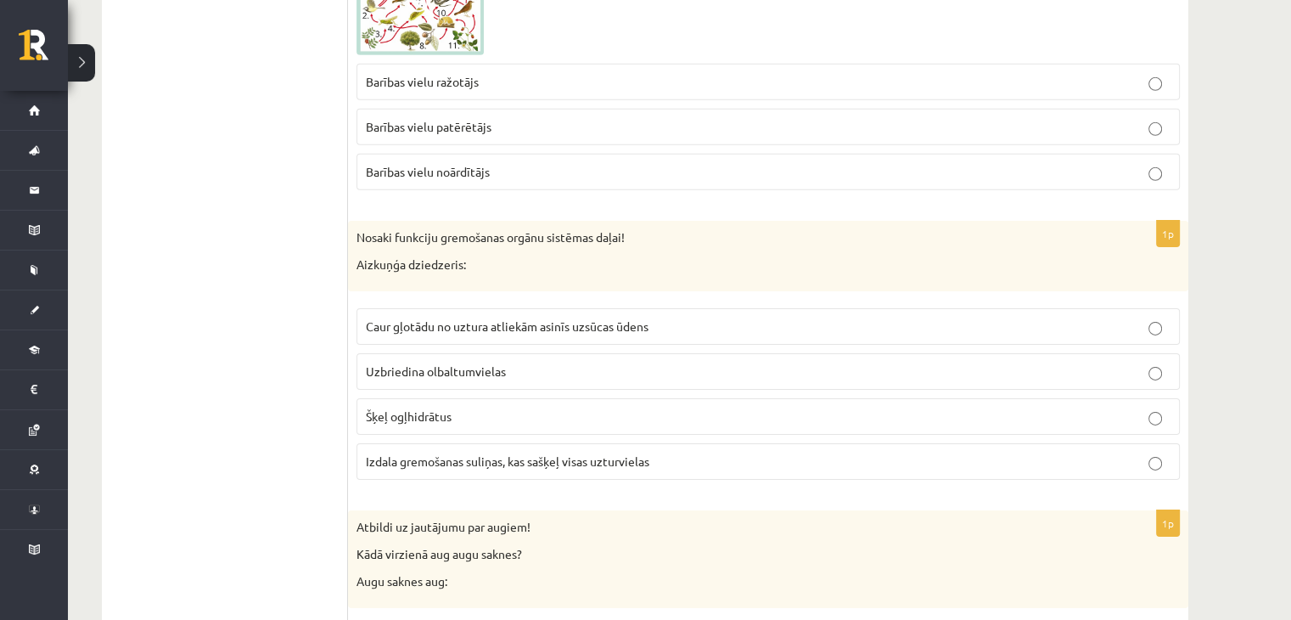
scroll to position [5457, 0]
click at [357, 228] on p "Nosaki funkciju gremošanas orgānu sistēmas daļai!" at bounding box center [726, 236] width 739 height 17
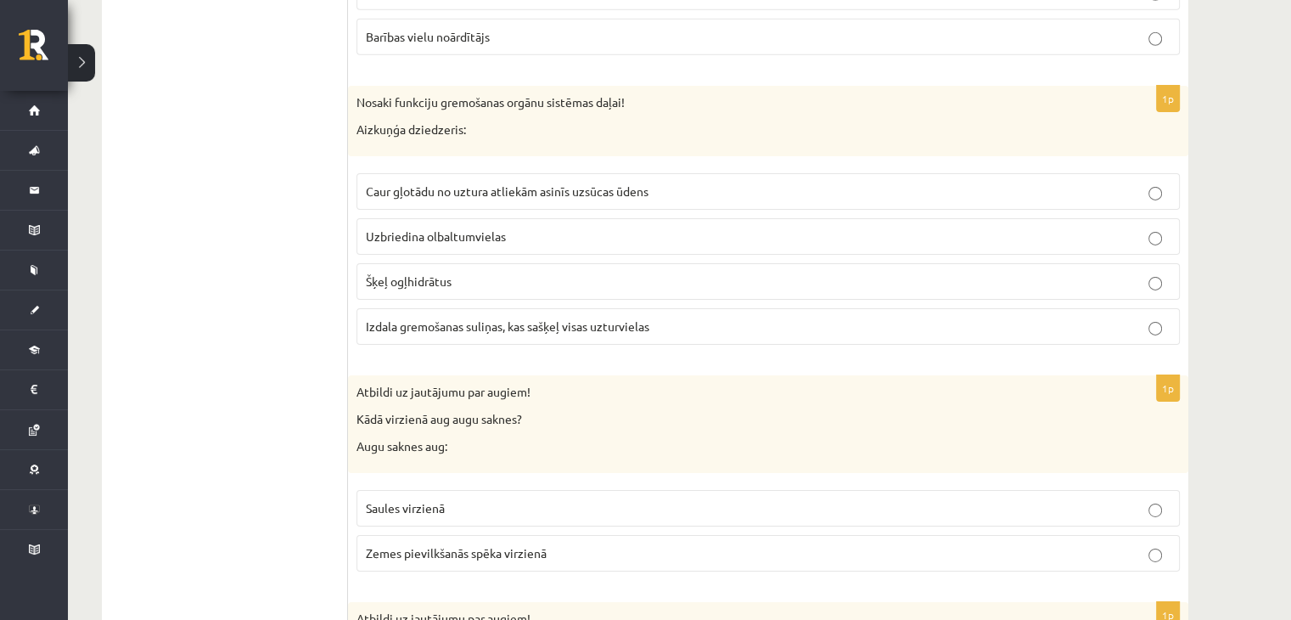
scroll to position [5542, 0]
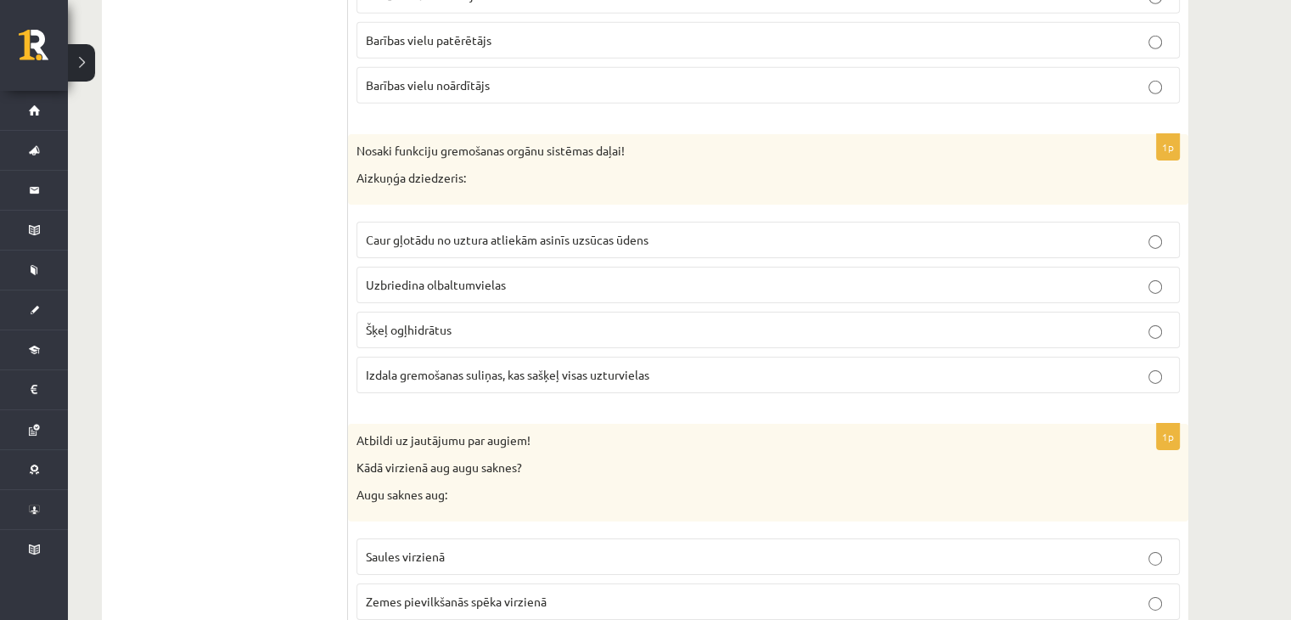
drag, startPoint x: 346, startPoint y: 121, endPoint x: 825, endPoint y: 424, distance: 566.7
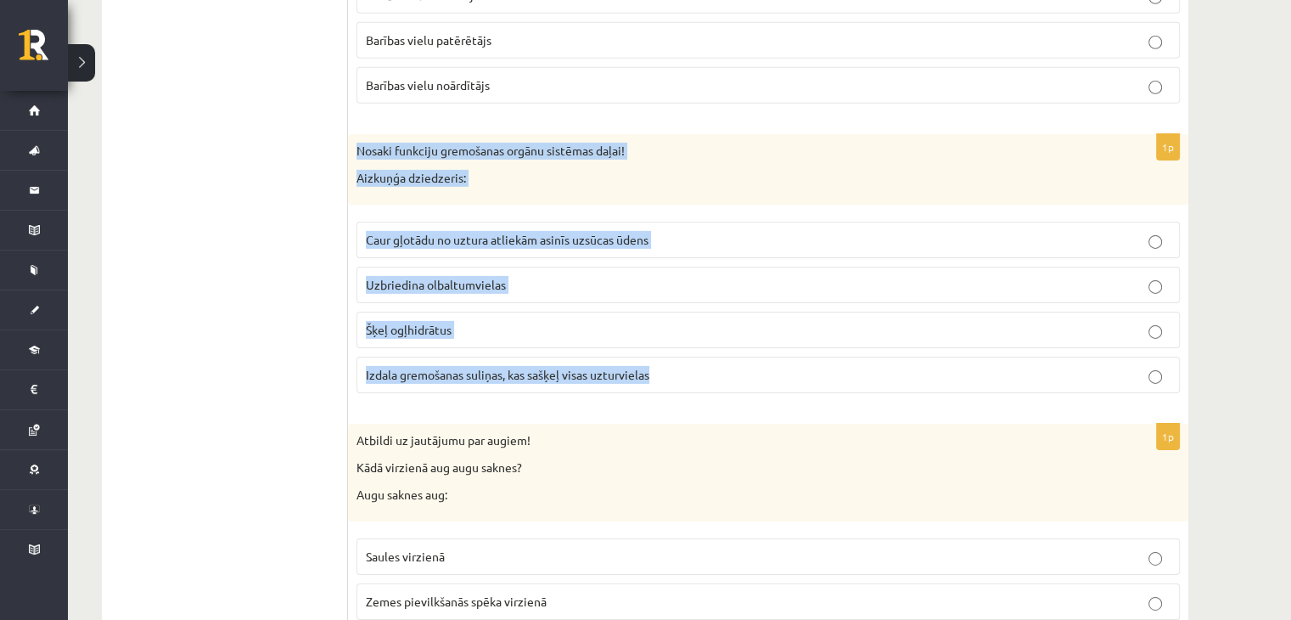
drag, startPoint x: 354, startPoint y: 122, endPoint x: 688, endPoint y: 356, distance: 407.2
click at [688, 356] on div "1p Nosaki funkciju gremošanas orgānu sistēmas daļai! Aizkuņģa dziedzeris: Caur …" at bounding box center [768, 270] width 841 height 273
click at [557, 366] on p "Izdala gremošanas suliņas, kas sašķeļ visas uzturvielas" at bounding box center [768, 375] width 805 height 18
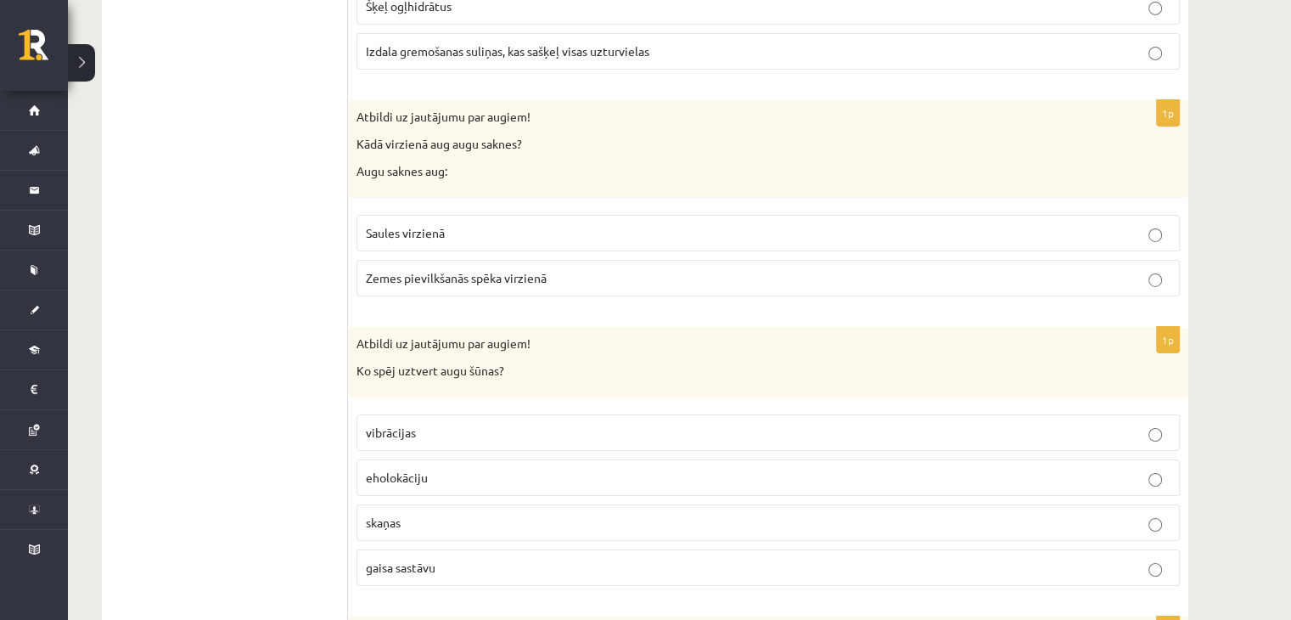
scroll to position [5882, 0]
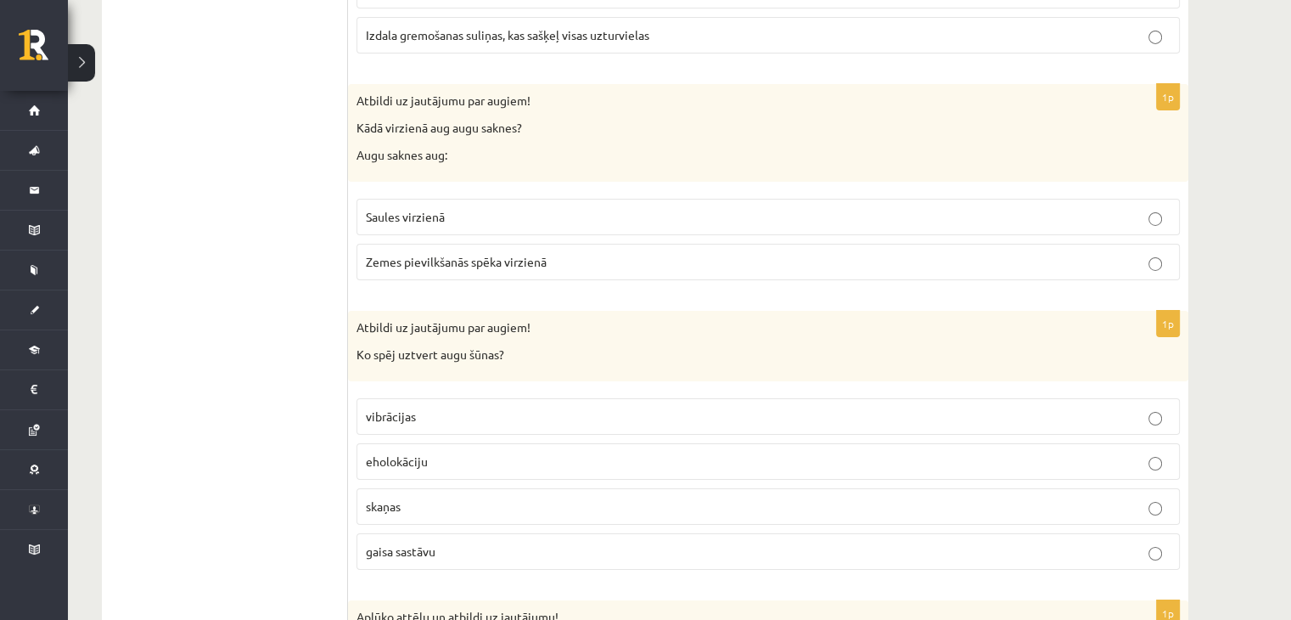
click at [514, 210] on label "Saules virzienā" at bounding box center [769, 217] width 824 height 37
click at [653, 253] on p "Zemes pievilkšanās spēka virzienā" at bounding box center [768, 262] width 805 height 18
click at [531, 205] on label "Saules virzienā" at bounding box center [769, 217] width 824 height 37
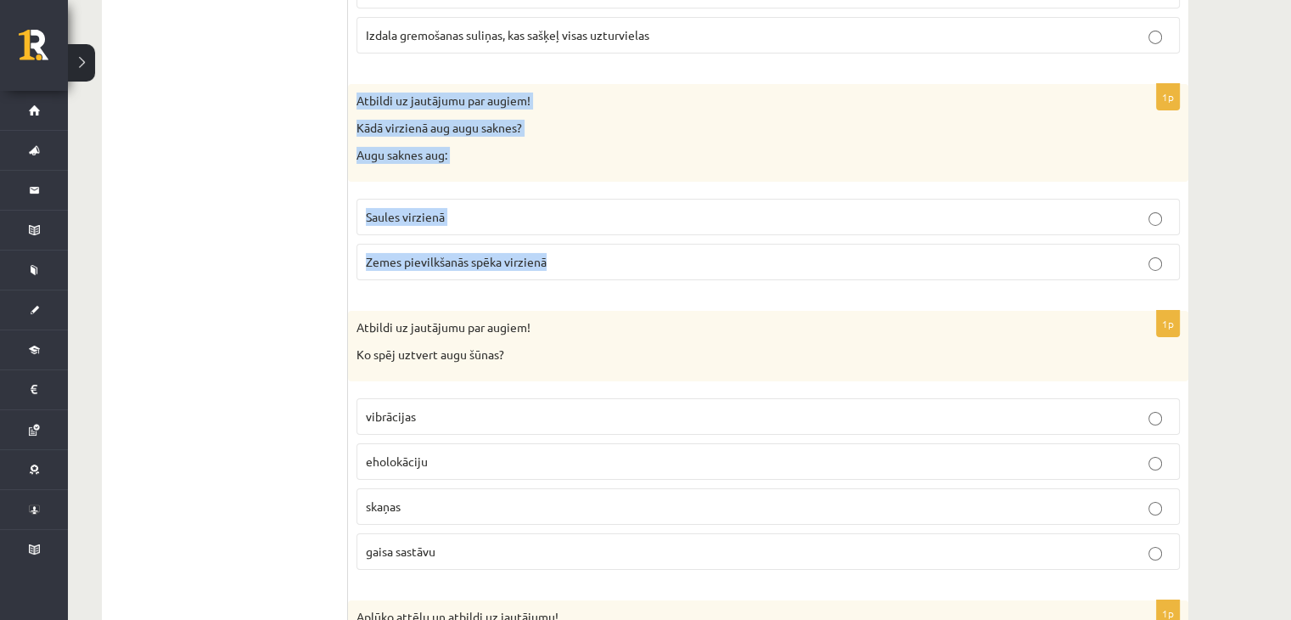
drag, startPoint x: 356, startPoint y: 79, endPoint x: 562, endPoint y: 243, distance: 263.5
click at [562, 243] on div "1p Atbildi uz jautājumu par augiem! Kādā virzienā aug augu saknes? Augu saknes …" at bounding box center [768, 189] width 841 height 210
click at [543, 254] on span "Zemes pievilkšanās spēka virzienā" at bounding box center [456, 261] width 181 height 15
drag, startPoint x: 359, startPoint y: 81, endPoint x: 584, endPoint y: 259, distance: 287.1
click at [584, 259] on div "1p Atbildi uz jautājumu par augiem! Kādā virzienā aug augu saknes? Augu saknes …" at bounding box center [768, 189] width 841 height 210
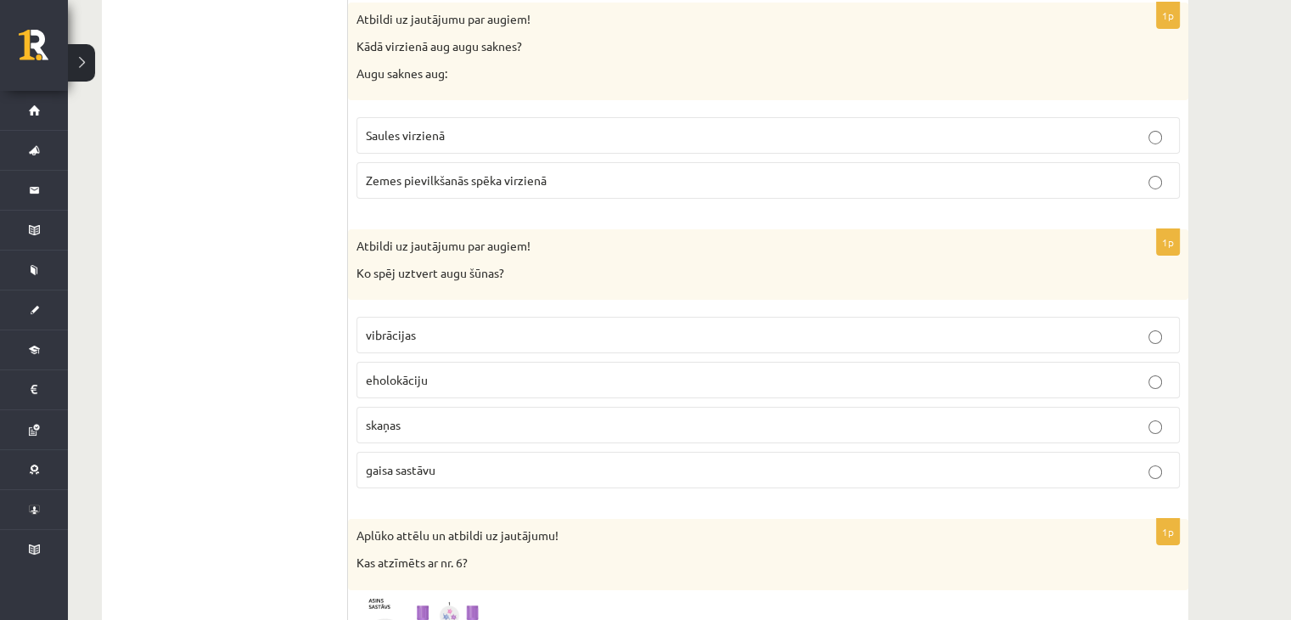
scroll to position [6052, 0]
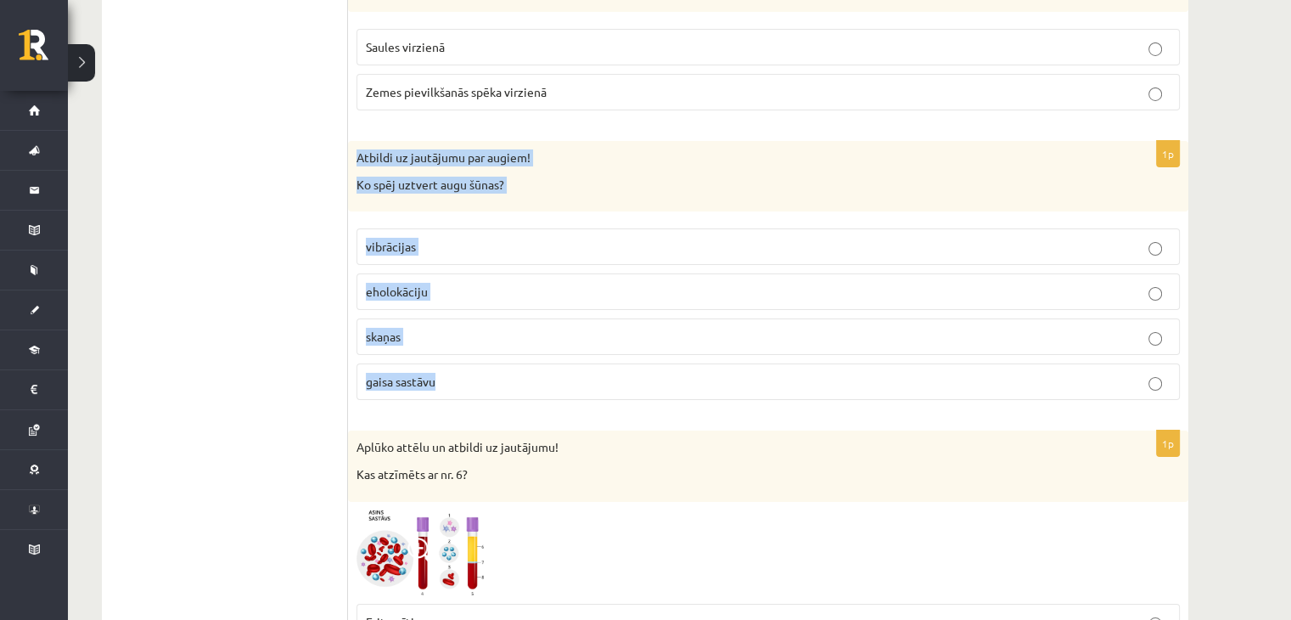
drag, startPoint x: 356, startPoint y: 130, endPoint x: 462, endPoint y: 368, distance: 260.3
click at [462, 368] on div "1p Atbildi uz jautājumu par augiem! Ko spēj uztvert augu šūnas? vibrācijas ehol…" at bounding box center [768, 277] width 841 height 273
click at [469, 373] on p "gaisa sastāvu" at bounding box center [768, 382] width 805 height 18
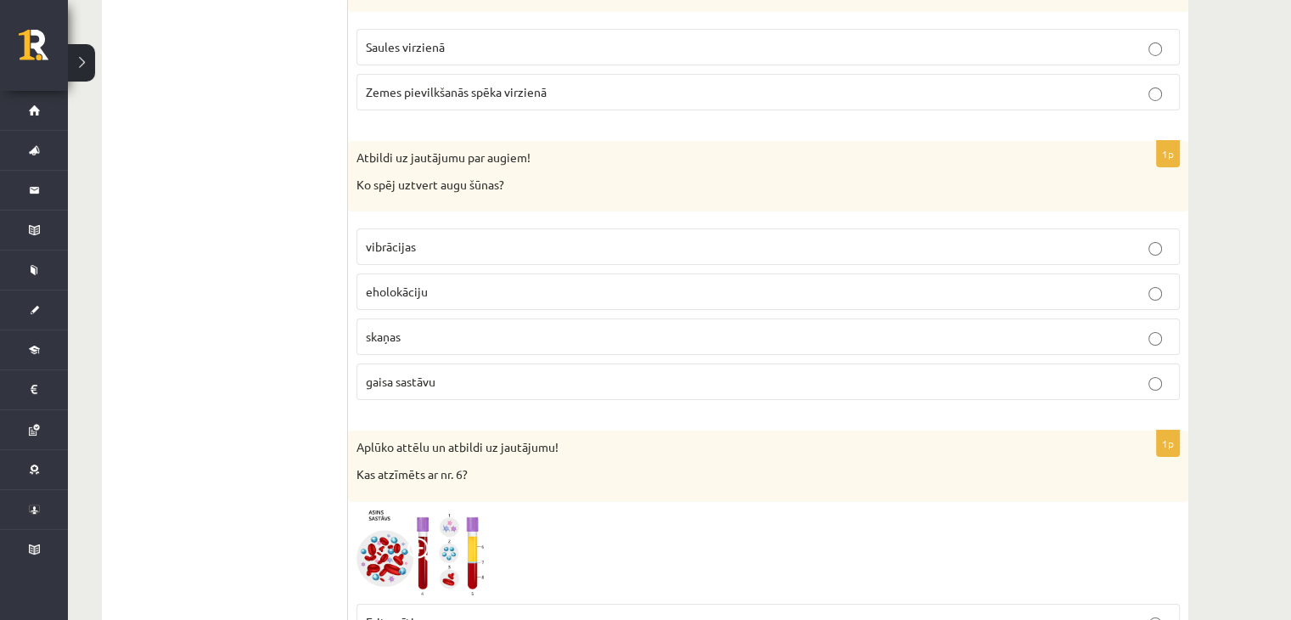
click at [428, 371] on label "gaisa sastāvu" at bounding box center [769, 381] width 824 height 37
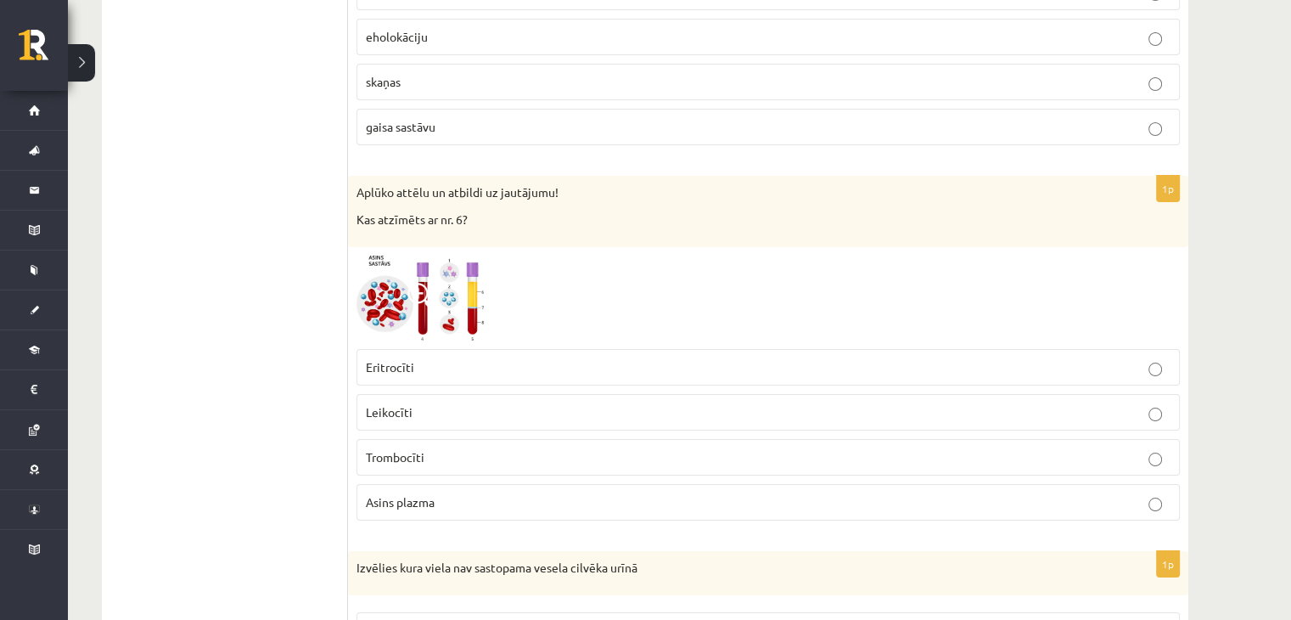
scroll to position [6391, 0]
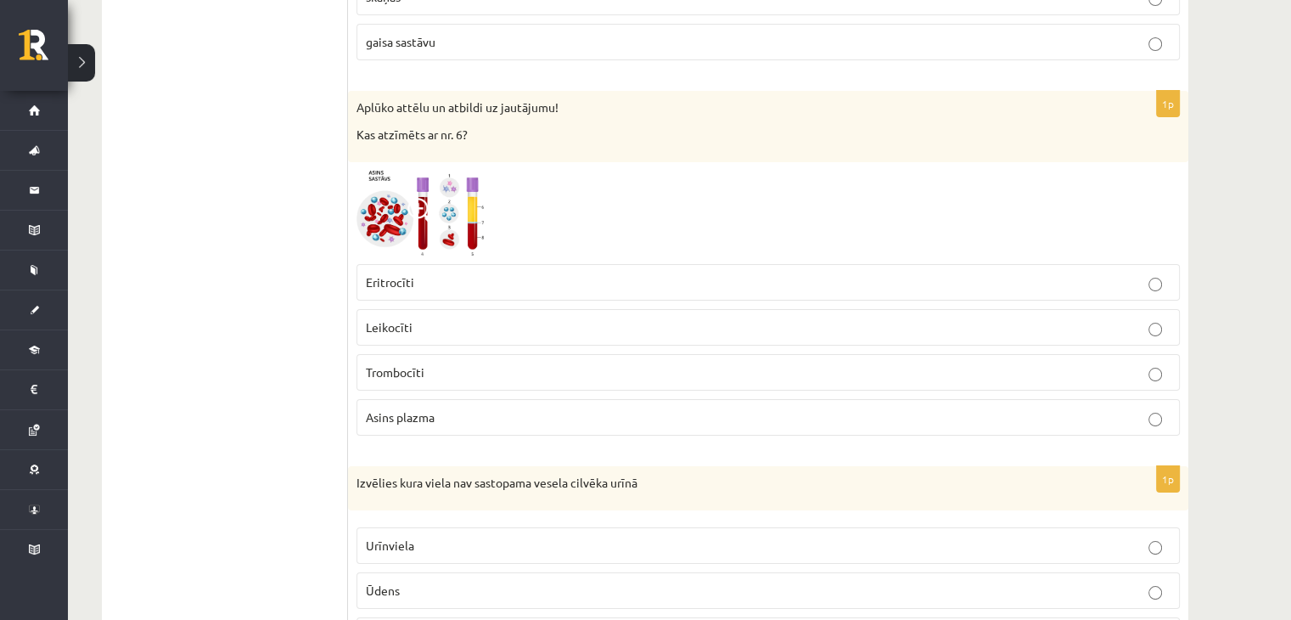
click at [417, 217] on img at bounding box center [420, 214] width 127 height 86
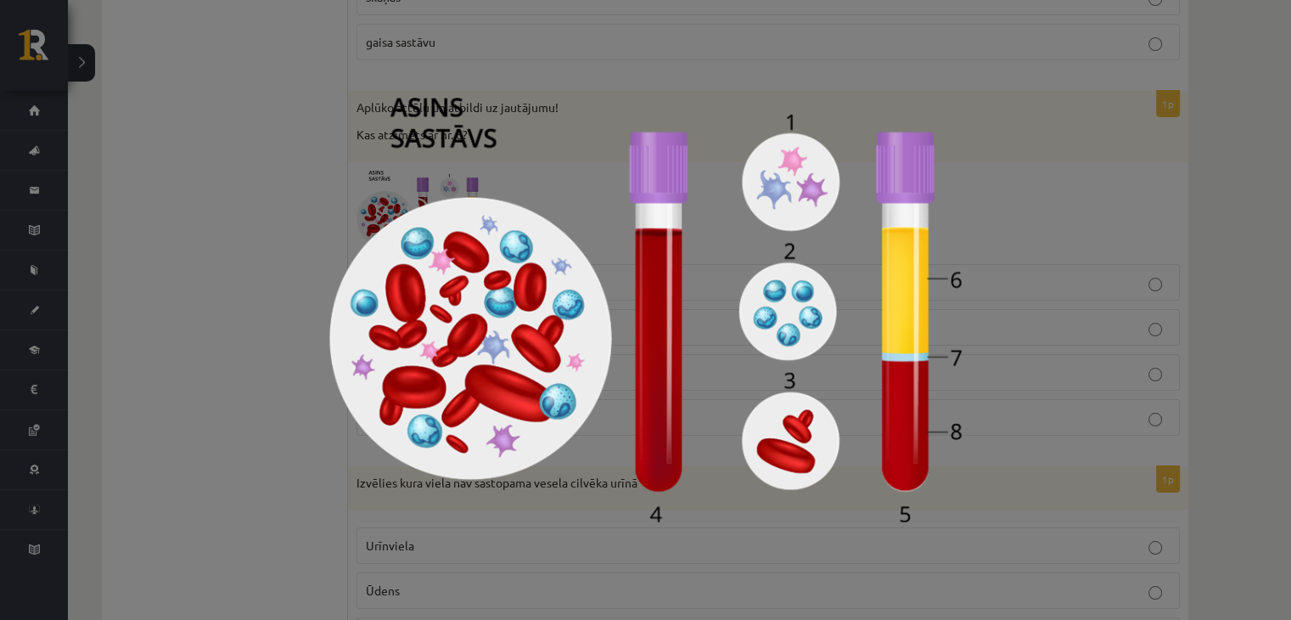
drag, startPoint x: 166, startPoint y: 380, endPoint x: 182, endPoint y: 388, distance: 17.8
click at [180, 386] on div at bounding box center [645, 310] width 1291 height 620
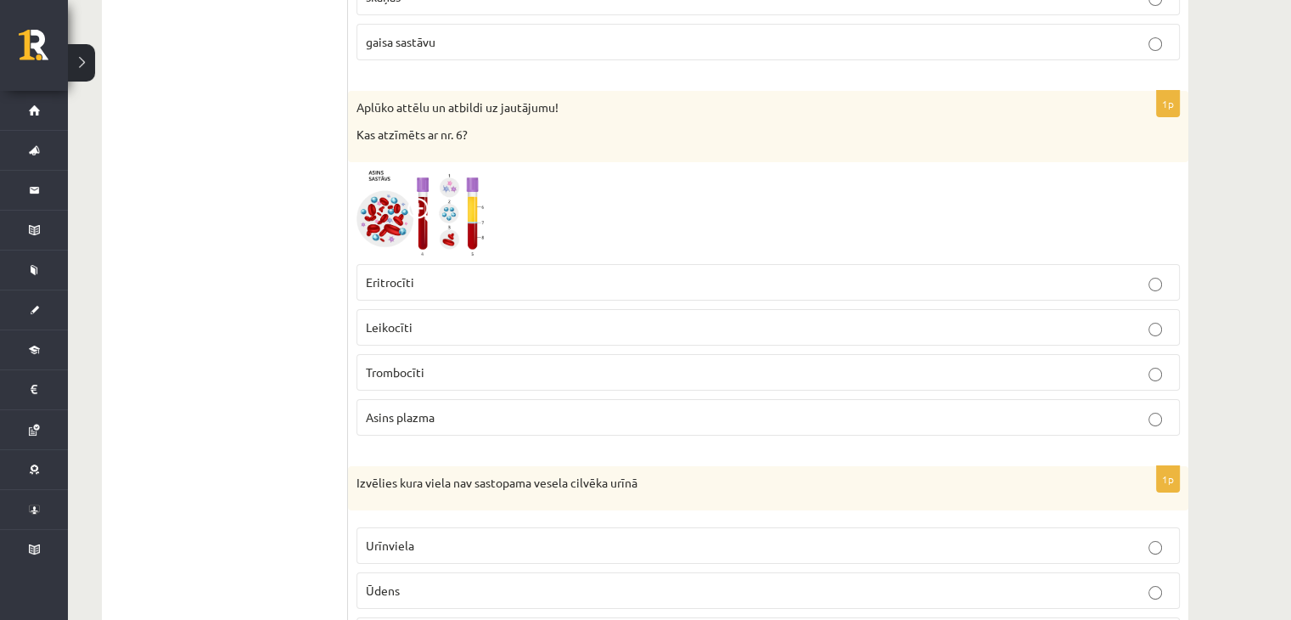
click at [452, 408] on p "Asins plazma" at bounding box center [768, 417] width 805 height 18
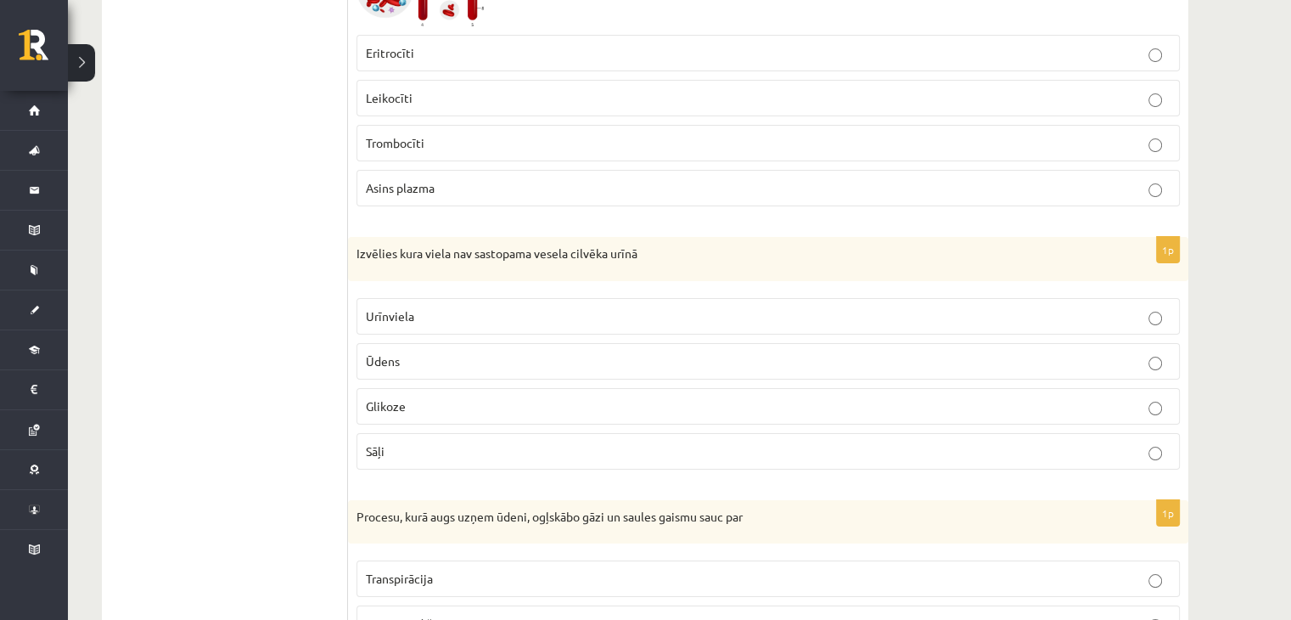
scroll to position [6646, 0]
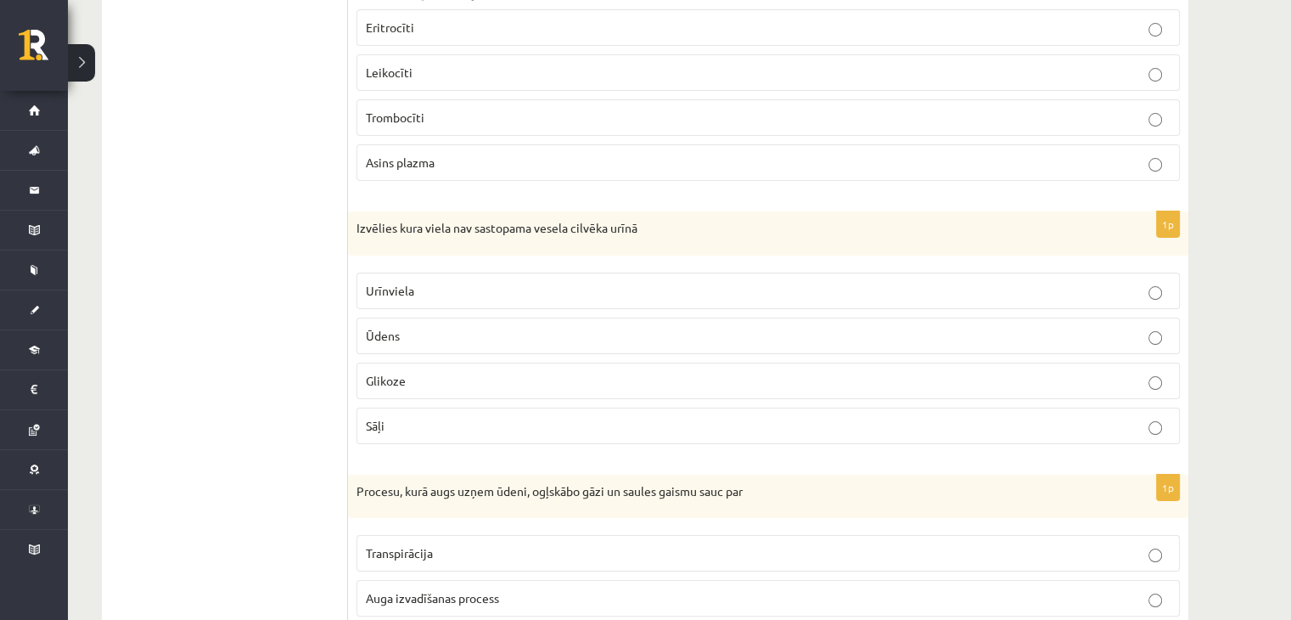
drag, startPoint x: 346, startPoint y: 202, endPoint x: 371, endPoint y: 250, distance: 54.3
click at [348, 211] on div "Izvēlies kura viela nav sastopama vesela cilvēka urīnā" at bounding box center [768, 233] width 841 height 44
drag, startPoint x: 358, startPoint y: 198, endPoint x: 358, endPoint y: 215, distance: 17.0
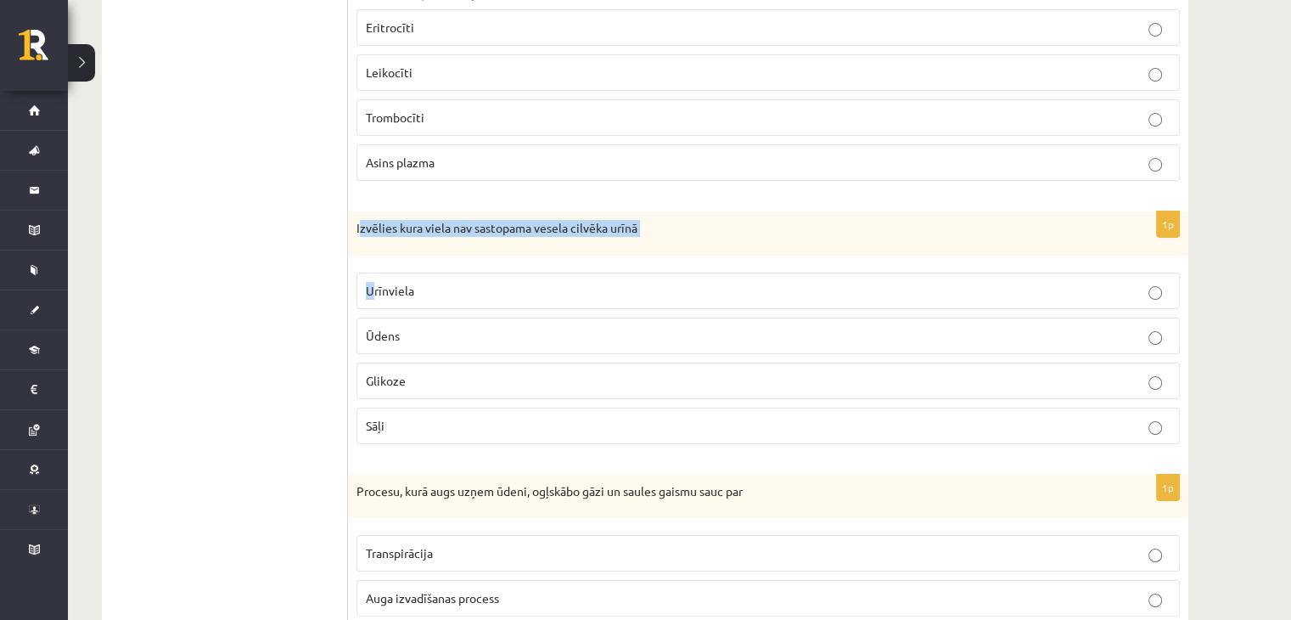
click at [372, 235] on div "1p Izvēlies kura viela nav sastopama vesela cilvēka urīnā Urīnviela Ūdens Gliko…" at bounding box center [768, 334] width 841 height 246
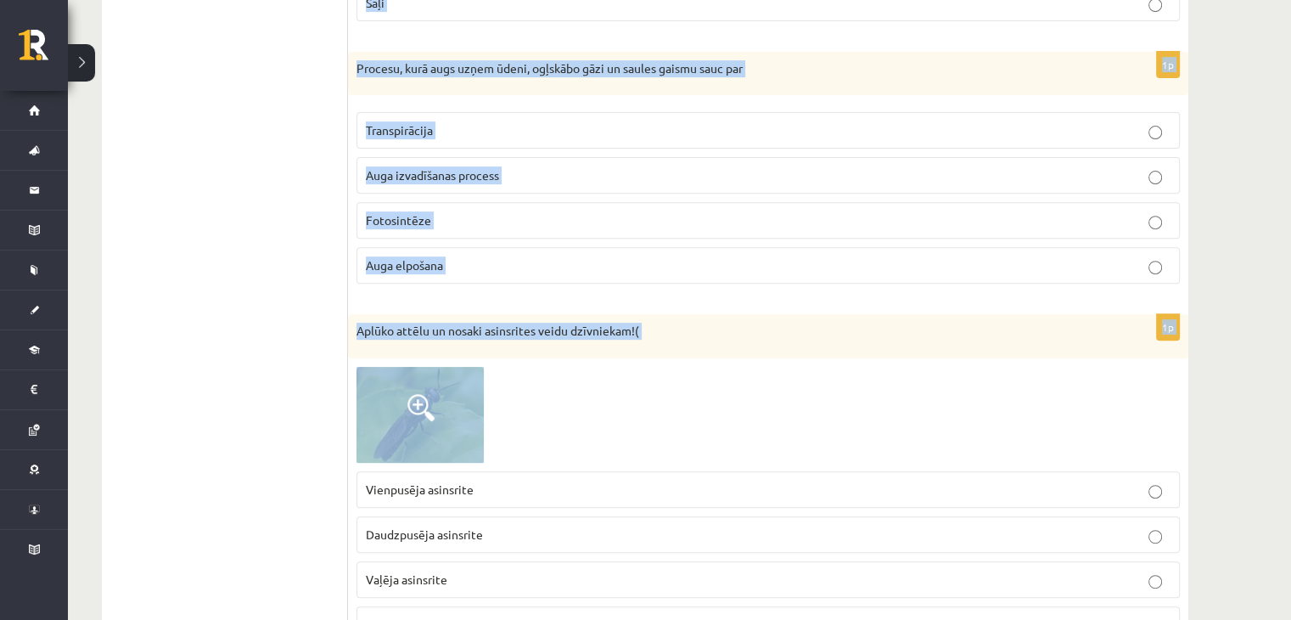
scroll to position [7070, 0]
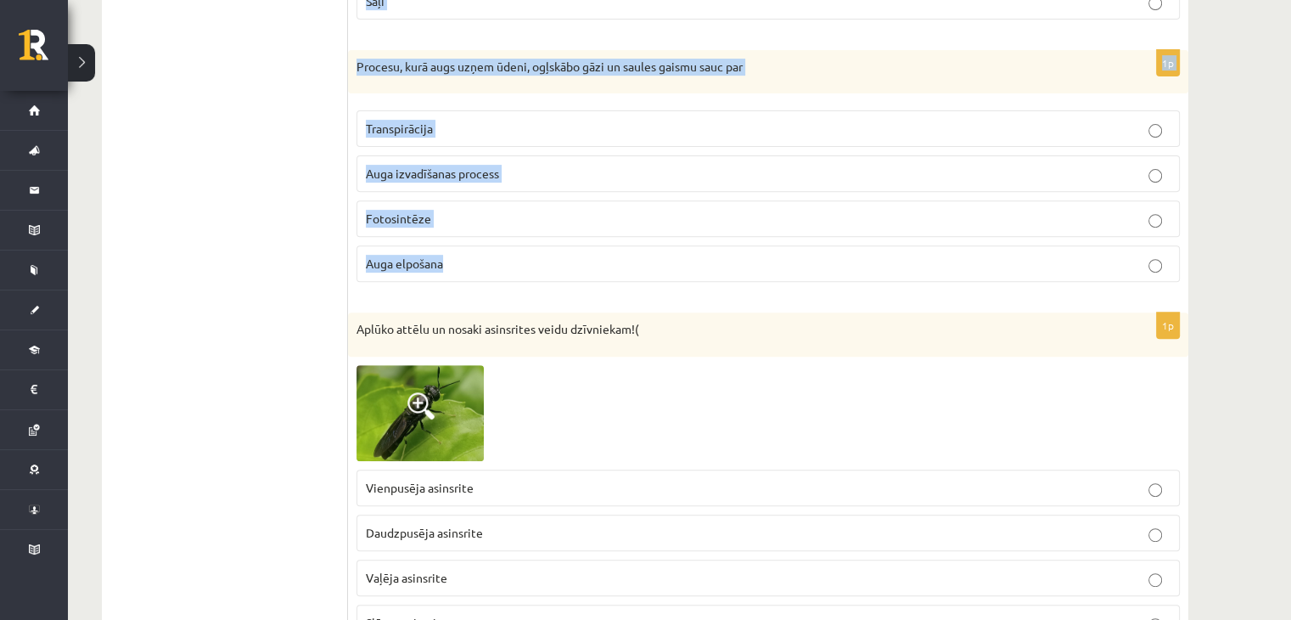
drag, startPoint x: 353, startPoint y: 198, endPoint x: 494, endPoint y: 249, distance: 149.9
click at [569, 202] on label "Fotosintēze" at bounding box center [769, 218] width 824 height 37
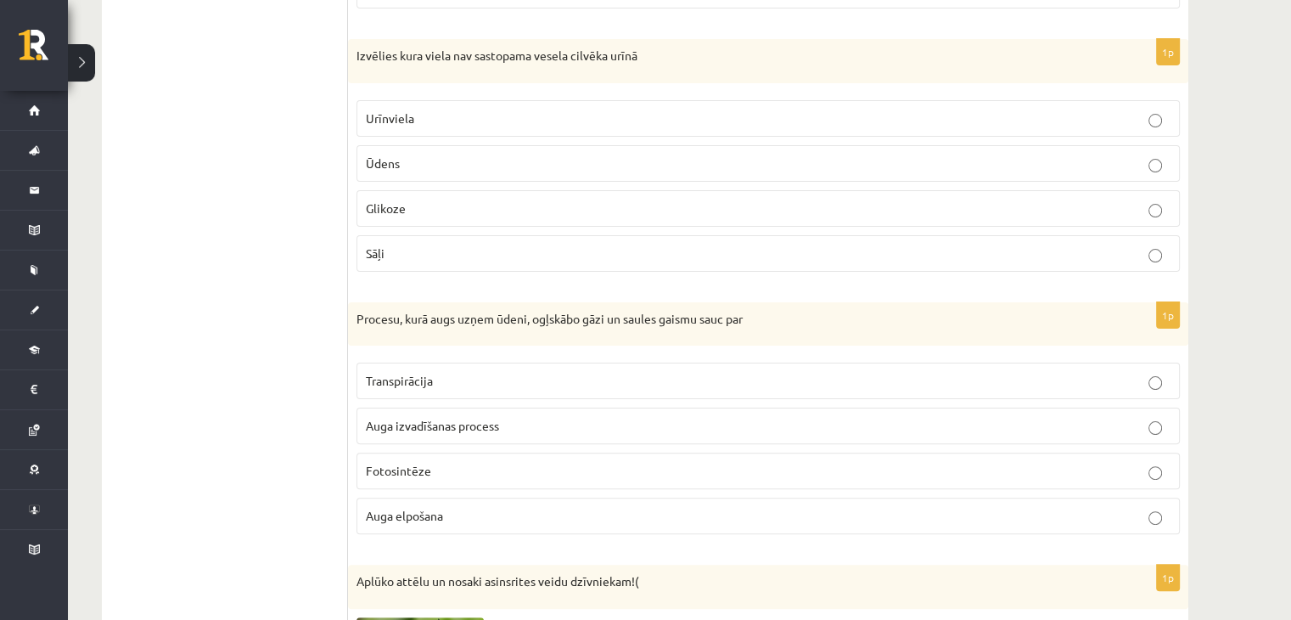
scroll to position [6816, 0]
click at [494, 202] on p "Glikoze" at bounding box center [768, 211] width 805 height 18
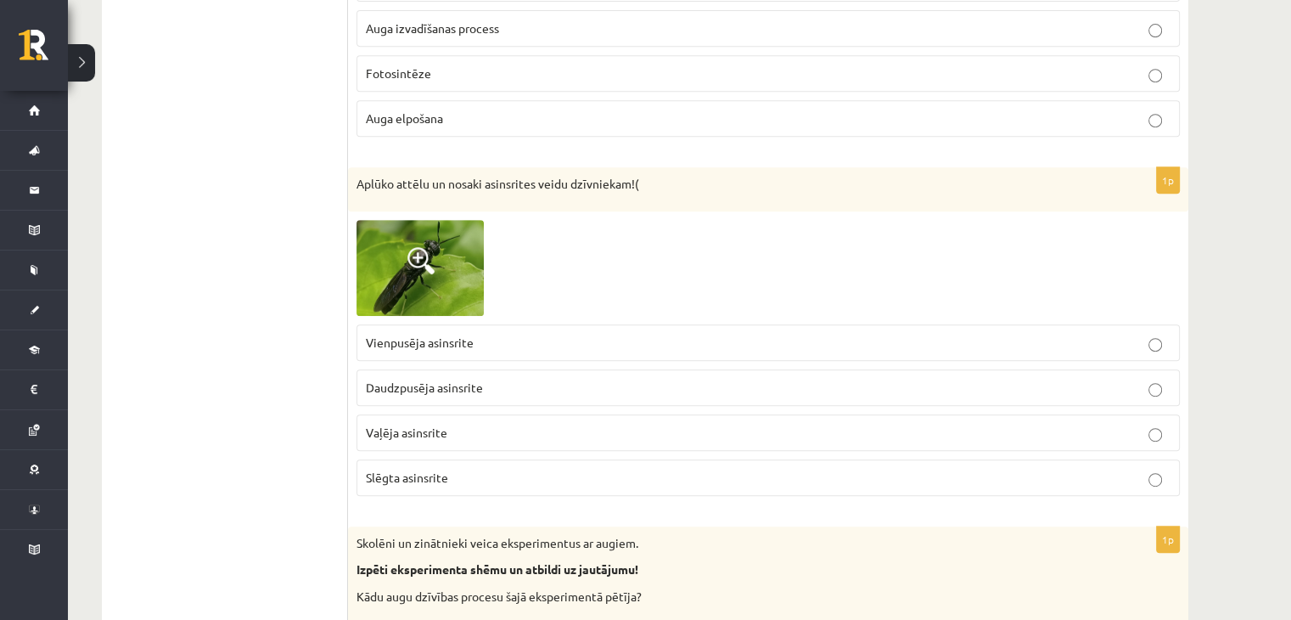
scroll to position [7240, 0]
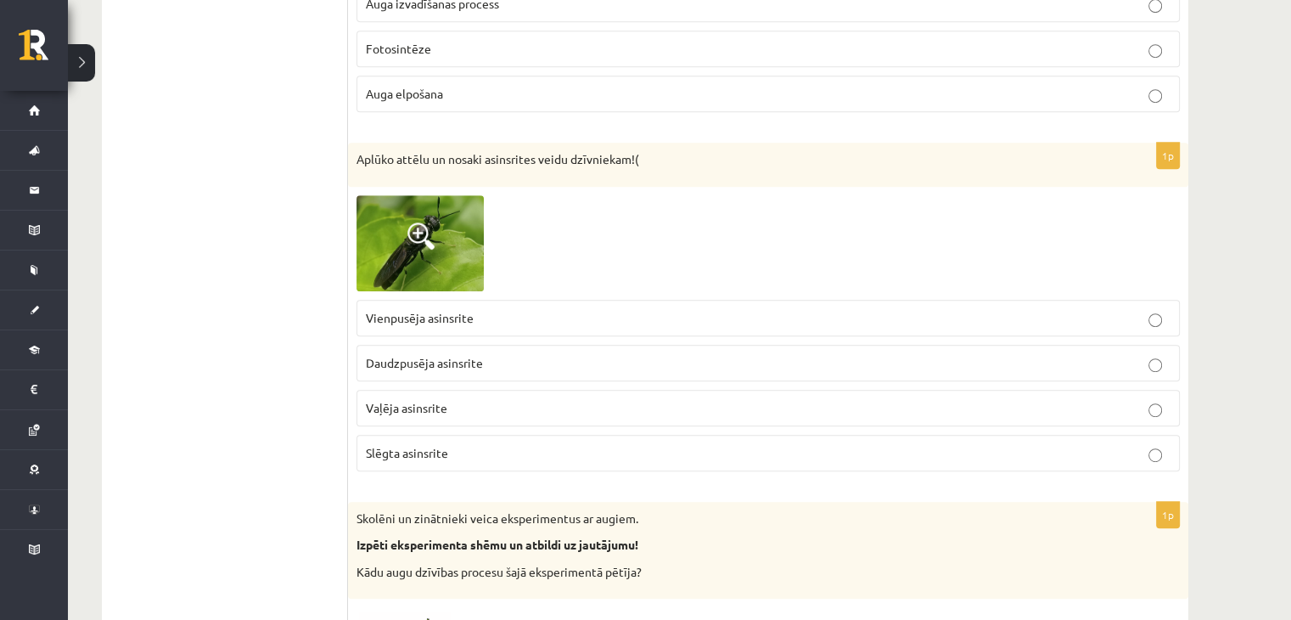
click at [543, 394] on label "Vaļēja asinsrite" at bounding box center [769, 408] width 824 height 37
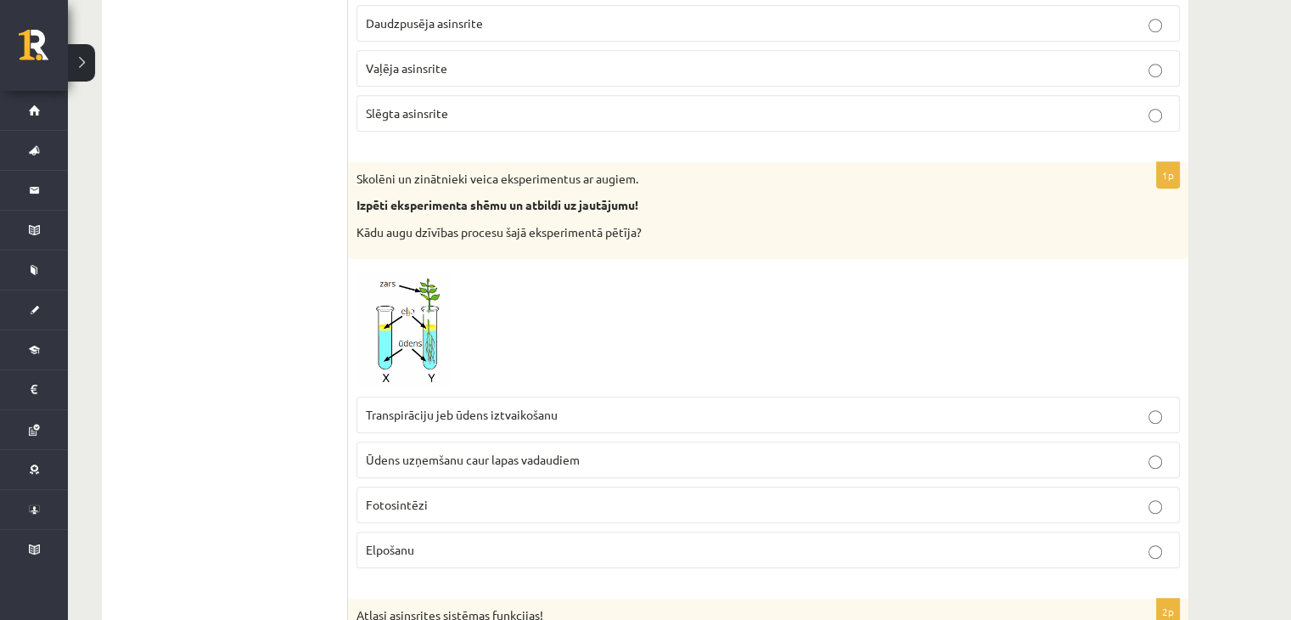
scroll to position [7665, 0]
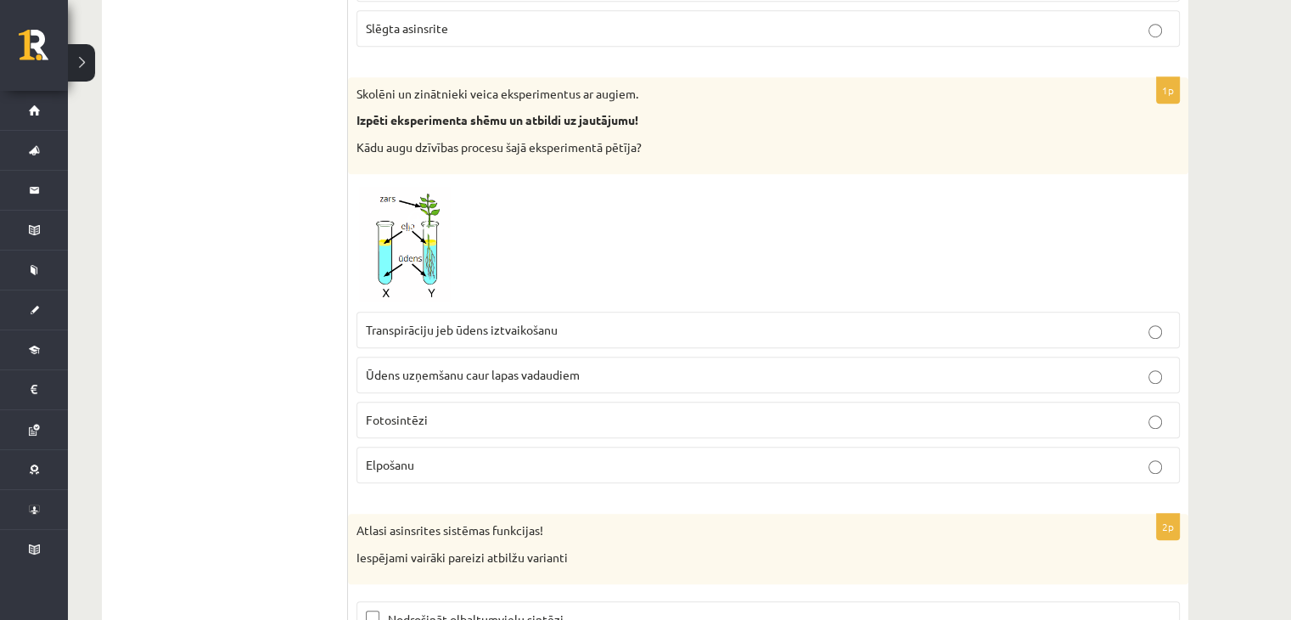
click at [388, 187] on img at bounding box center [420, 243] width 127 height 121
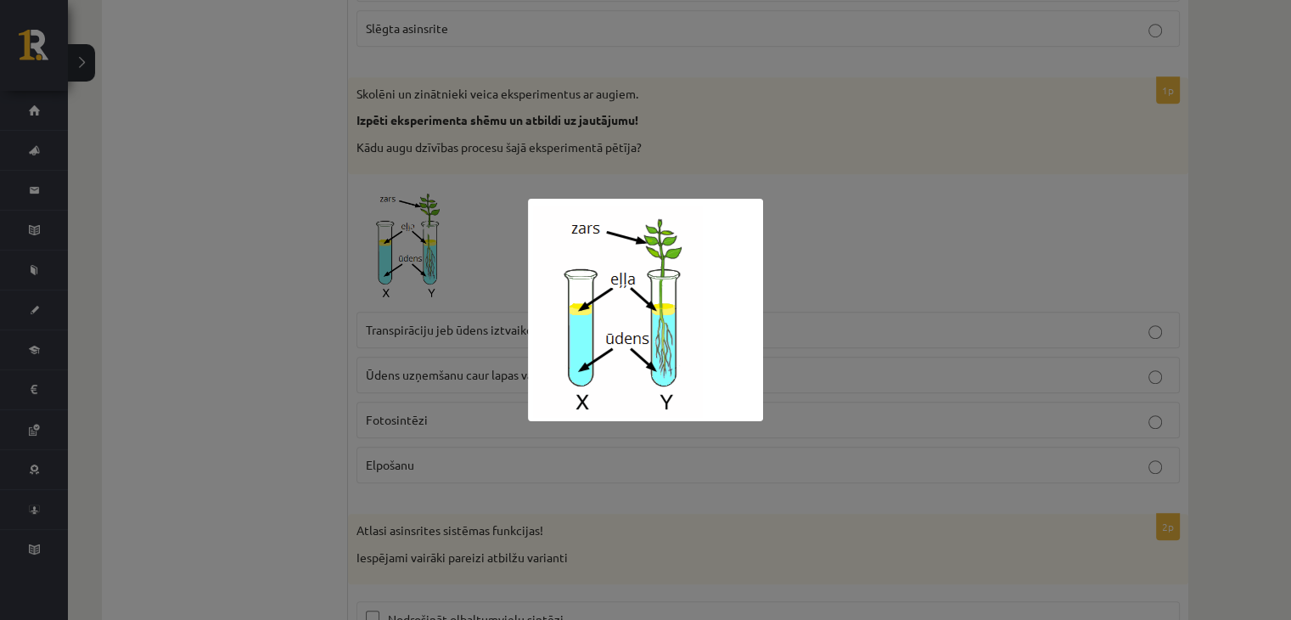
click at [984, 171] on div at bounding box center [645, 310] width 1291 height 620
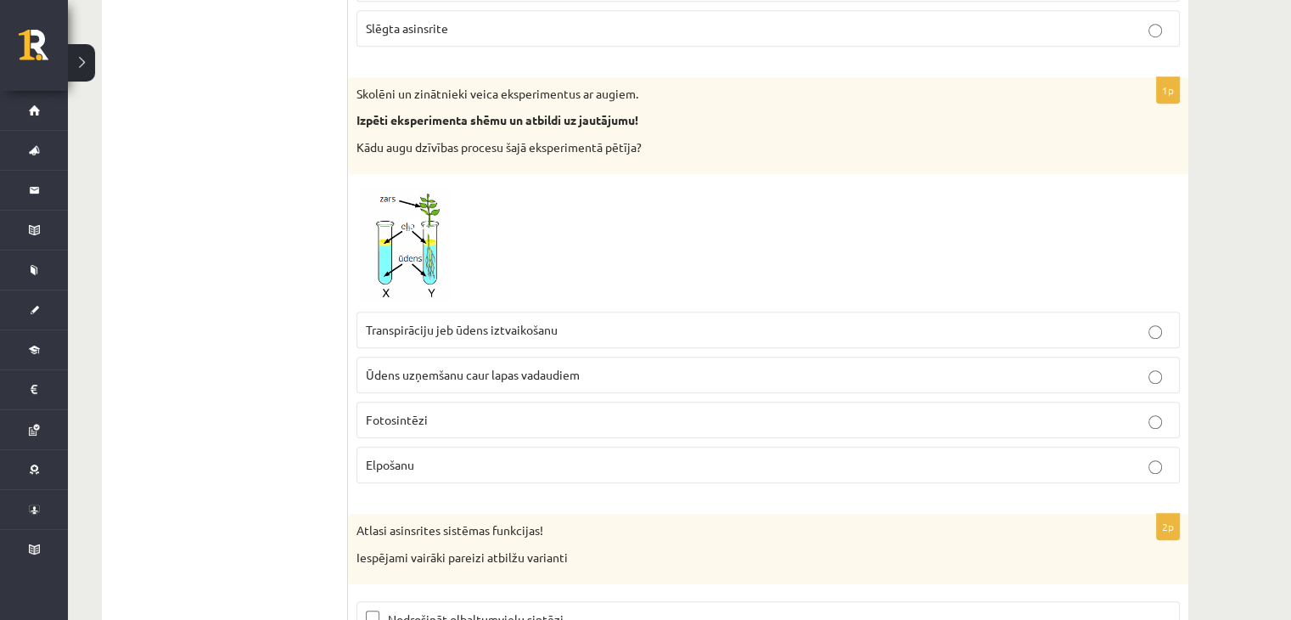
click at [650, 321] on p "Transpirāciju jeb ūdens iztvaikošanu" at bounding box center [768, 330] width 805 height 18
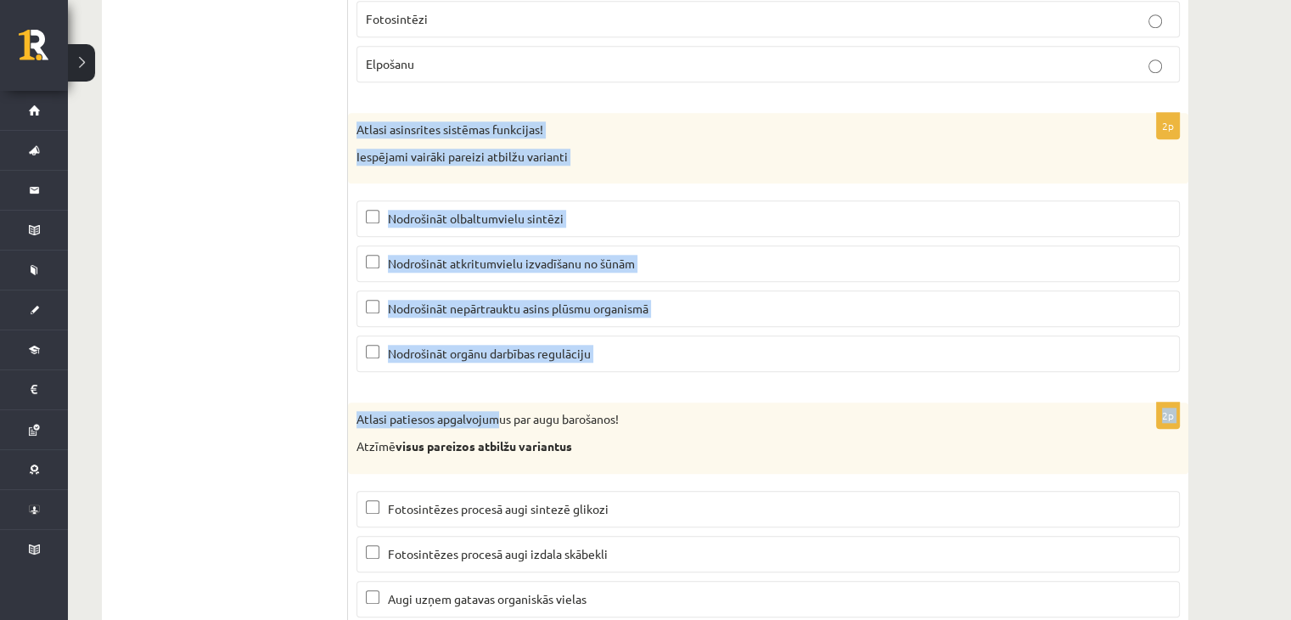
scroll to position [8138, 0]
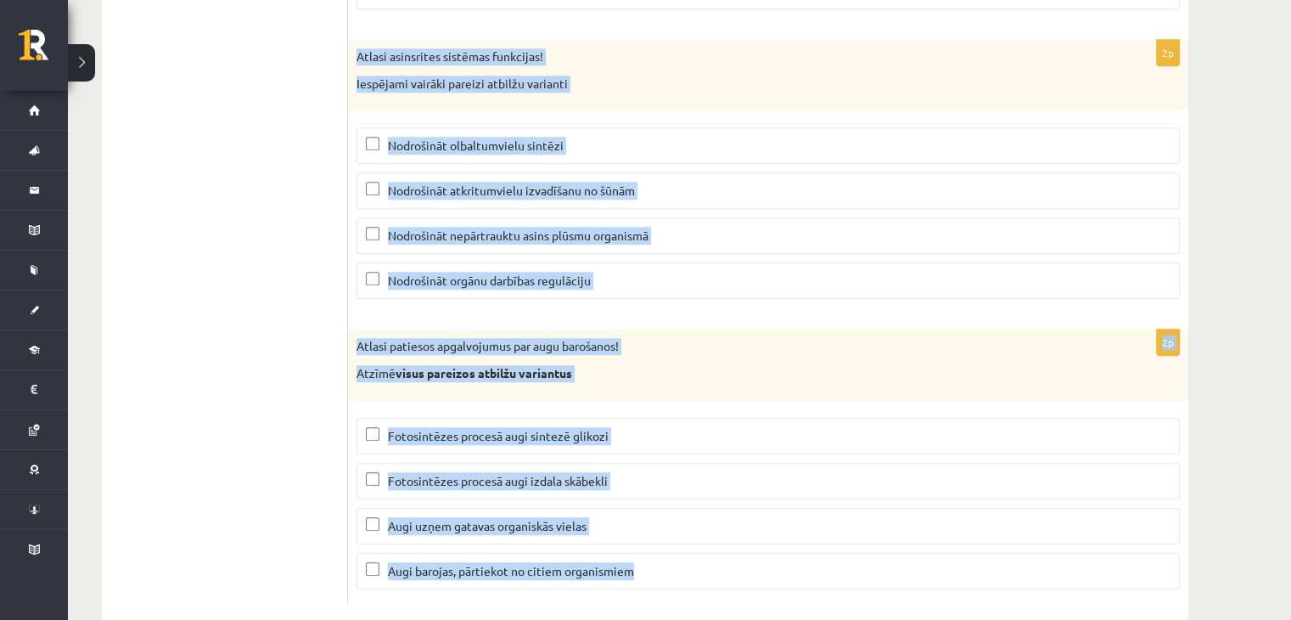
drag, startPoint x: 353, startPoint y: 240, endPoint x: 723, endPoint y: 559, distance: 488.8
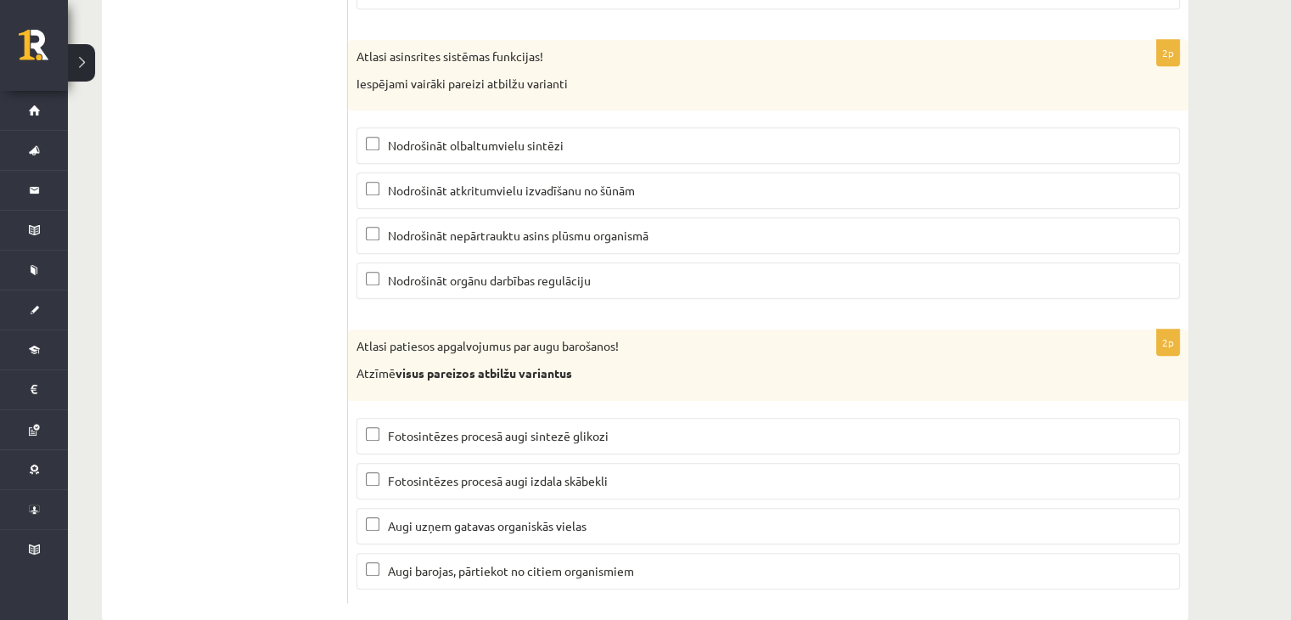
click at [436, 182] on p "Nodrošināt atkritumvielu izvadīšanu no šūnām" at bounding box center [768, 191] width 805 height 18
click at [442, 217] on label "Nodrošināt nepārtrauktu asins plūsmu organismā" at bounding box center [769, 235] width 824 height 37
click at [544, 428] on span "Fotosintēzes procesā augi sintezē glikozi" at bounding box center [498, 435] width 221 height 15
click at [545, 463] on label "Fotosintēzes procesā augi izdala skābekli" at bounding box center [769, 481] width 824 height 37
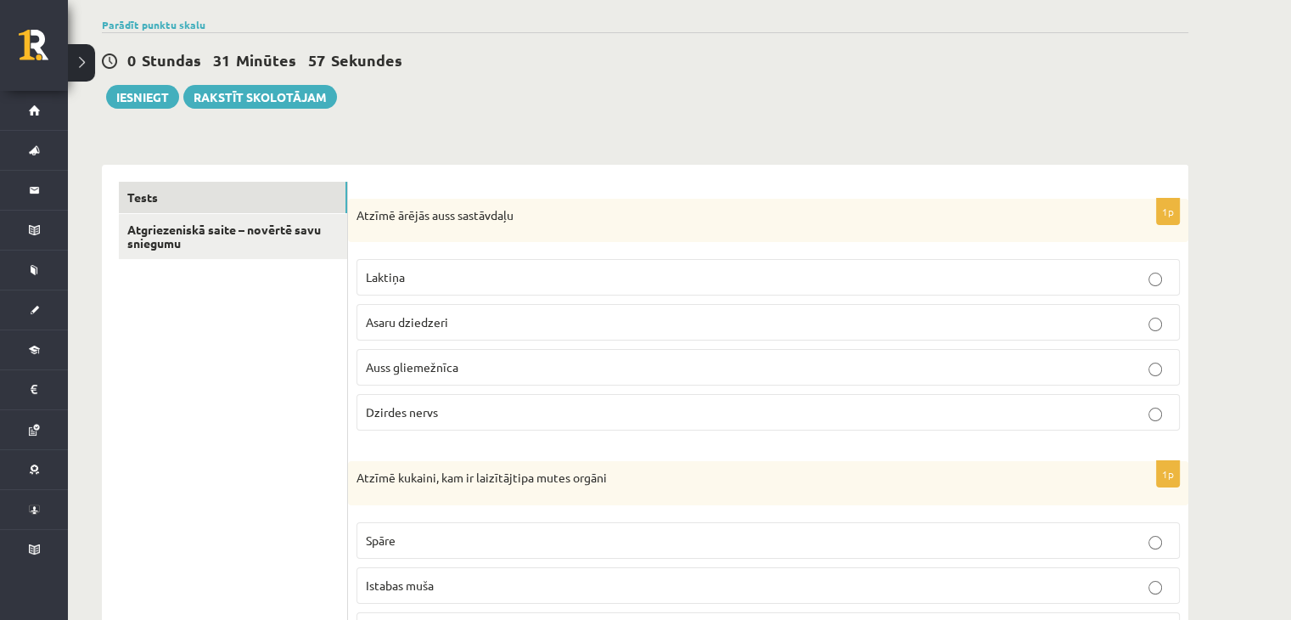
scroll to position [0, 0]
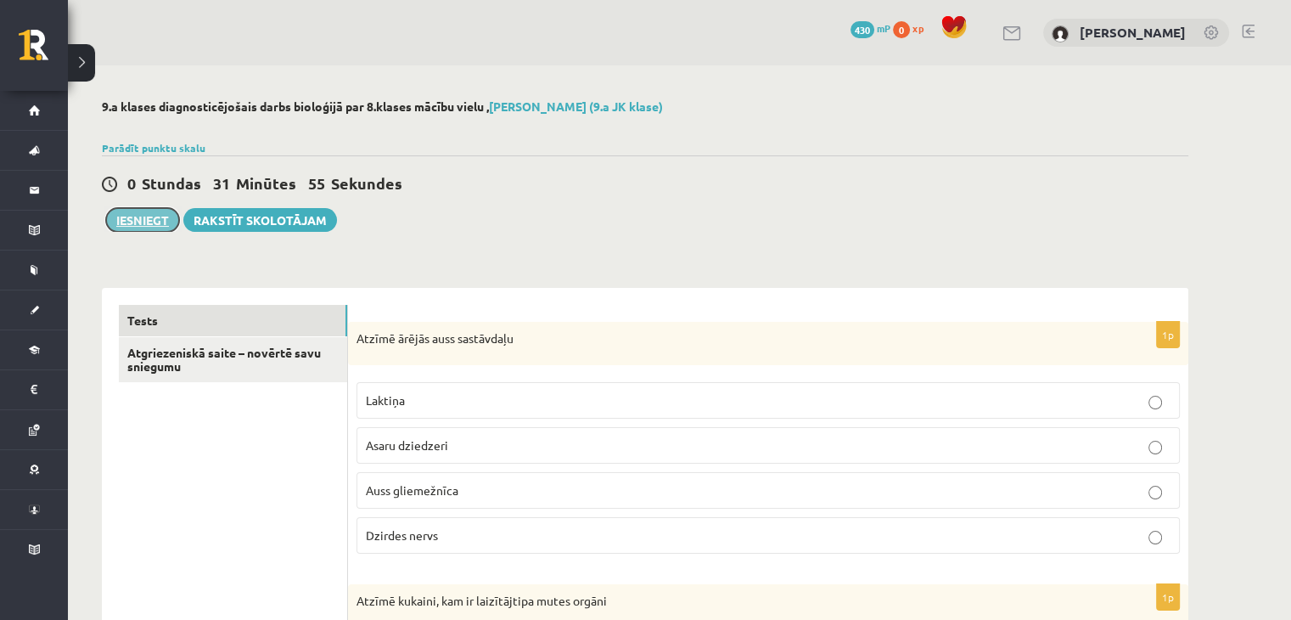
click at [146, 221] on button "Iesniegt" at bounding box center [142, 220] width 73 height 24
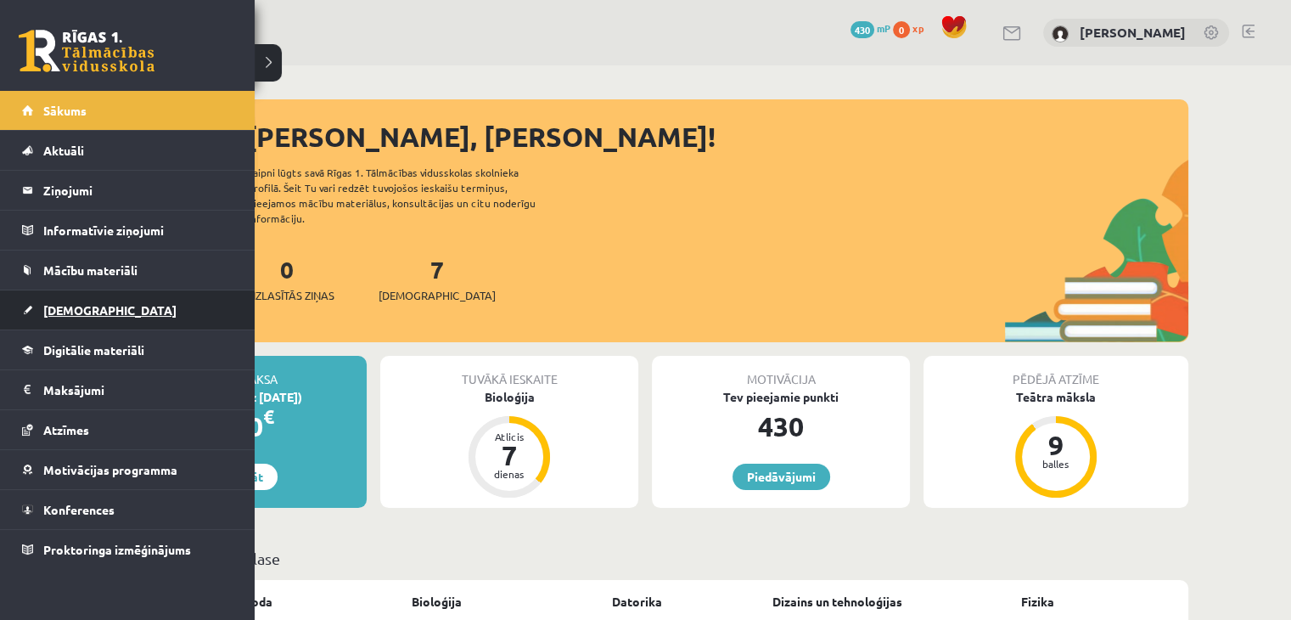
click at [58, 309] on span "[DEMOGRAPHIC_DATA]" at bounding box center [109, 309] width 133 height 15
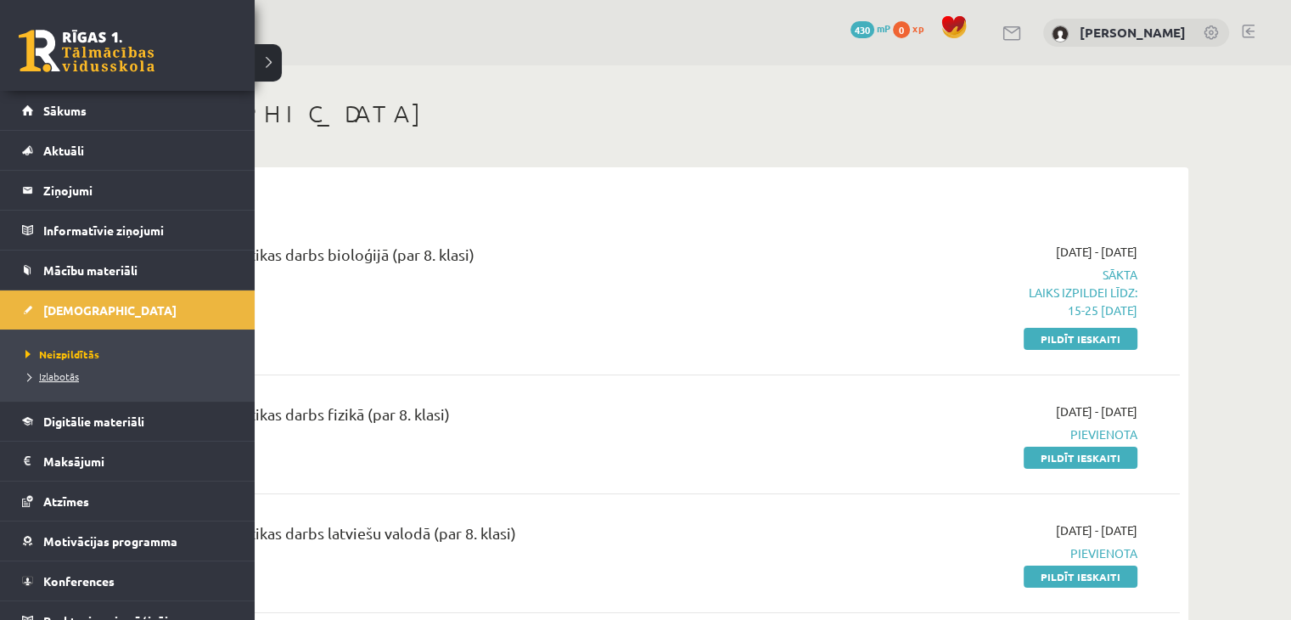
click at [54, 371] on span "Izlabotās" at bounding box center [50, 376] width 58 height 14
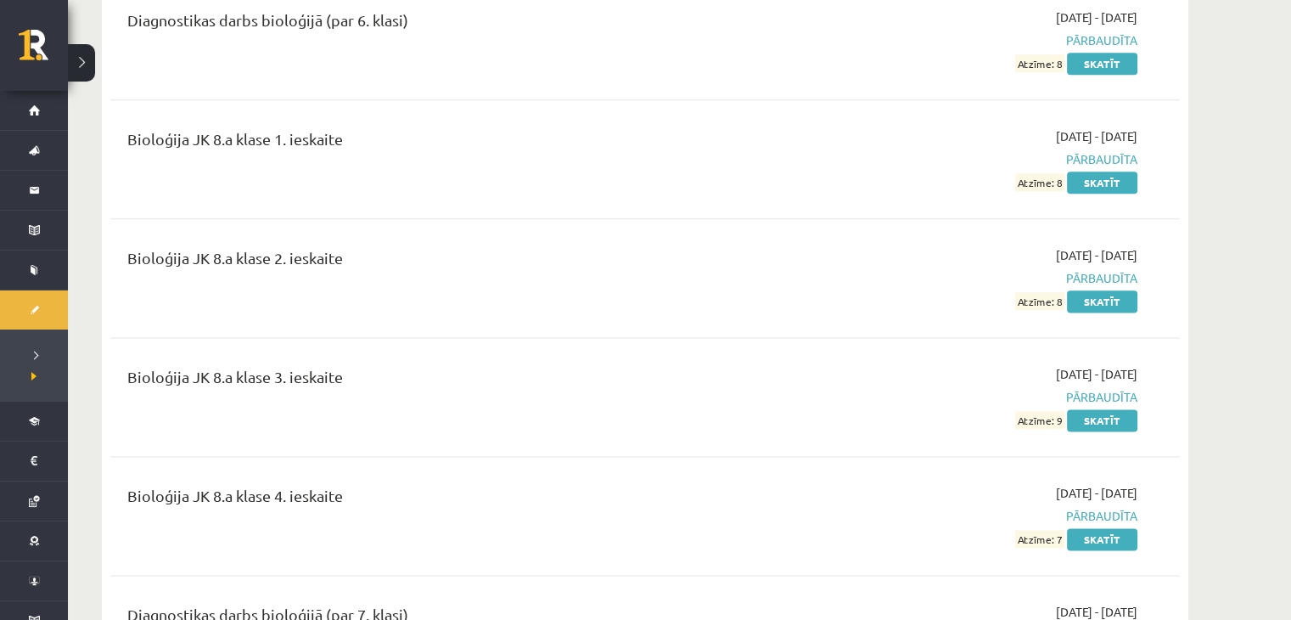
scroll to position [2122, 0]
click at [1105, 177] on link "Skatīt" at bounding box center [1102, 183] width 70 height 22
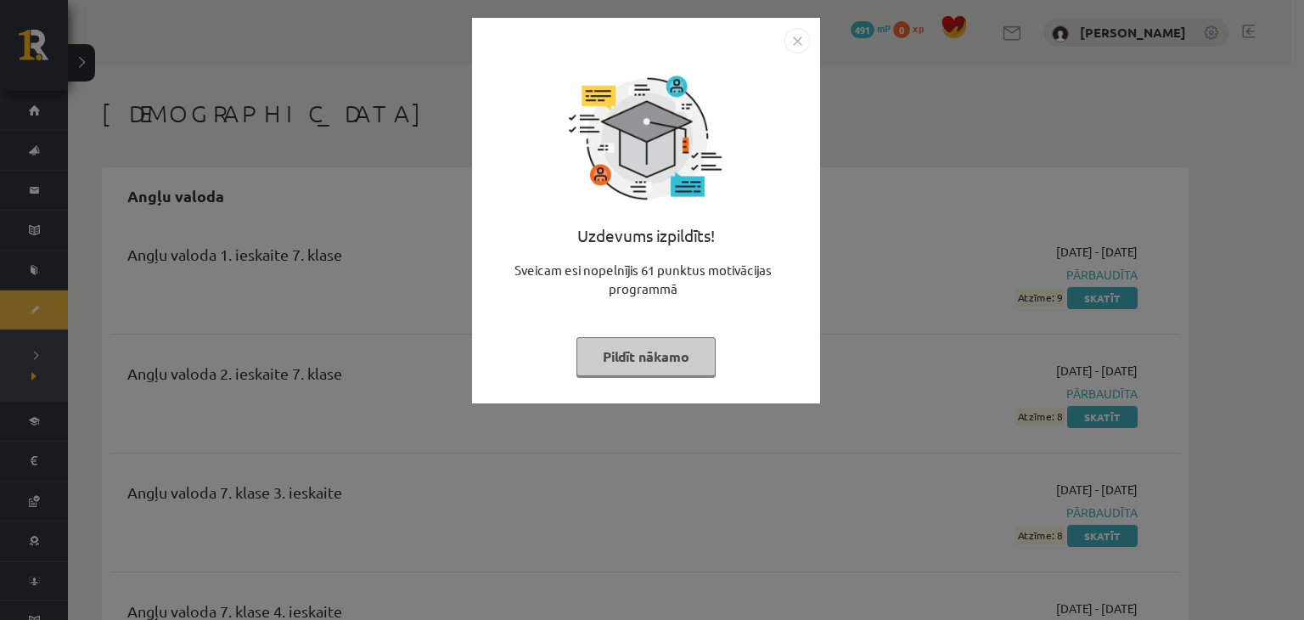
click at [627, 354] on button "Pildīt nākamo" at bounding box center [645, 356] width 139 height 39
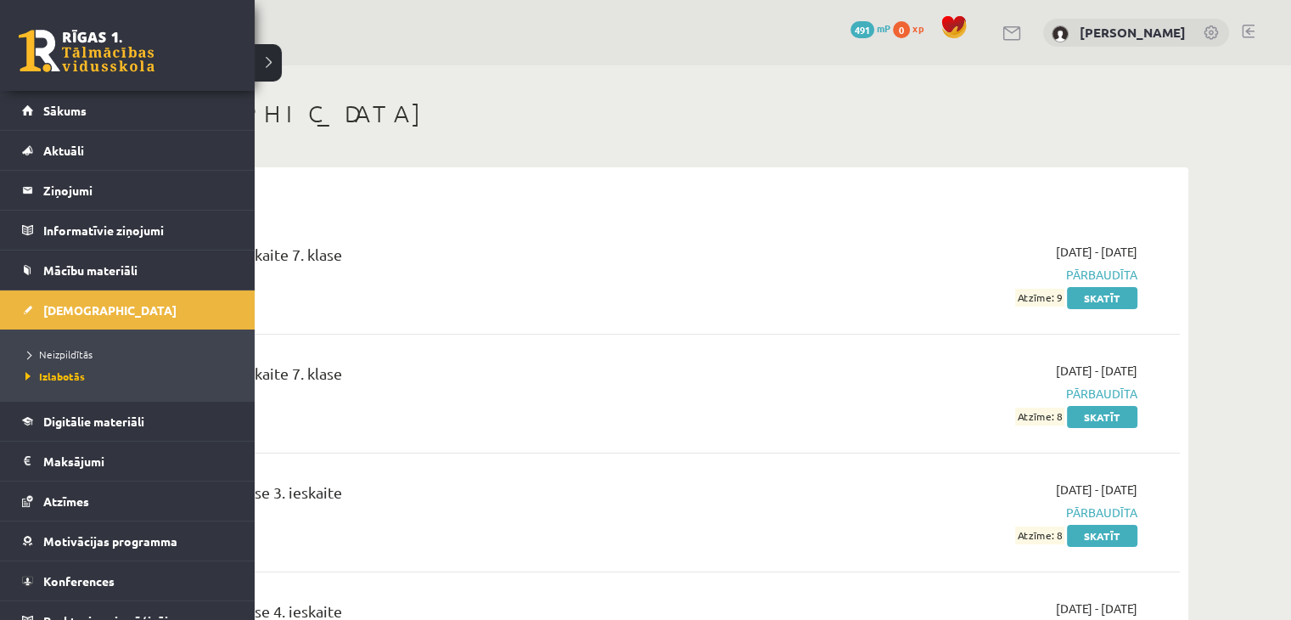
click at [73, 332] on ul "Neizpildītās Izlabotās" at bounding box center [127, 364] width 255 height 71
click at [66, 356] on span "Neizpildītās" at bounding box center [56, 354] width 71 height 14
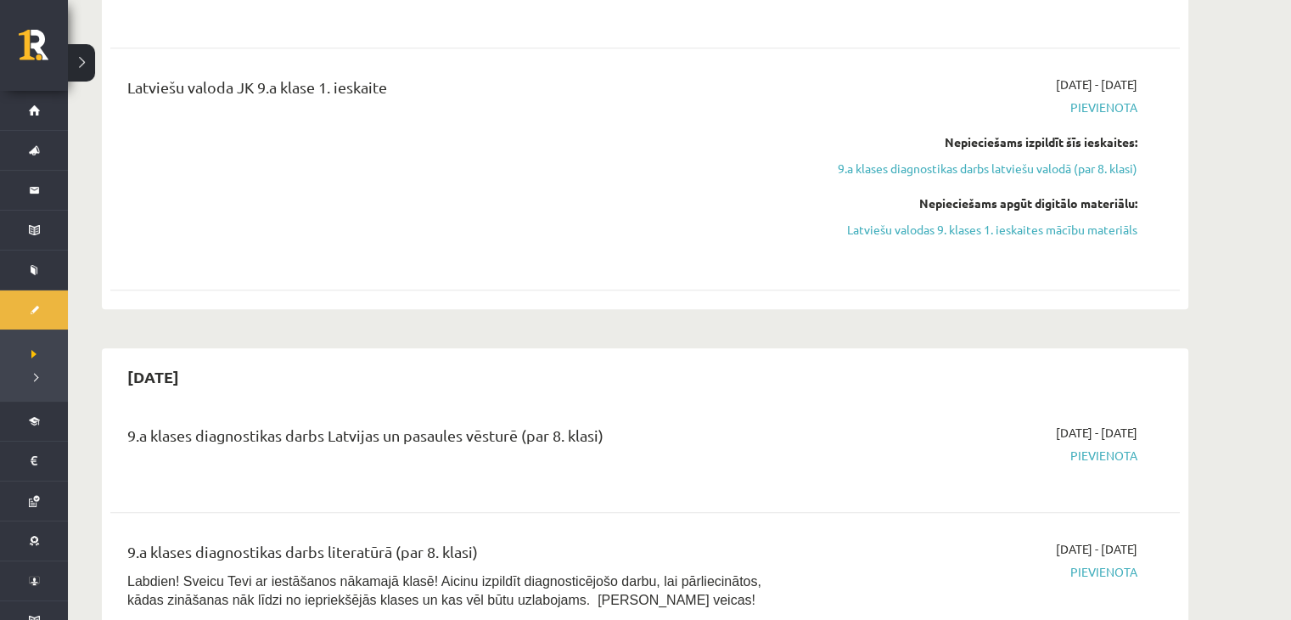
scroll to position [1273, 0]
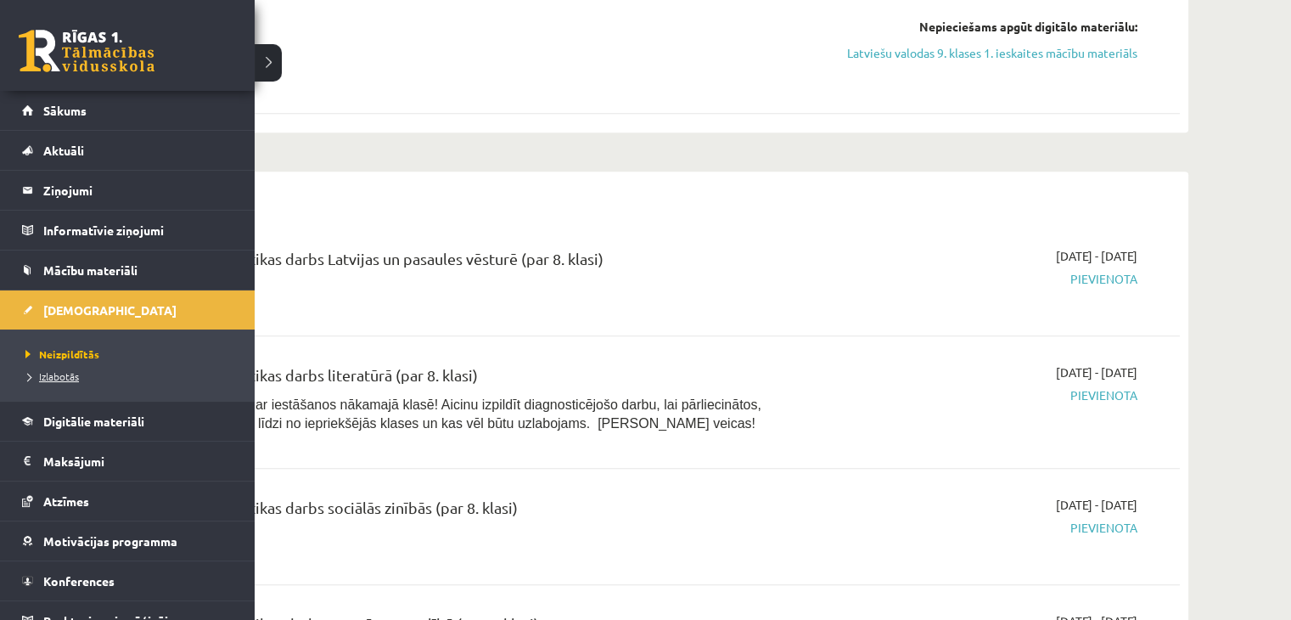
click at [58, 380] on link "Izlabotās" at bounding box center [129, 375] width 216 height 15
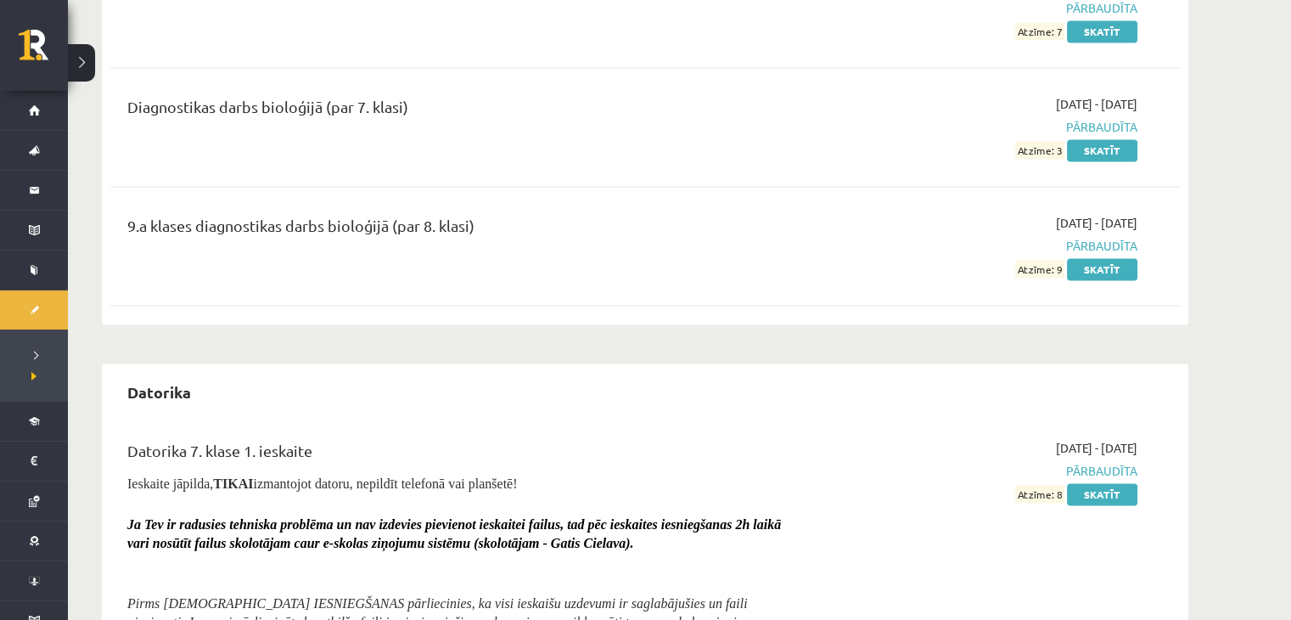
scroll to position [2632, 0]
click at [1113, 266] on link "Skatīt" at bounding box center [1102, 268] width 70 height 22
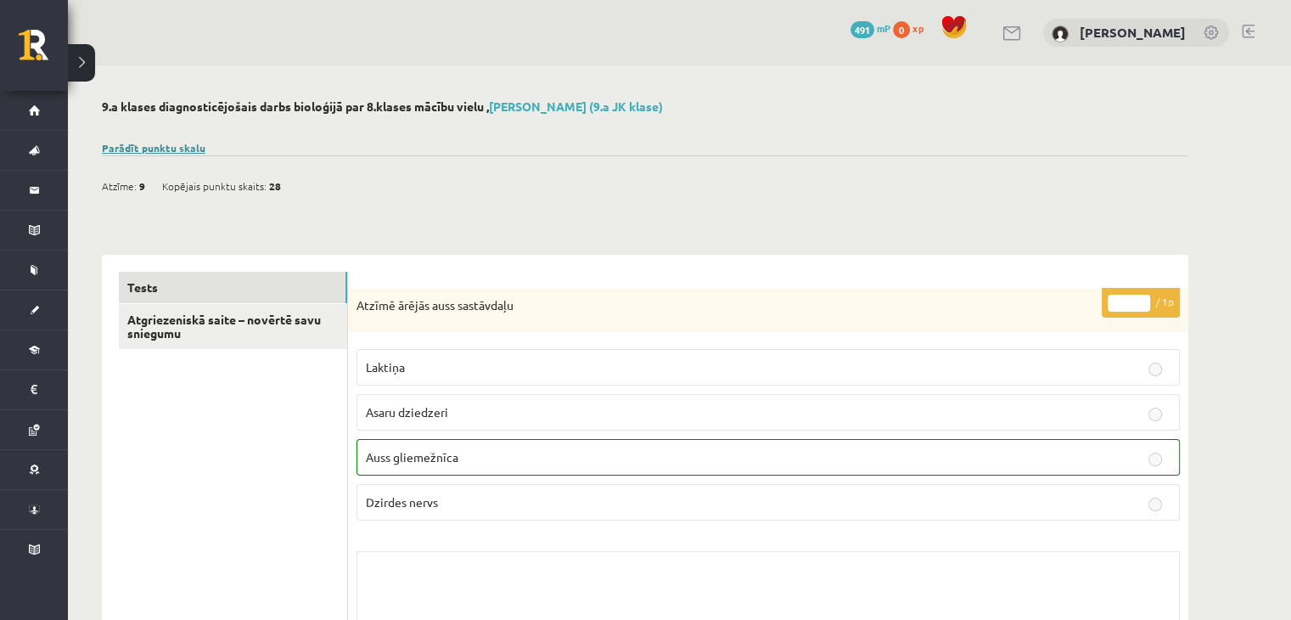
click at [149, 147] on link "Parādīt punktu skalu" at bounding box center [154, 148] width 104 height 14
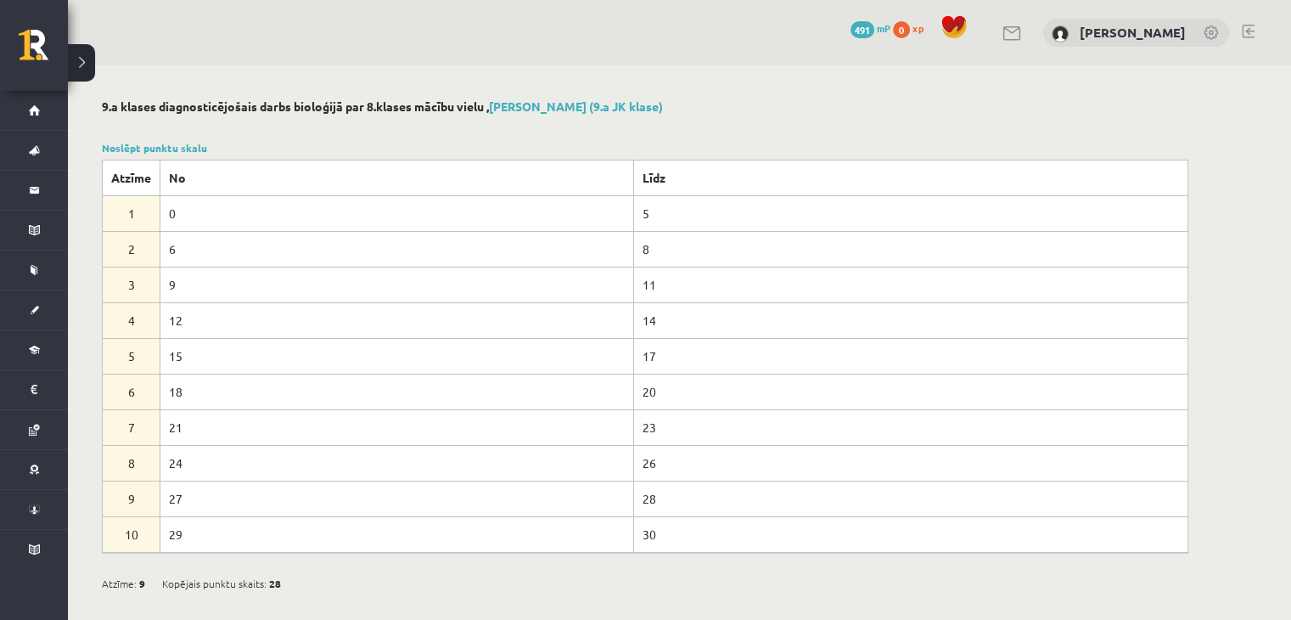
click at [139, 154] on div "Noslēpt punktu skalu Atzīme No Līdz 1 0 5 2 6 8 3 9 11 4 12 14 5 15 17 6 18 20 …" at bounding box center [645, 346] width 1087 height 413
click at [168, 149] on link "Noslēpt punktu skalu" at bounding box center [154, 148] width 105 height 14
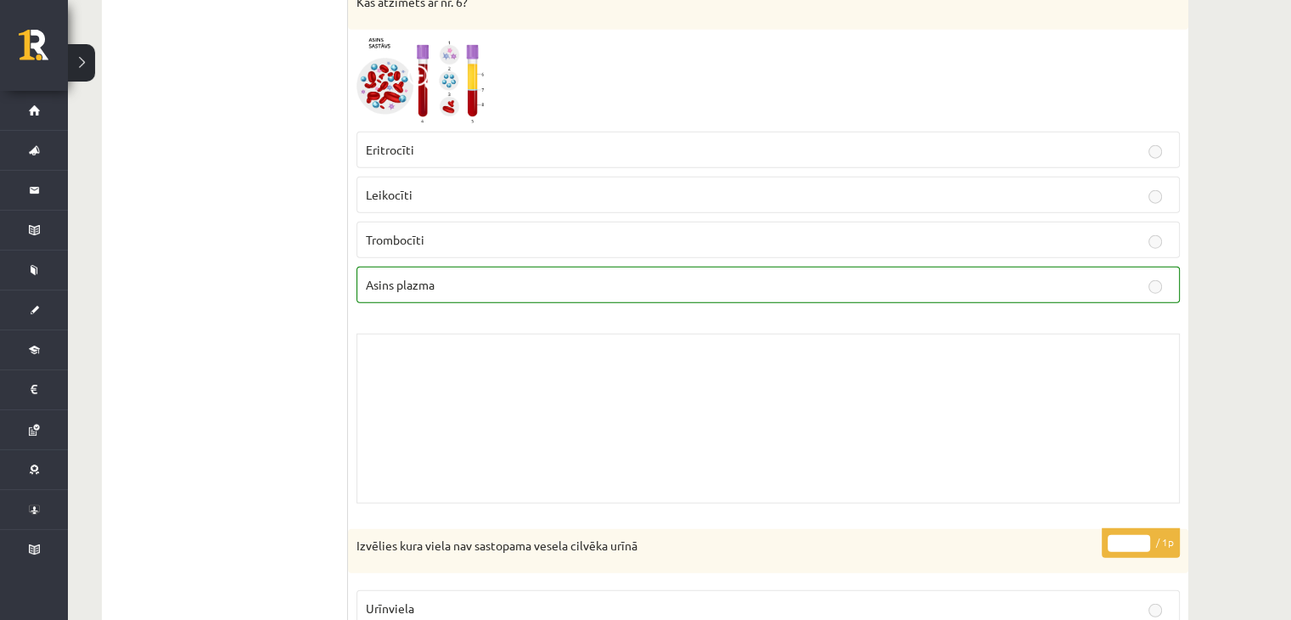
scroll to position [679, 0]
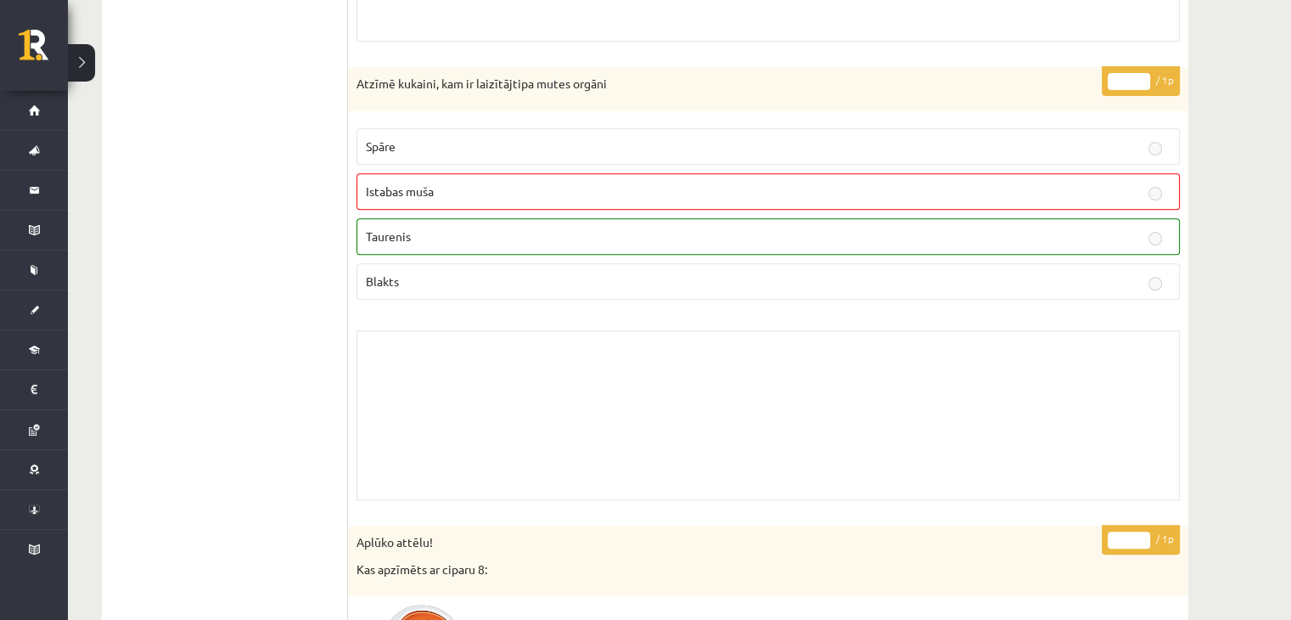
drag, startPoint x: 1295, startPoint y: 61, endPoint x: 917, endPoint y: 412, distance: 515.4
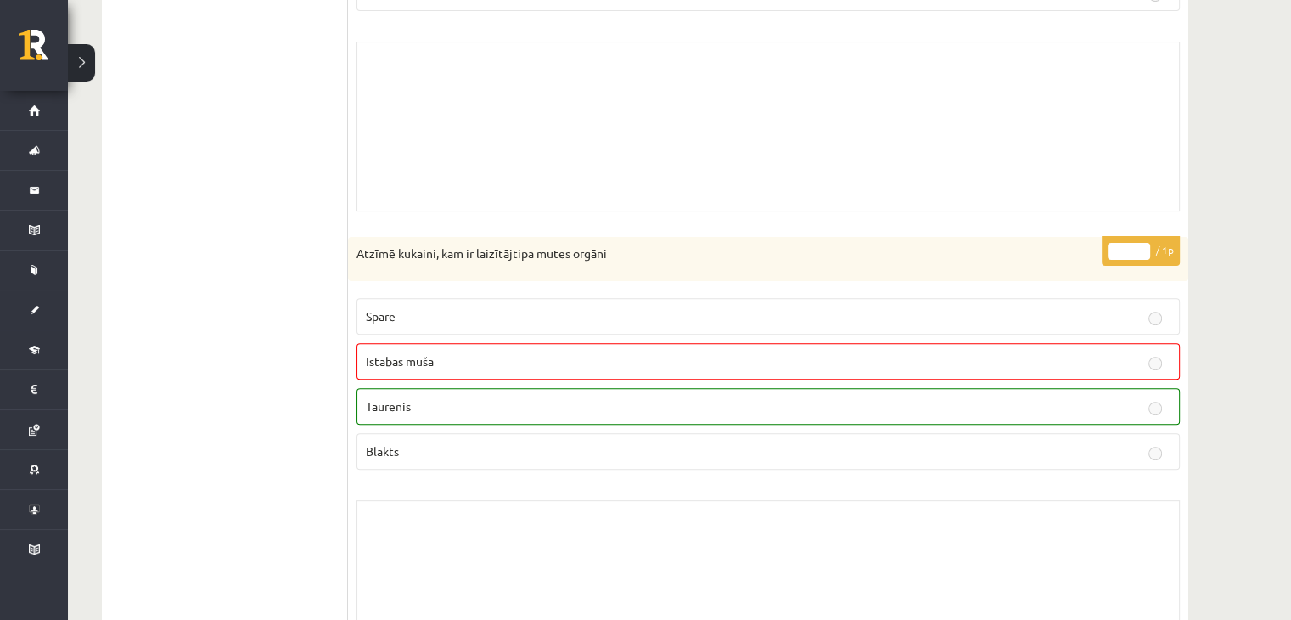
scroll to position [85, 0]
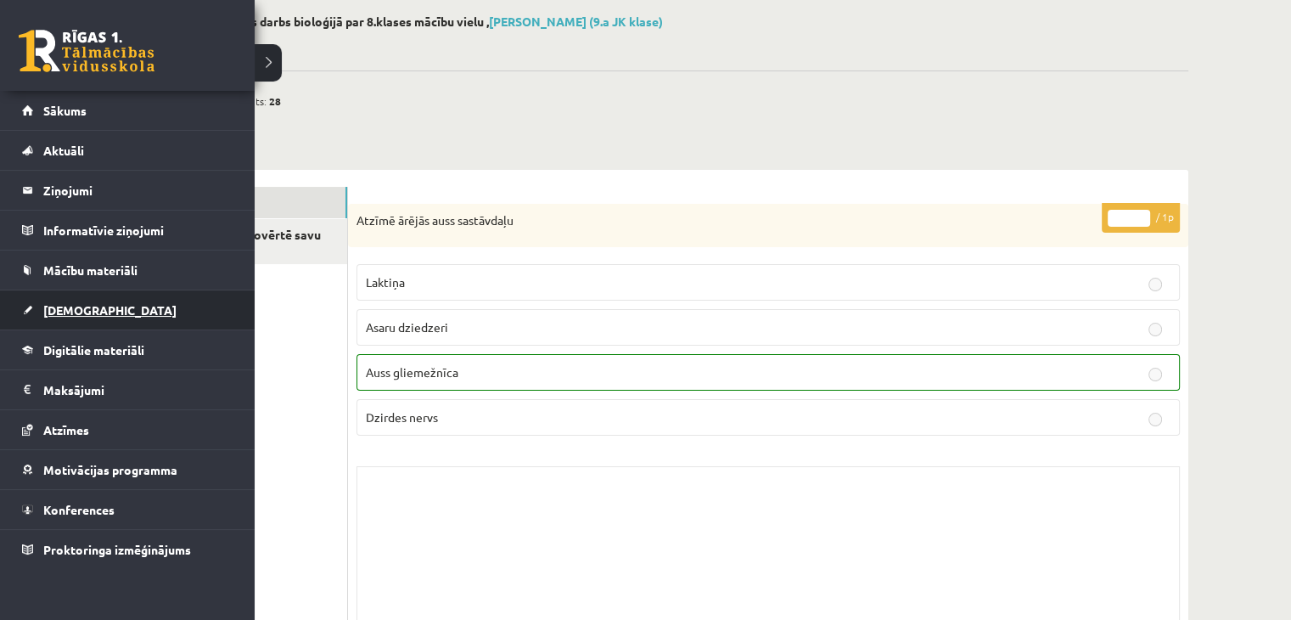
click at [85, 309] on span "[DEMOGRAPHIC_DATA]" at bounding box center [109, 309] width 133 height 15
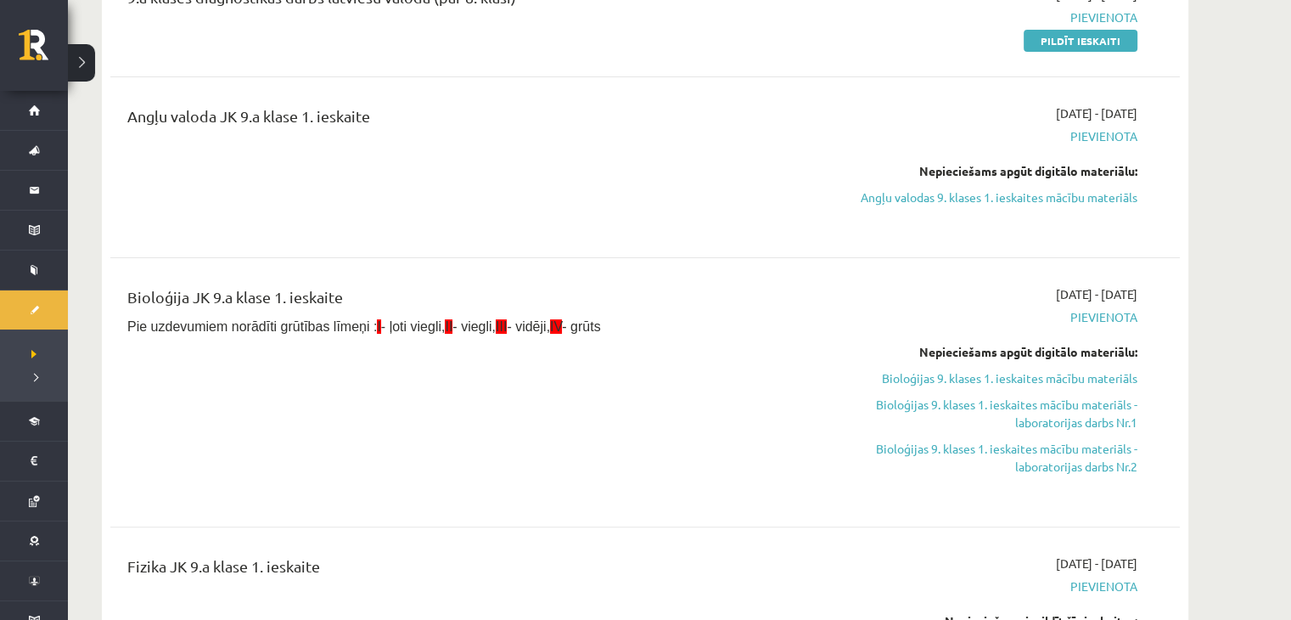
scroll to position [424, 0]
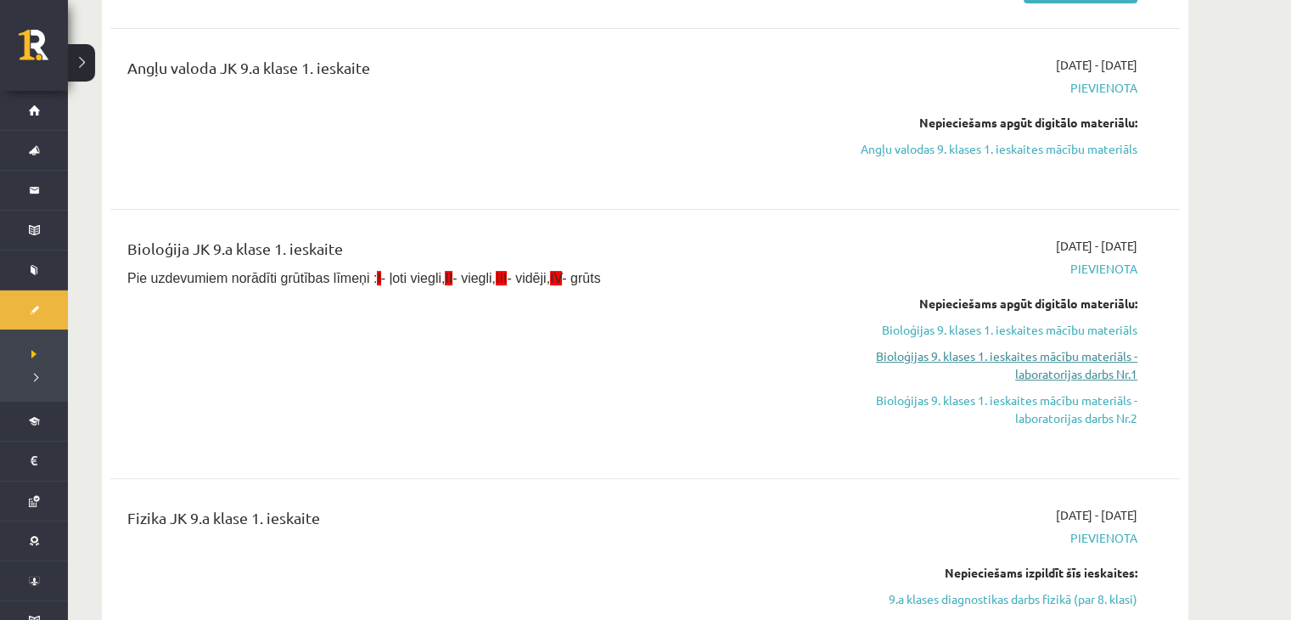
click at [1026, 363] on link "Bioloģijas 9. klases 1. ieskaites mācību materiāls - laboratorijas darbs Nr.1" at bounding box center [978, 365] width 320 height 36
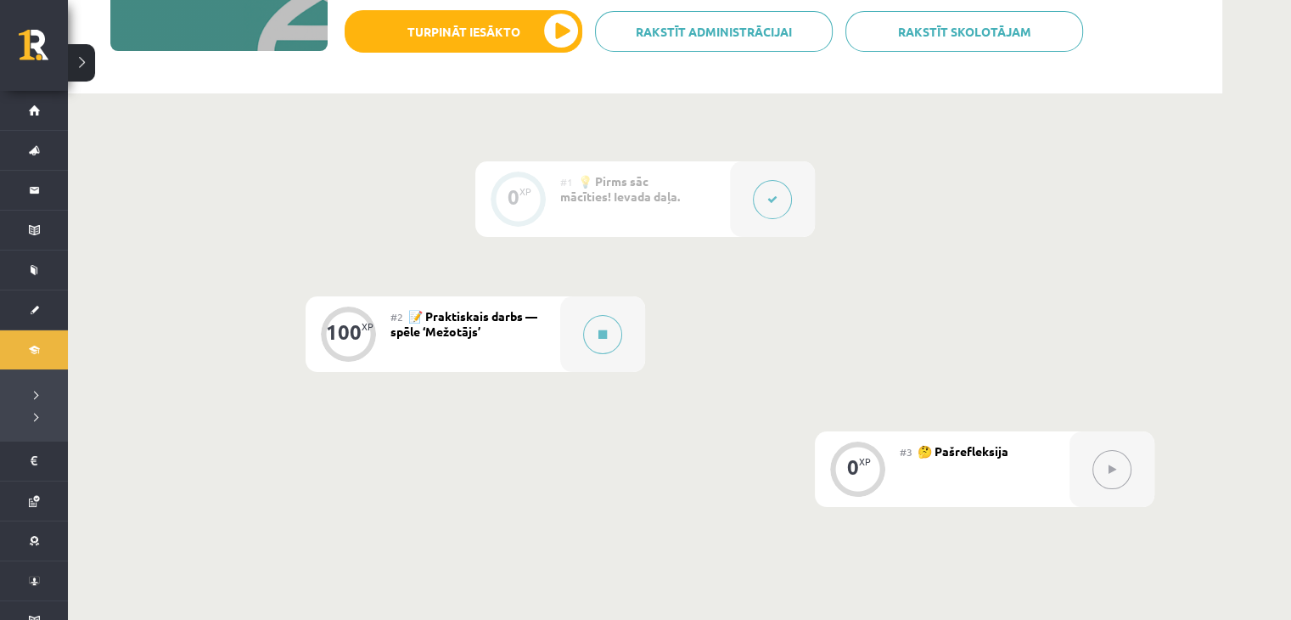
click at [429, 378] on div "0 XP #1 💡 Pirms sāc mācīties! Ievada daļa. 100 XP #2 📝 Praktiskais darbs — spēl…" at bounding box center [645, 363] width 1155 height 541
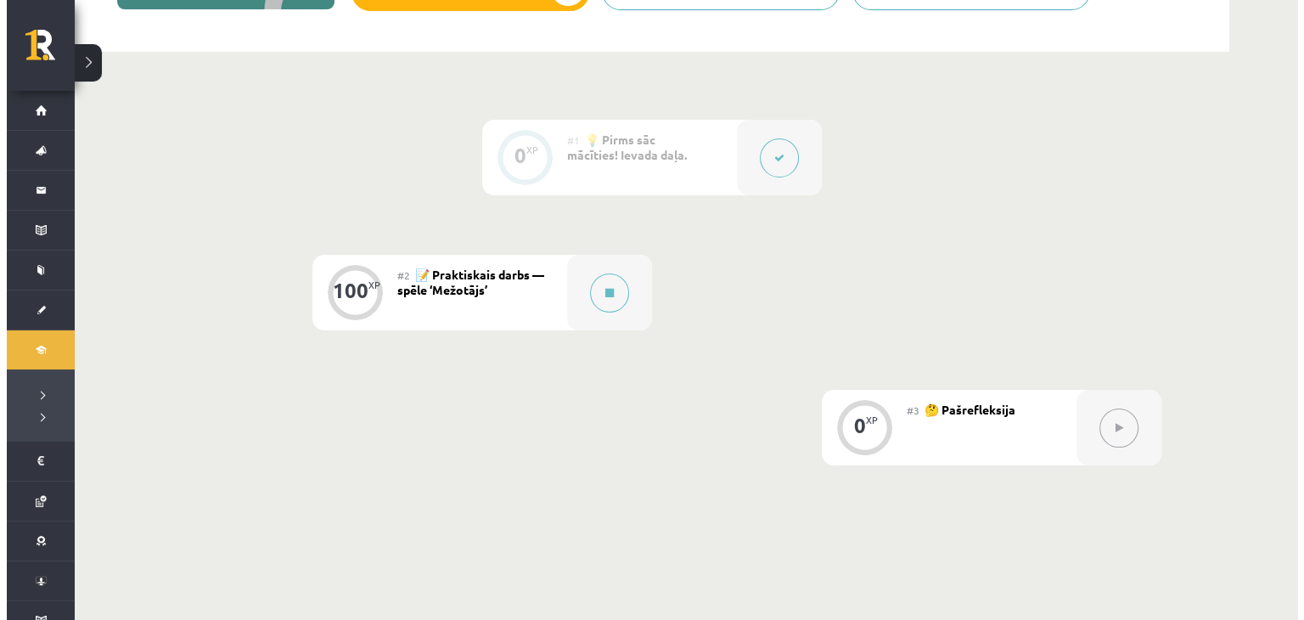
scroll to position [340, 0]
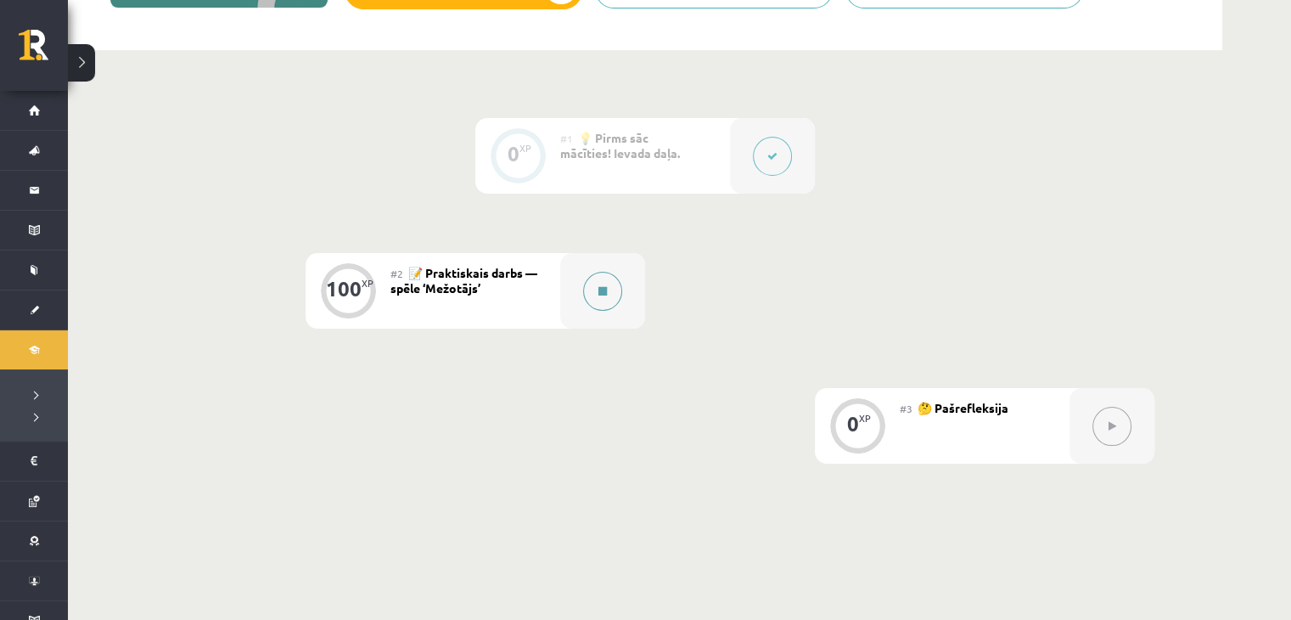
click at [623, 283] on div at bounding box center [602, 291] width 85 height 76
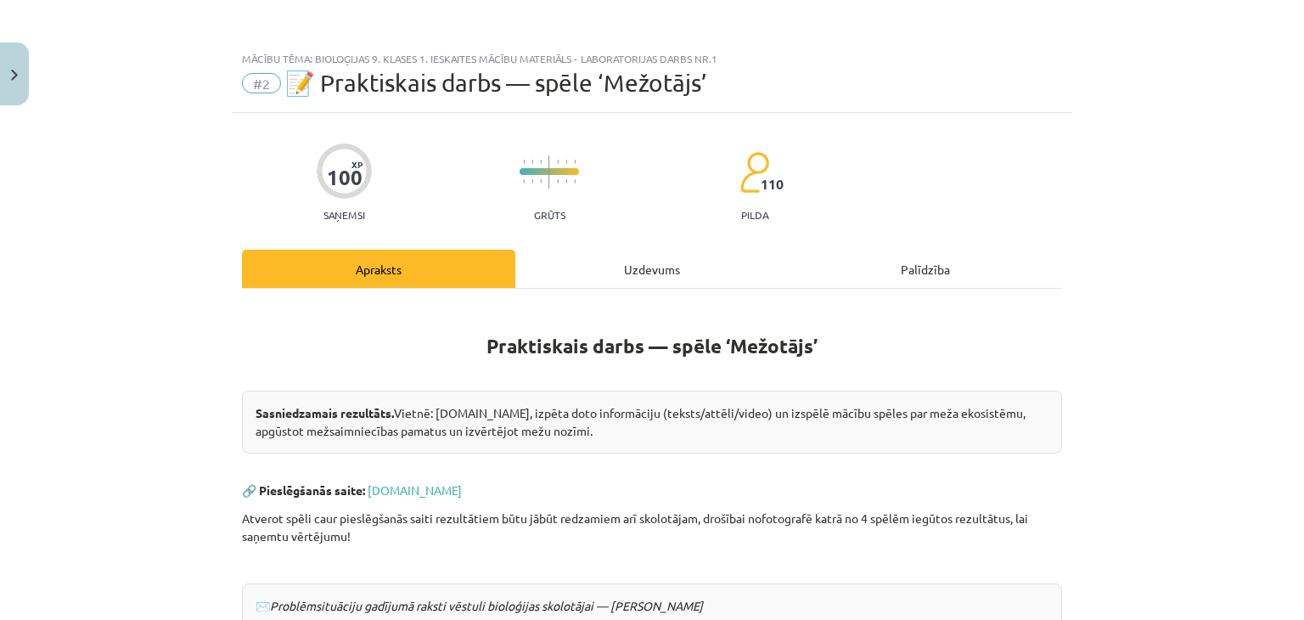
scroll to position [170, 0]
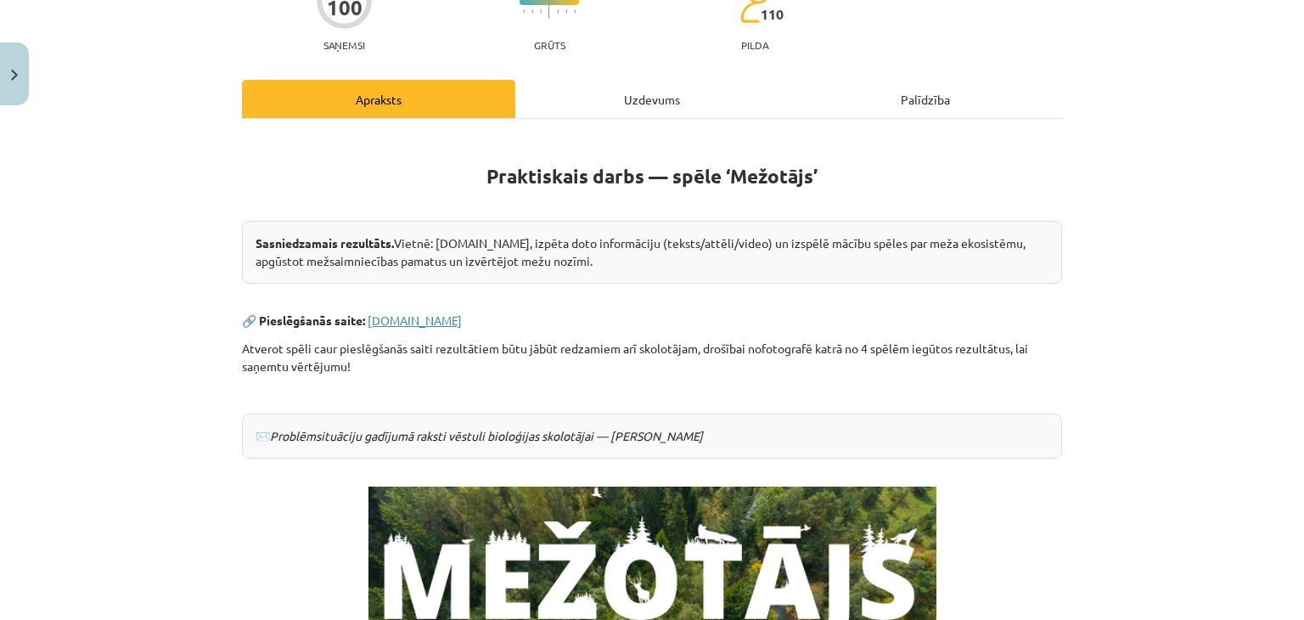
click at [368, 318] on link "[DOMAIN_NAME]" at bounding box center [415, 319] width 94 height 15
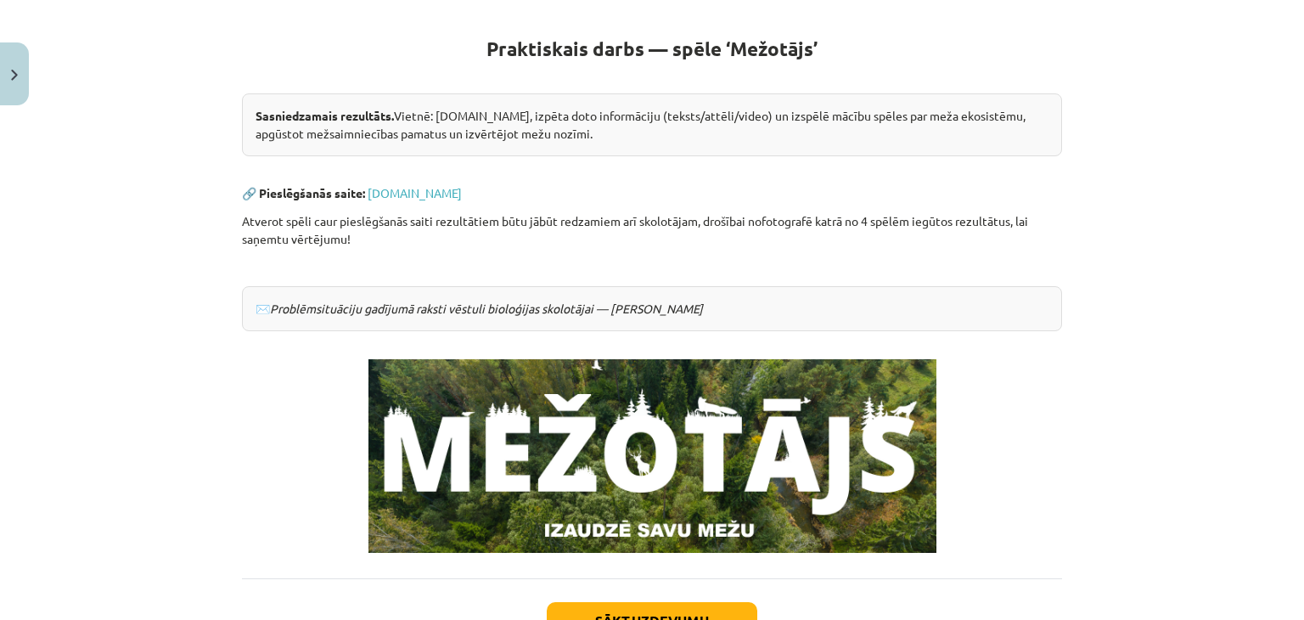
scroll to position [340, 0]
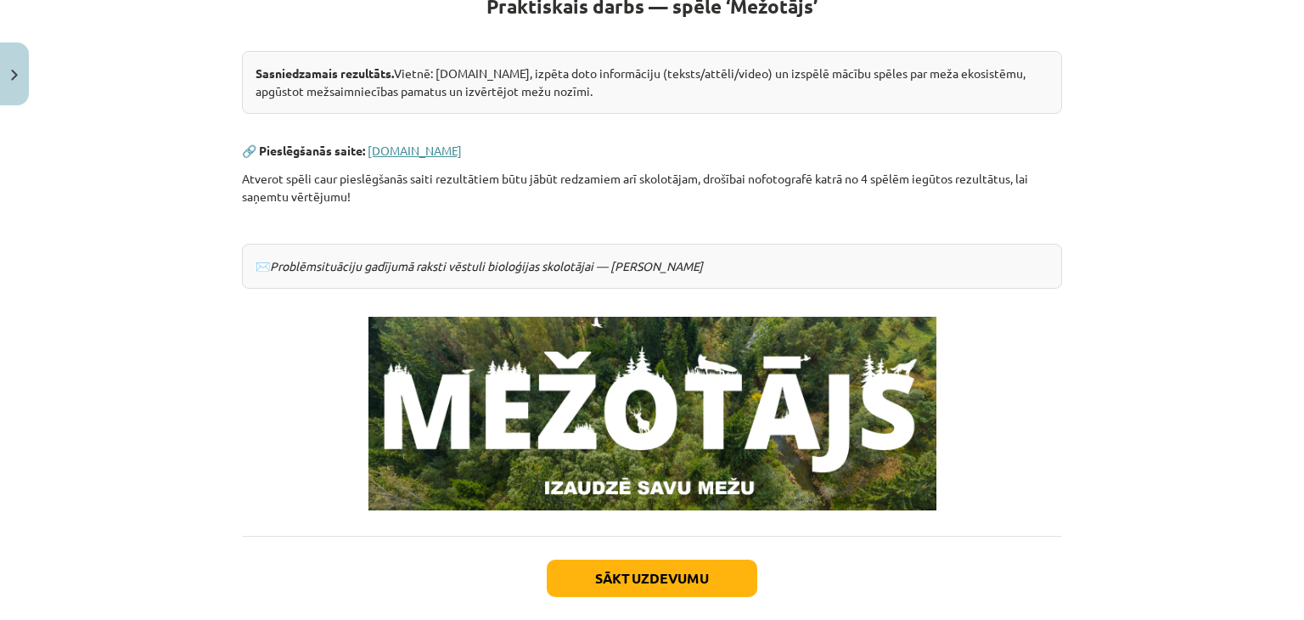
click at [382, 152] on link "[DOMAIN_NAME]" at bounding box center [415, 150] width 94 height 15
